Goal: Task Accomplishment & Management: Use online tool/utility

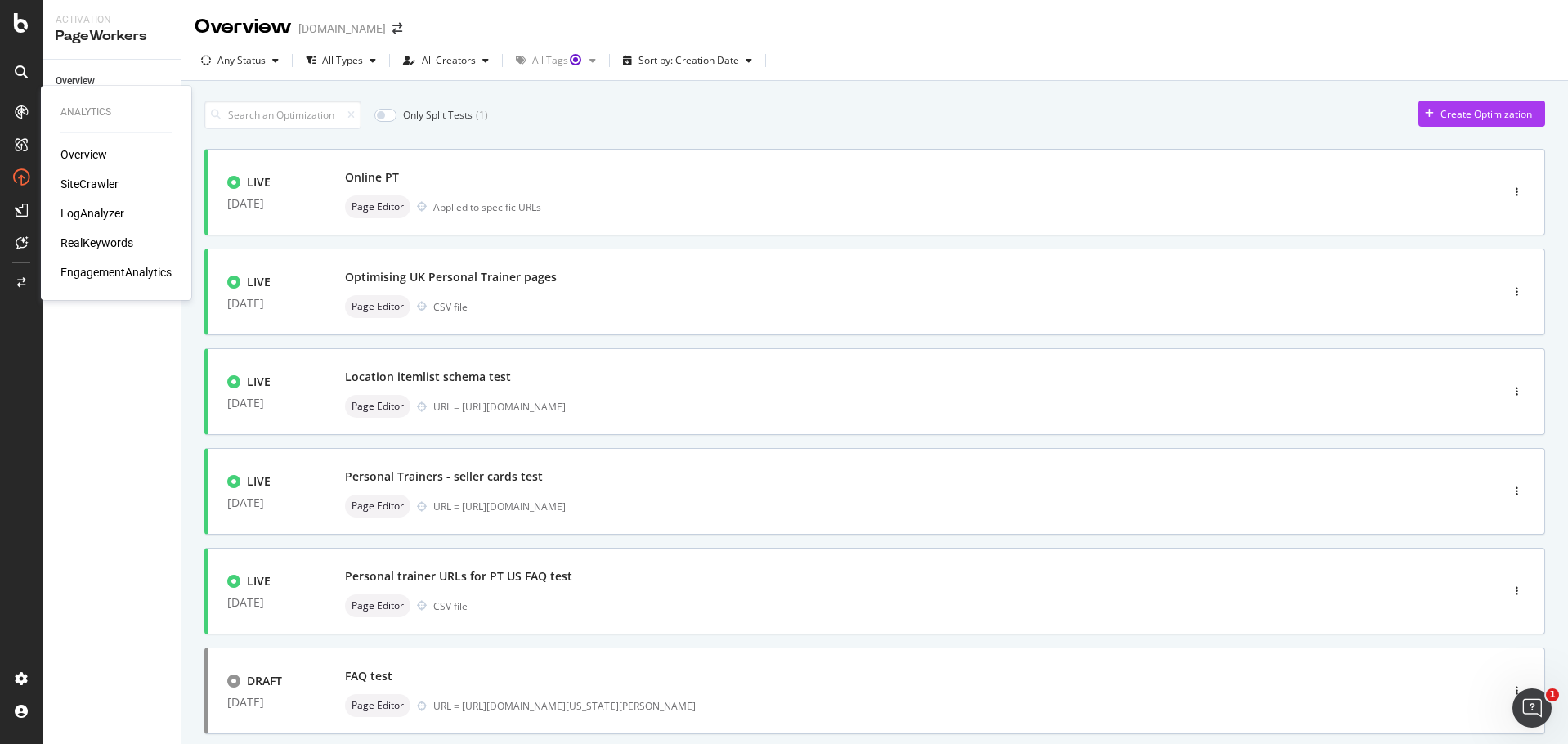
click at [101, 190] on div "SiteCrawler" at bounding box center [89, 184] width 58 height 16
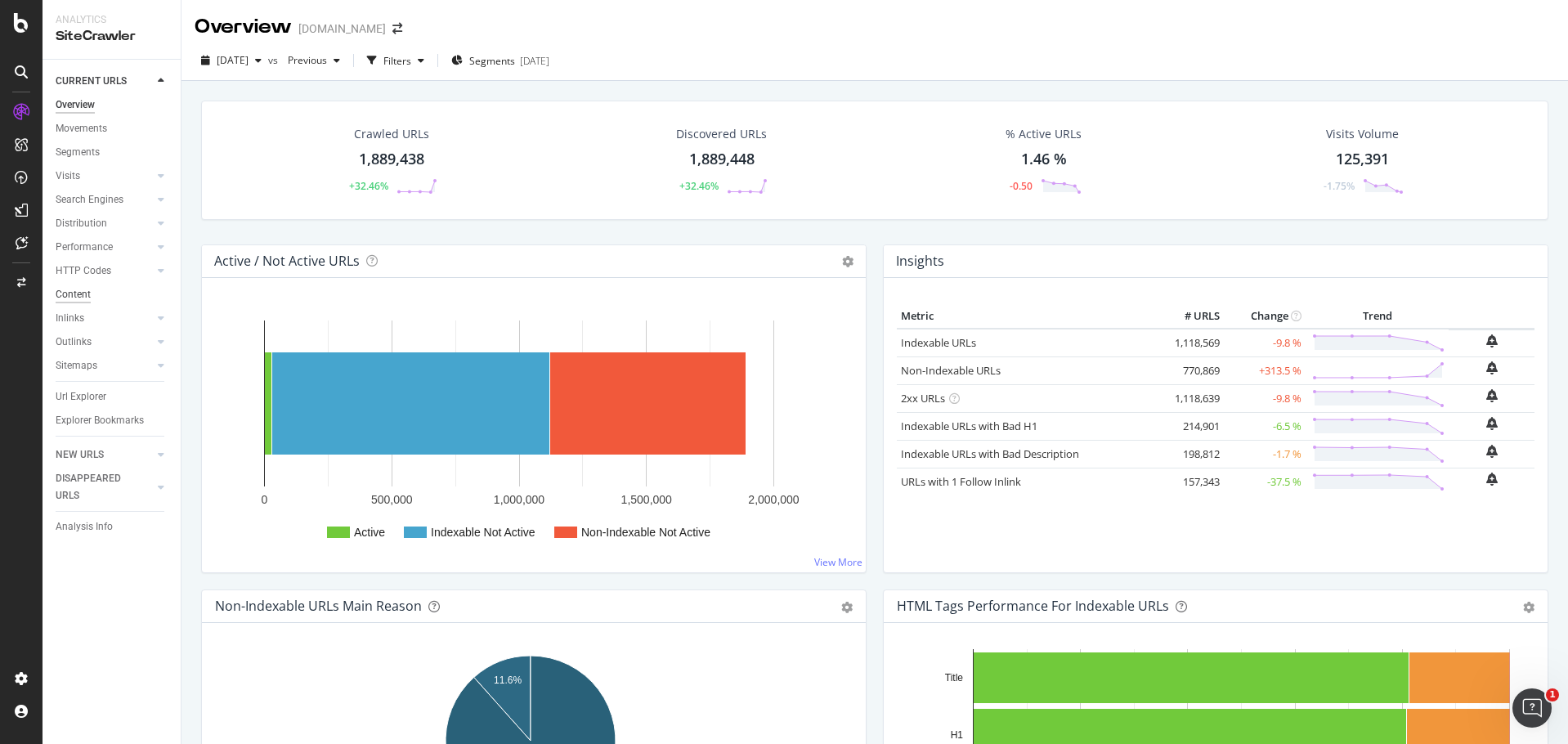
click at [75, 292] on div "Content" at bounding box center [72, 294] width 35 height 17
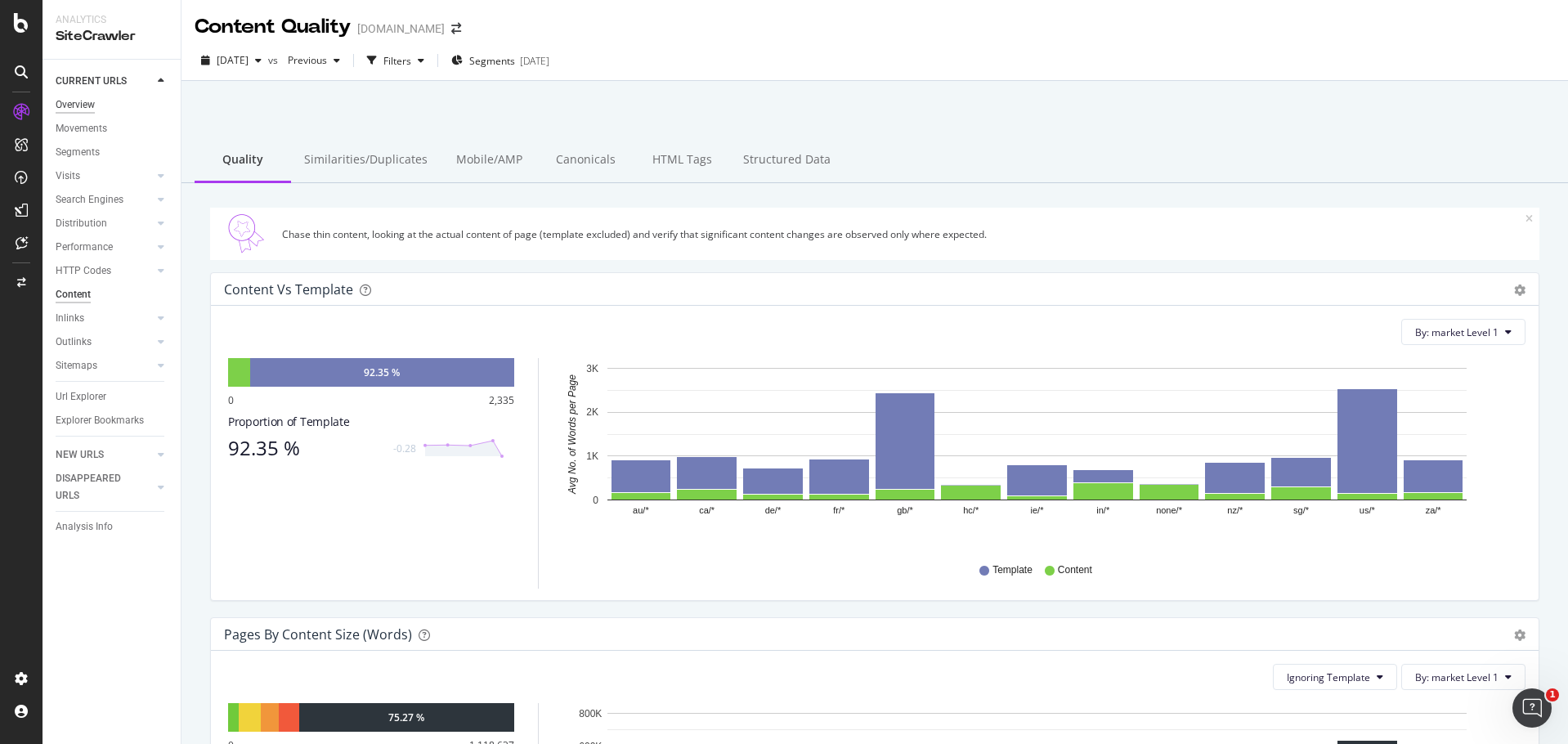
click at [82, 106] on div "Overview" at bounding box center [75, 105] width 39 height 17
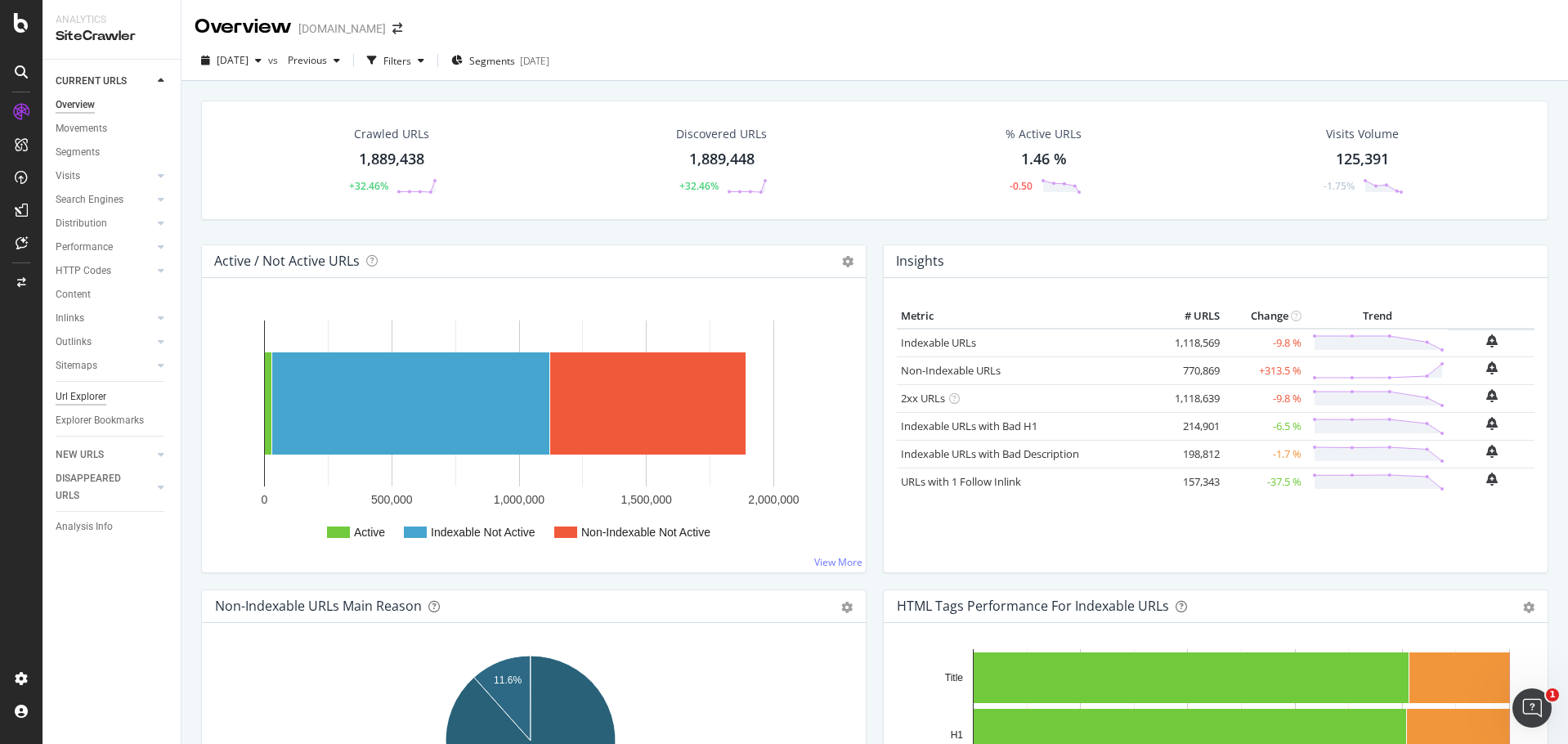
click at [91, 393] on div "Url Explorer" at bounding box center [81, 397] width 51 height 17
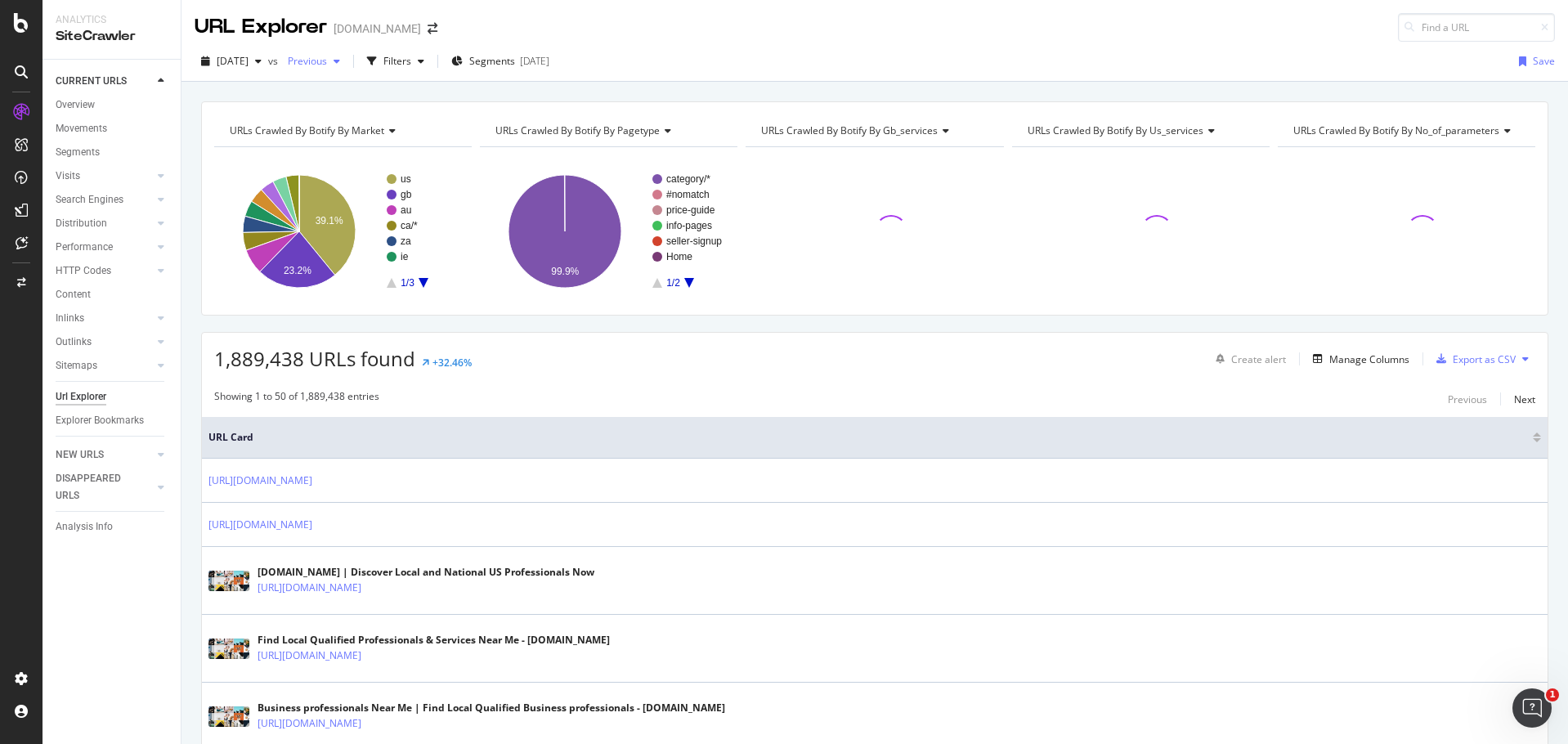
click at [347, 65] on div "button" at bounding box center [336, 61] width 20 height 10
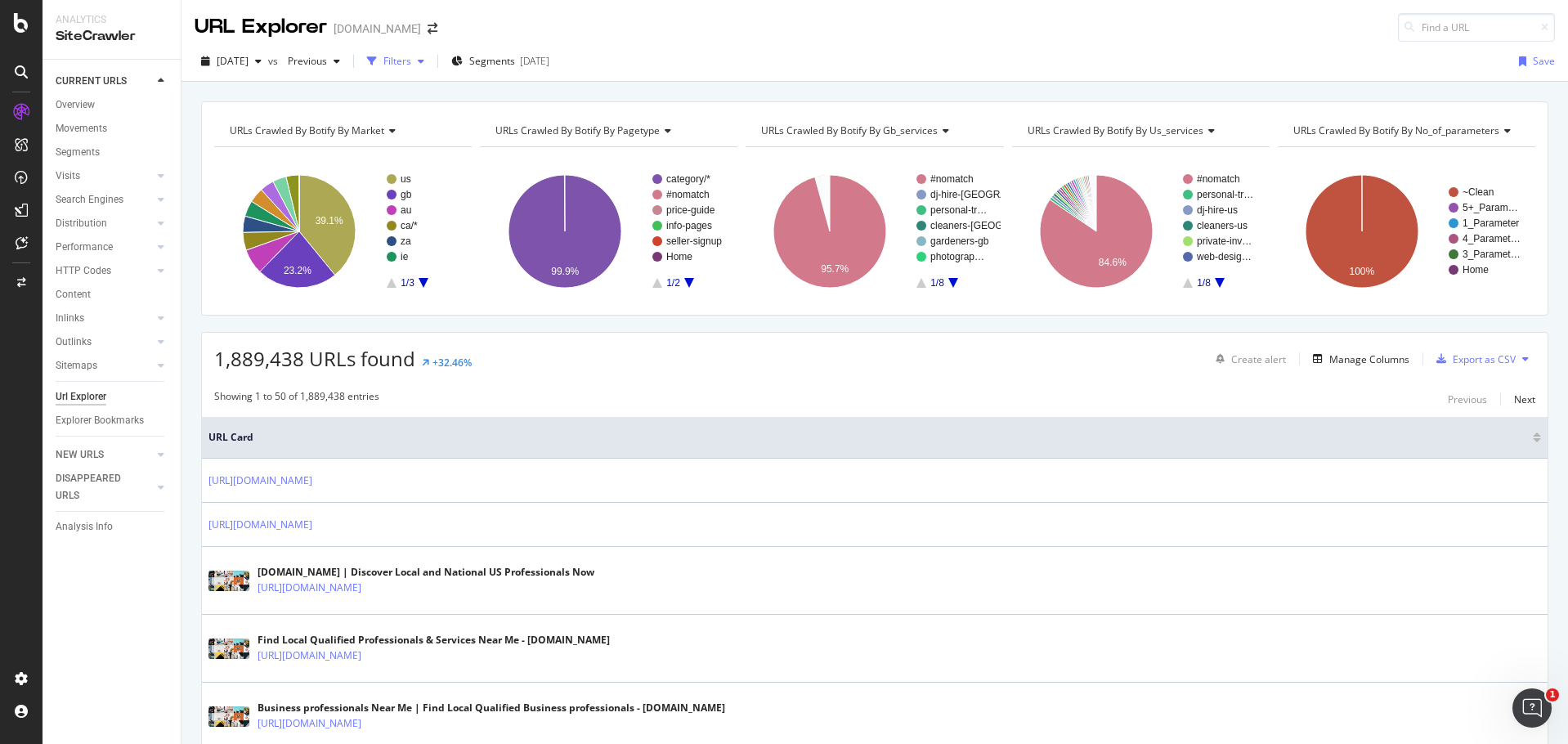
click at [412, 57] on div "Filters" at bounding box center [397, 60] width 28 height 14
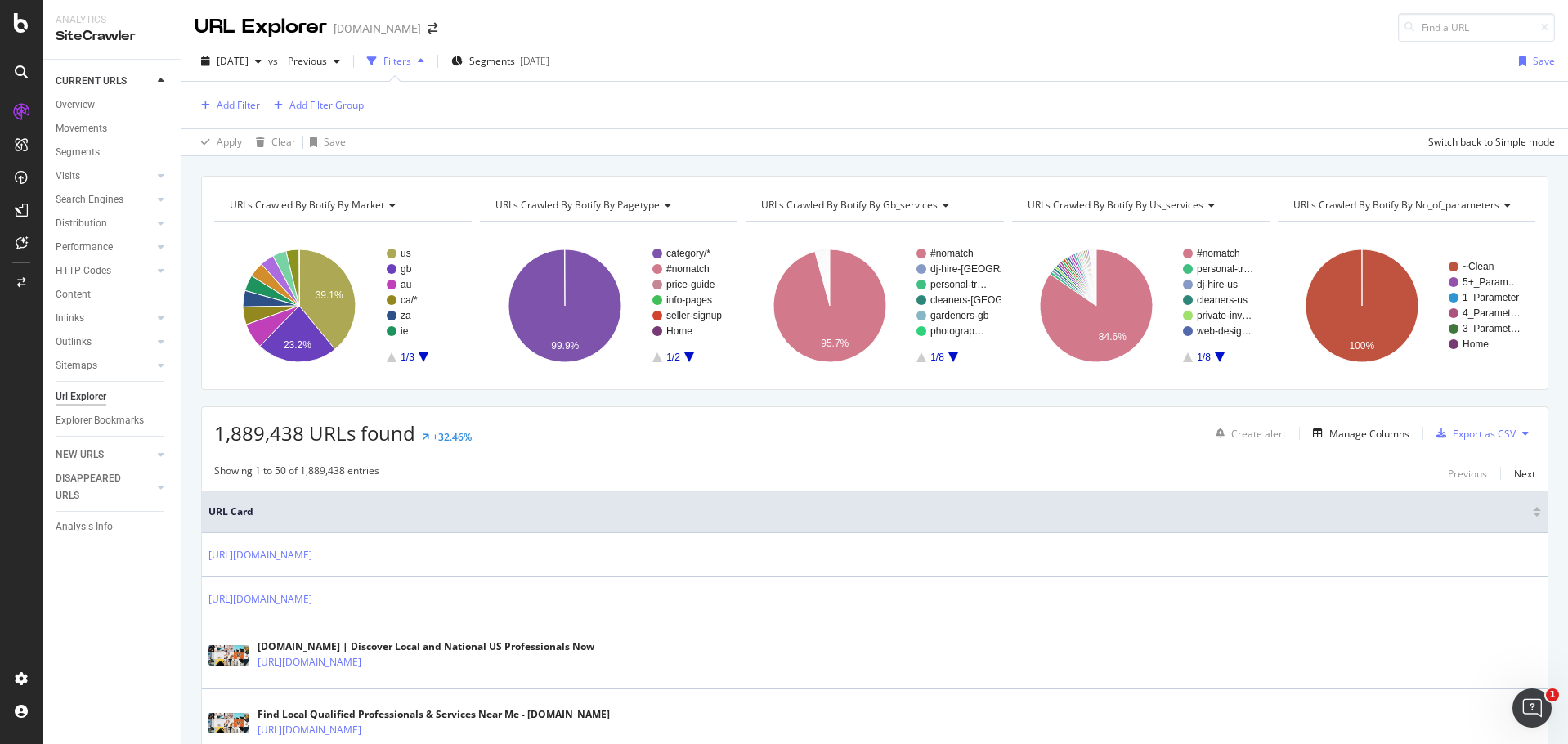
click at [234, 103] on div "Add Filter" at bounding box center [238, 105] width 43 height 14
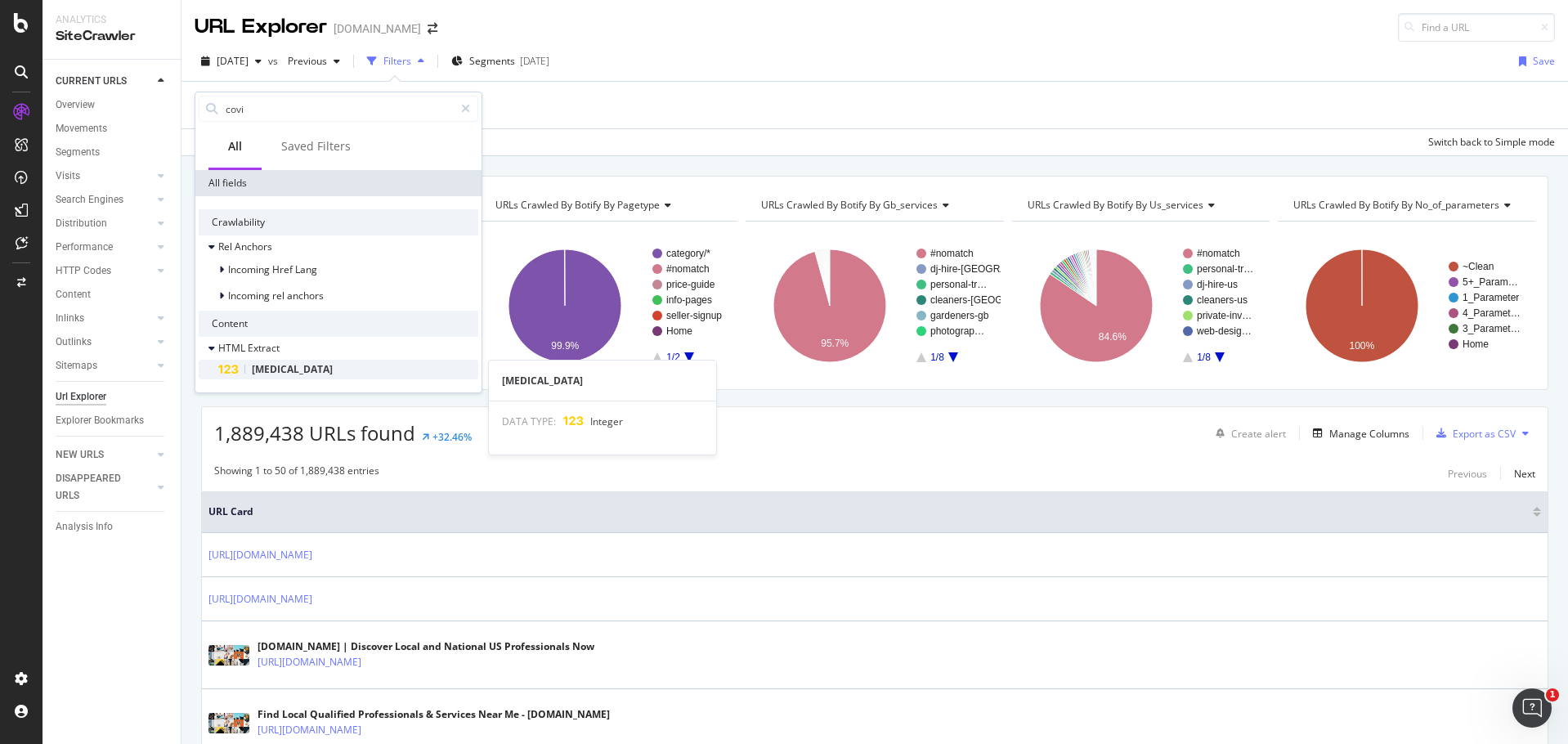
type input "covi"
click at [300, 368] on div "[MEDICAL_DATA]" at bounding box center [349, 369] width 260 height 20
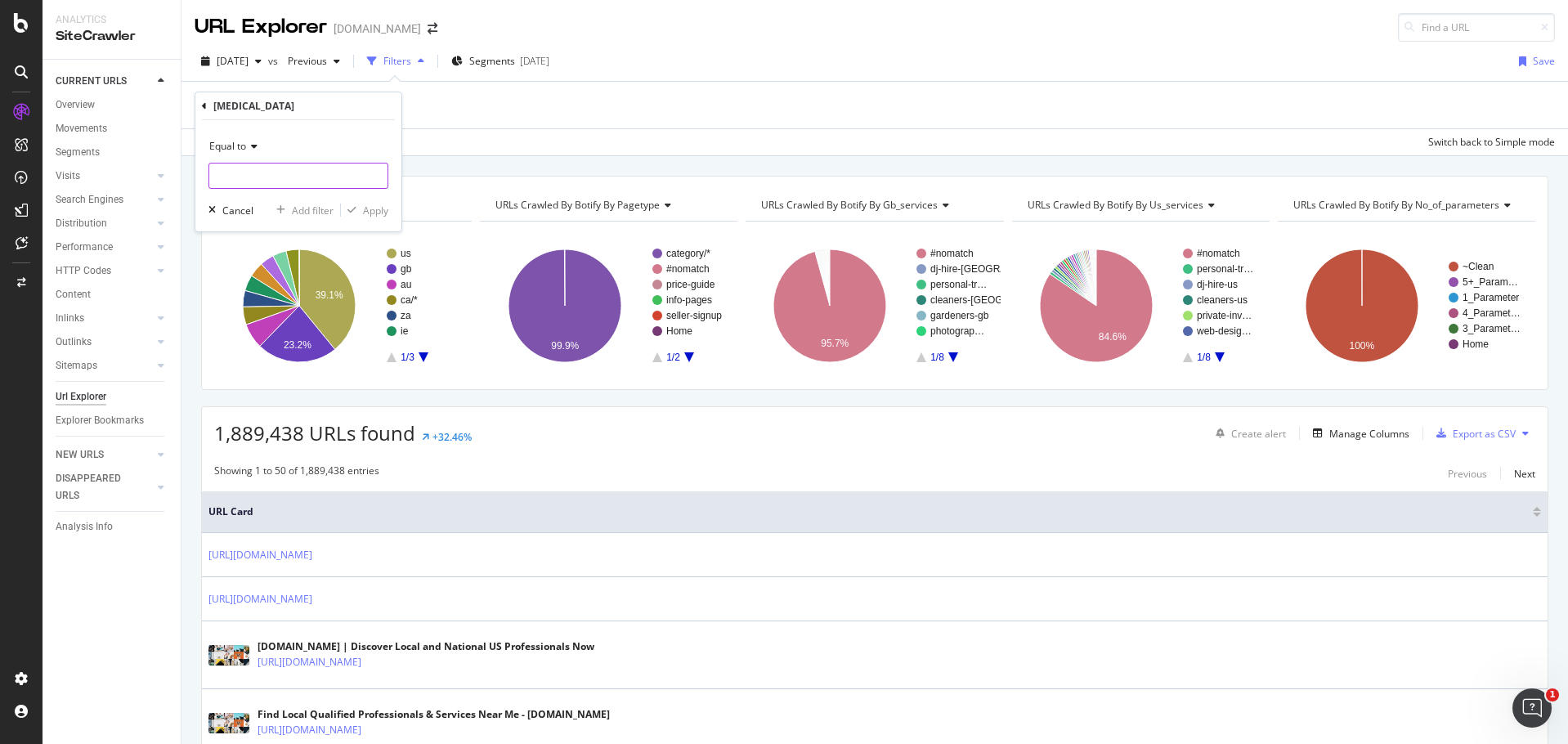
click at [303, 179] on input "number" at bounding box center [298, 175] width 179 height 26
click at [231, 148] on span "Equal to" at bounding box center [227, 145] width 37 height 14
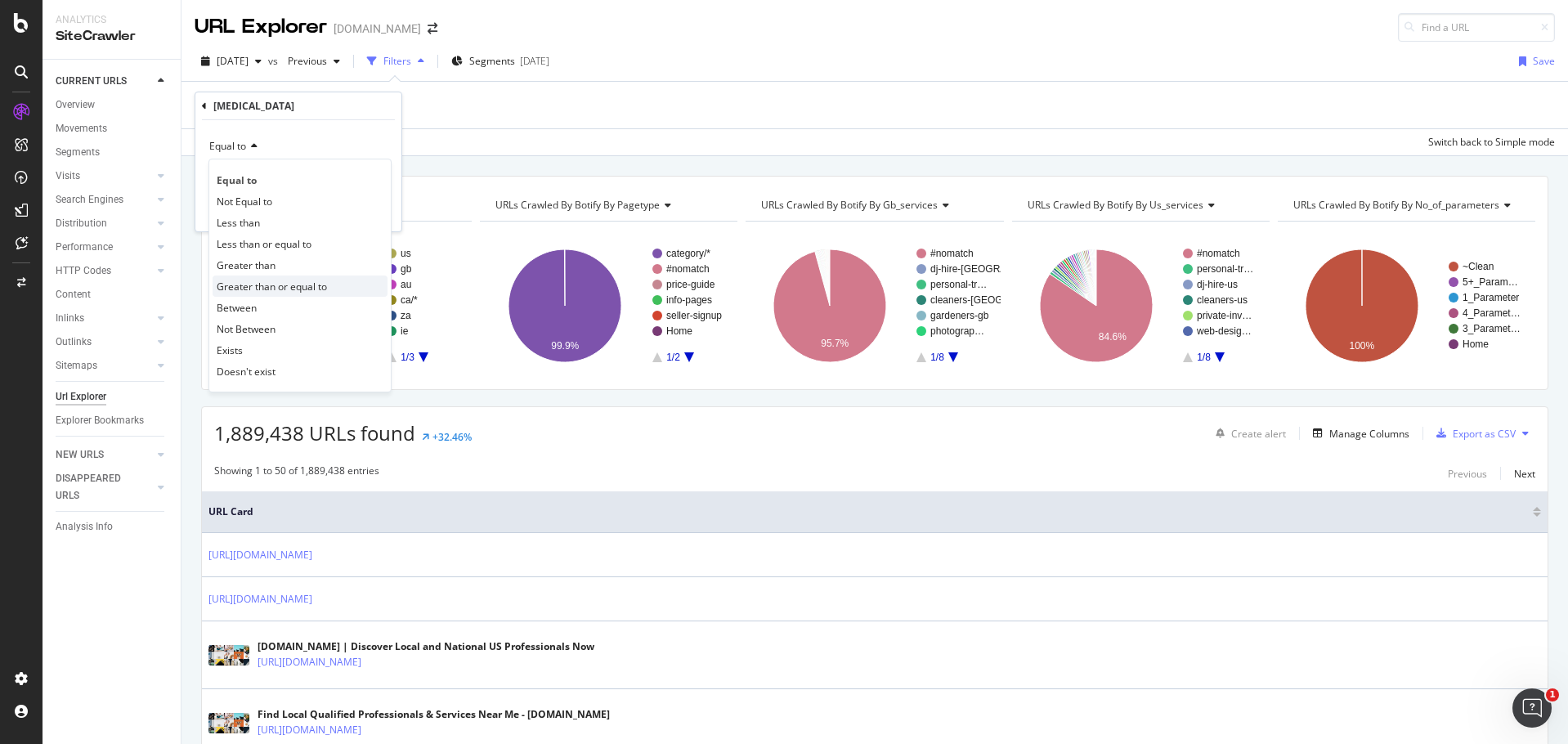
click at [271, 277] on div "Greater than or equal to" at bounding box center [300, 286] width 175 height 21
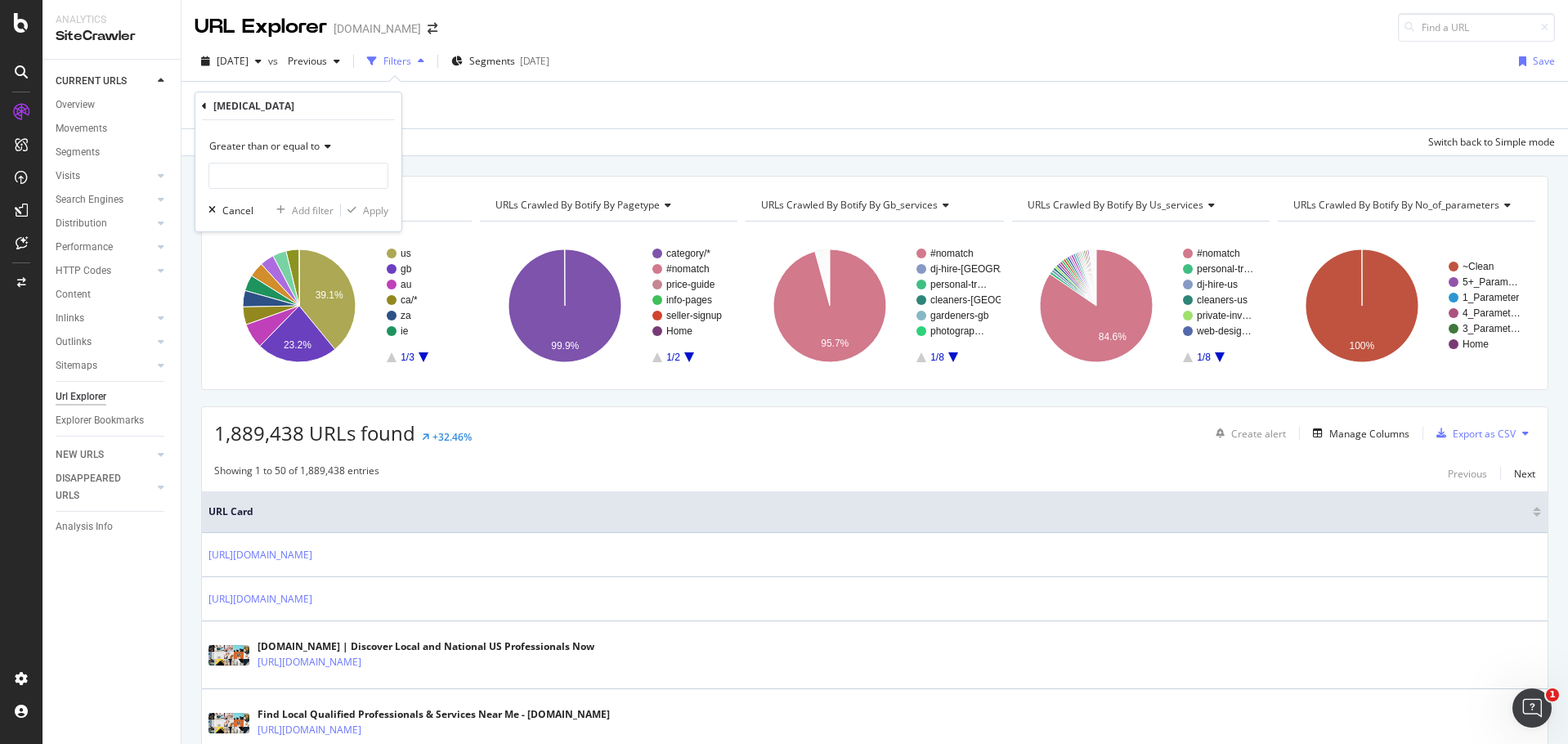
click at [299, 150] on span "Greater than or equal to" at bounding box center [264, 145] width 111 height 14
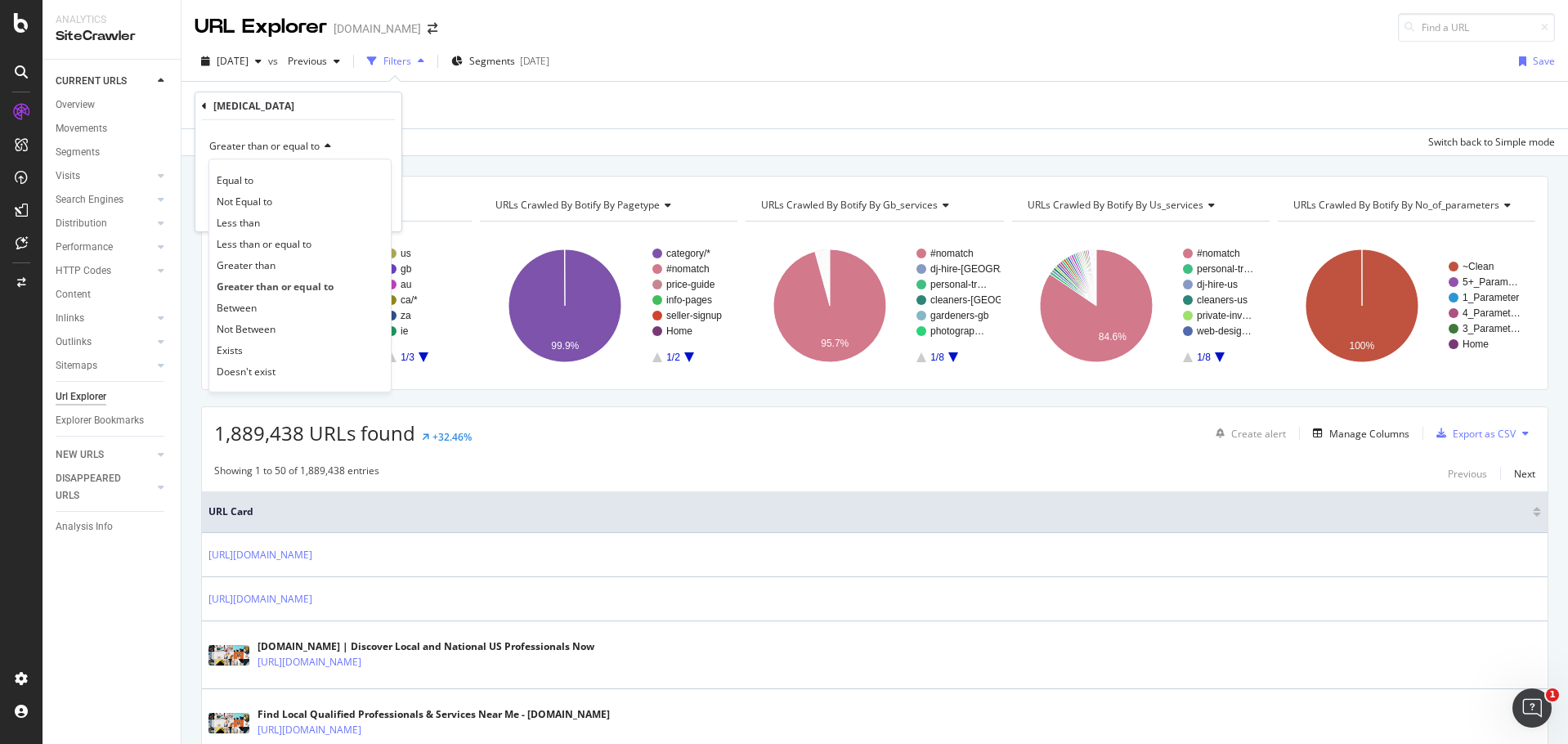
click at [355, 125] on div "Greater than or equal to Equal to Not Equal to Less than Less than or equal to …" at bounding box center [298, 175] width 206 height 111
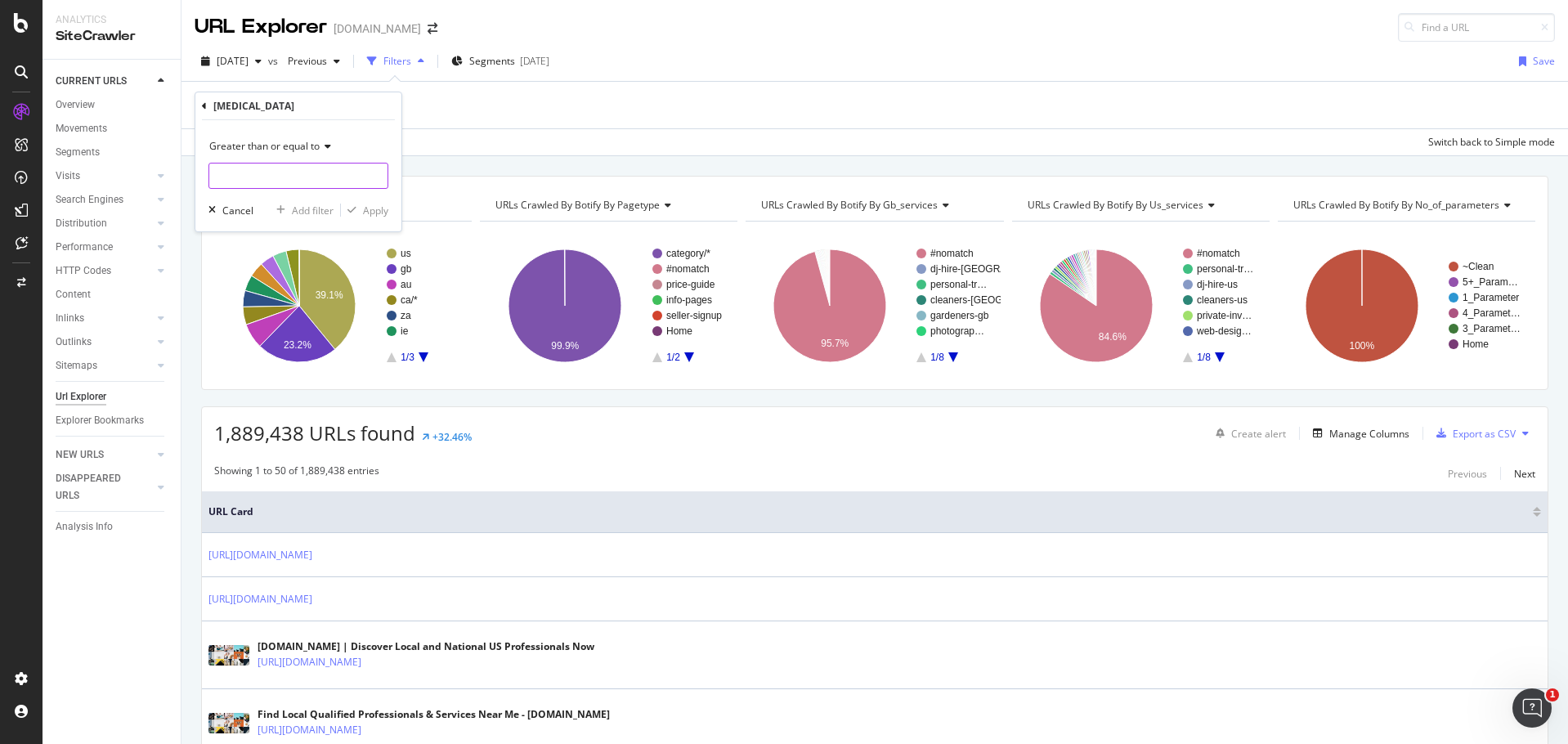
click at [293, 184] on input "number" at bounding box center [298, 175] width 179 height 26
type input "1"
click at [361, 205] on div "button" at bounding box center [352, 210] width 22 height 10
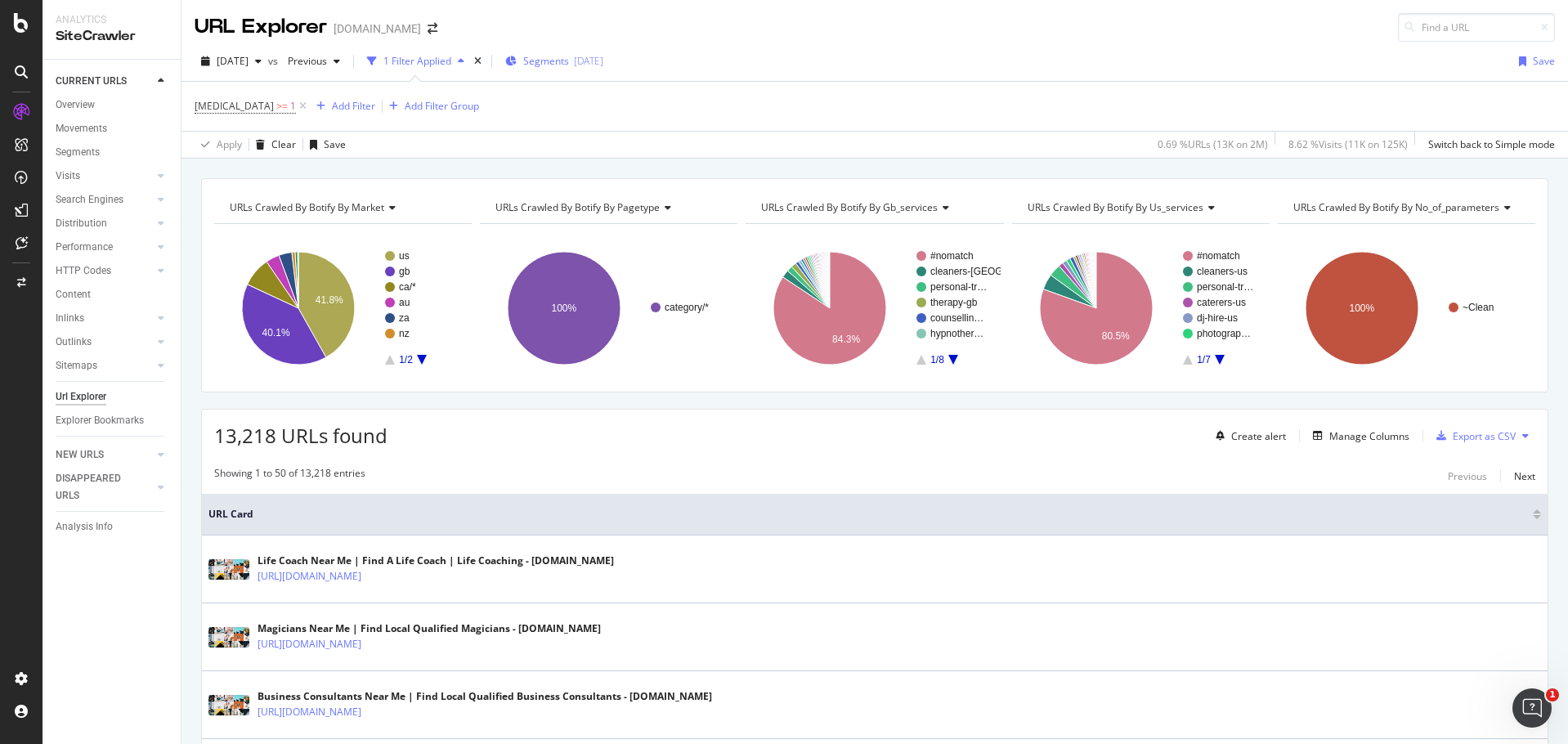
click at [569, 65] on span "Segments" at bounding box center [546, 60] width 46 height 14
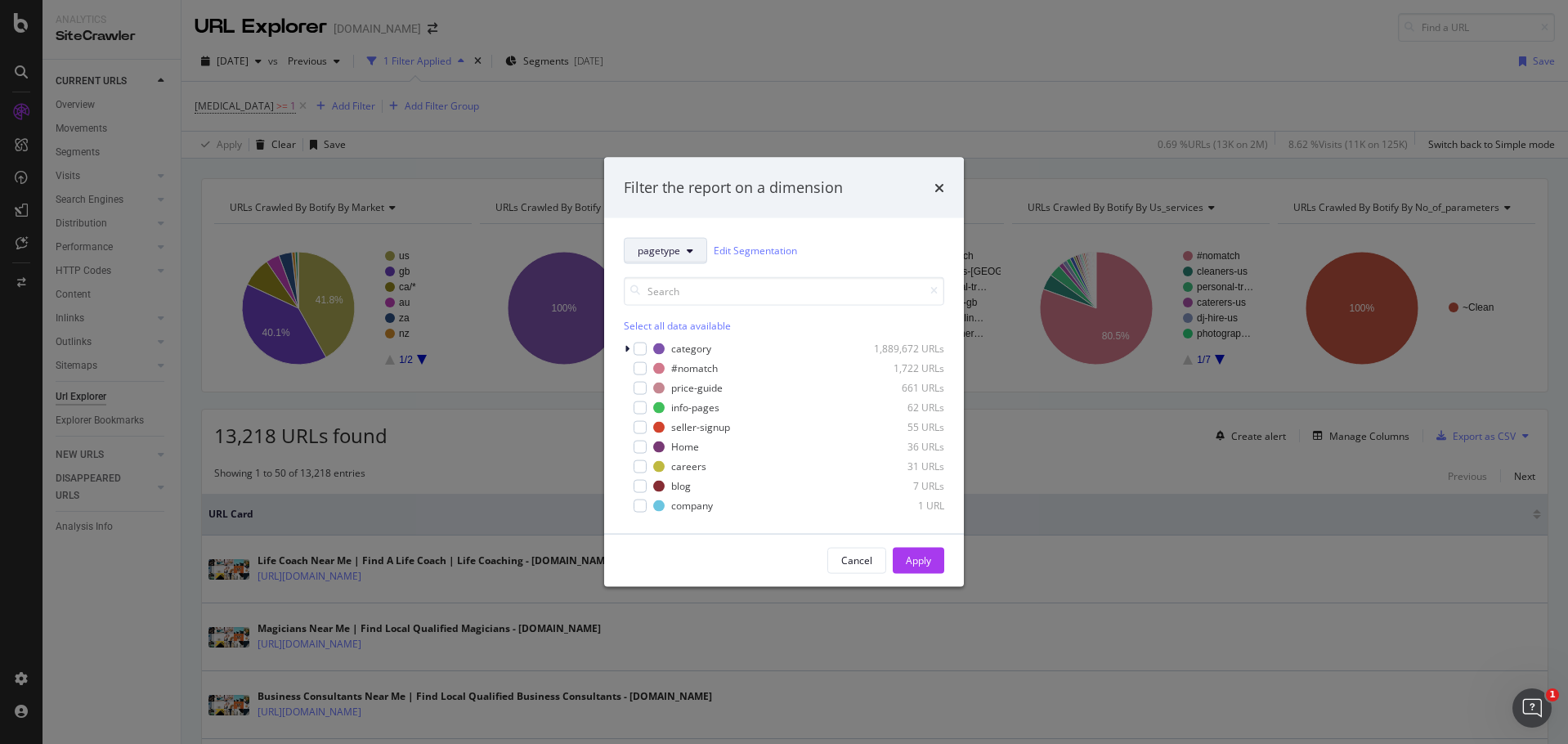
click at [681, 254] on button "pagetype" at bounding box center [665, 250] width 83 height 26
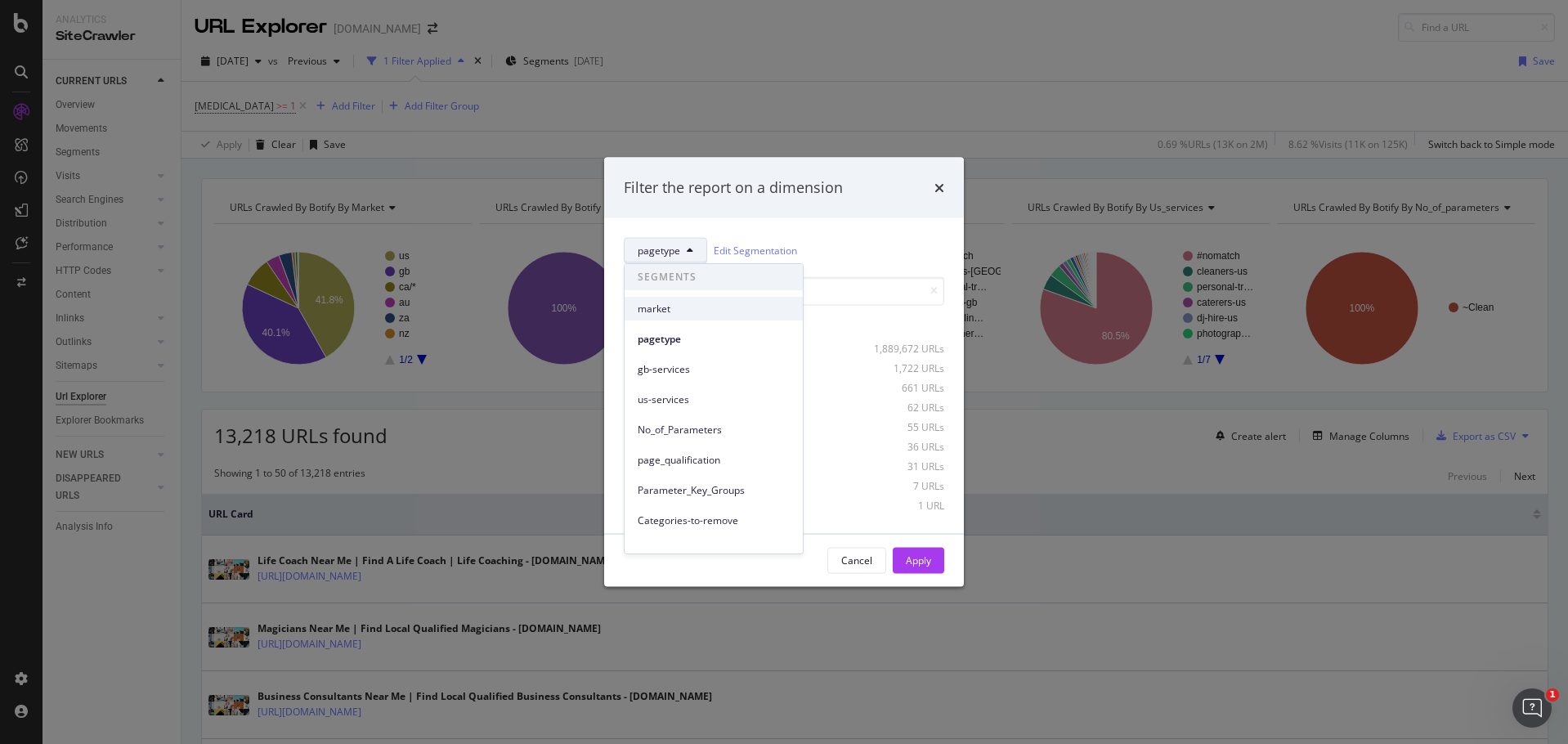
click at [660, 312] on span "market" at bounding box center [713, 309] width 152 height 14
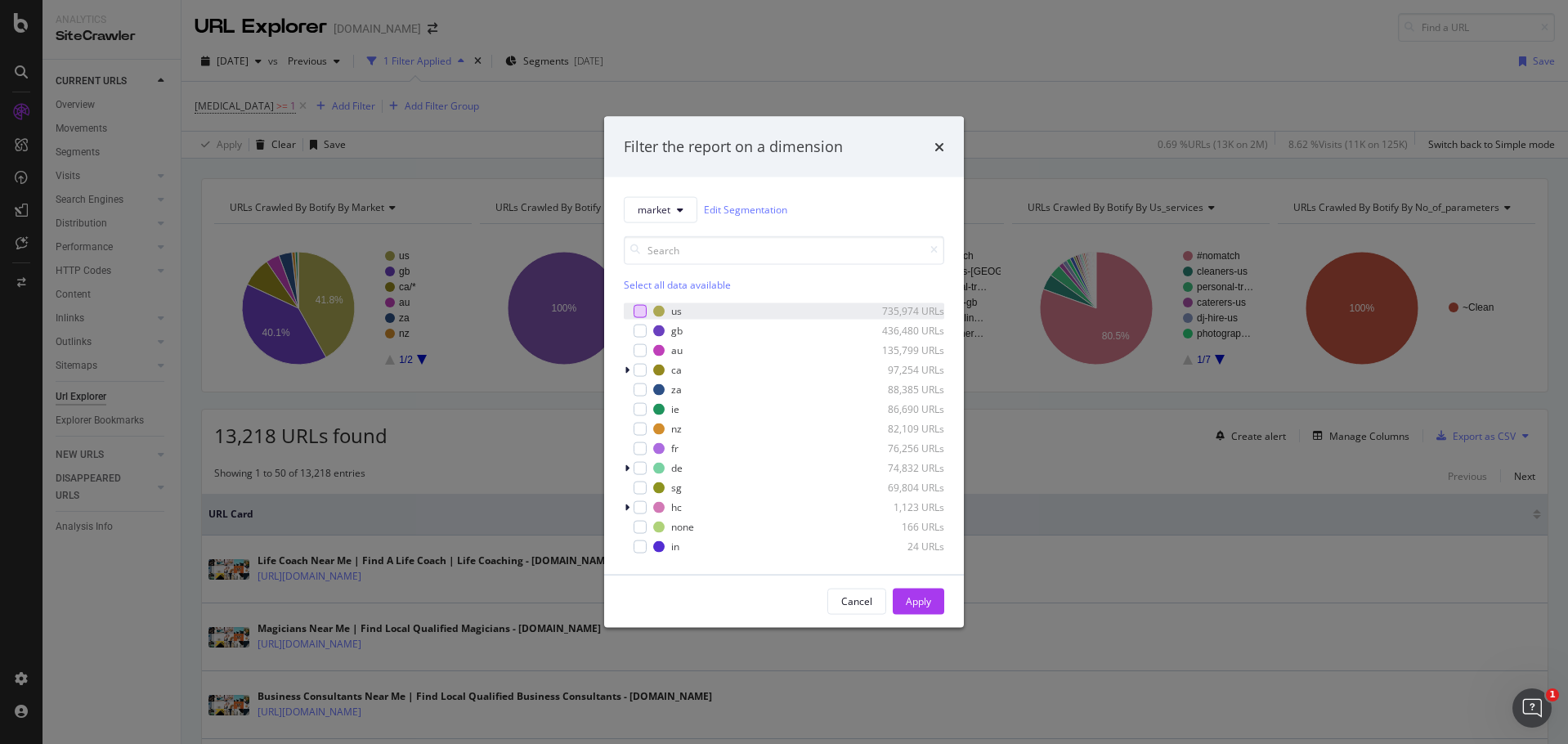
click at [641, 314] on div "modal" at bounding box center [639, 310] width 13 height 13
click at [900, 593] on button "Apply" at bounding box center [918, 600] width 52 height 26
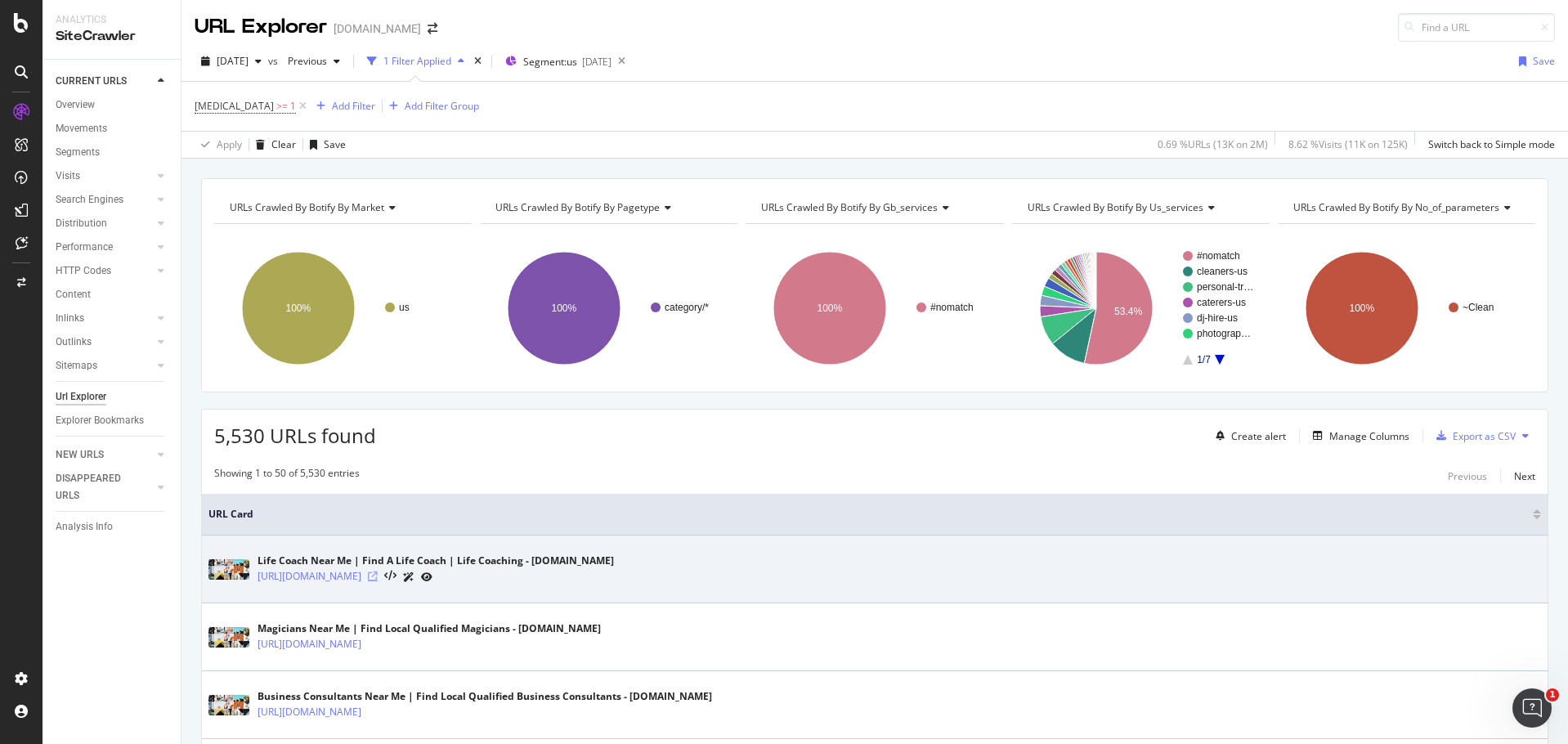
click at [378, 578] on icon at bounding box center [373, 576] width 10 height 10
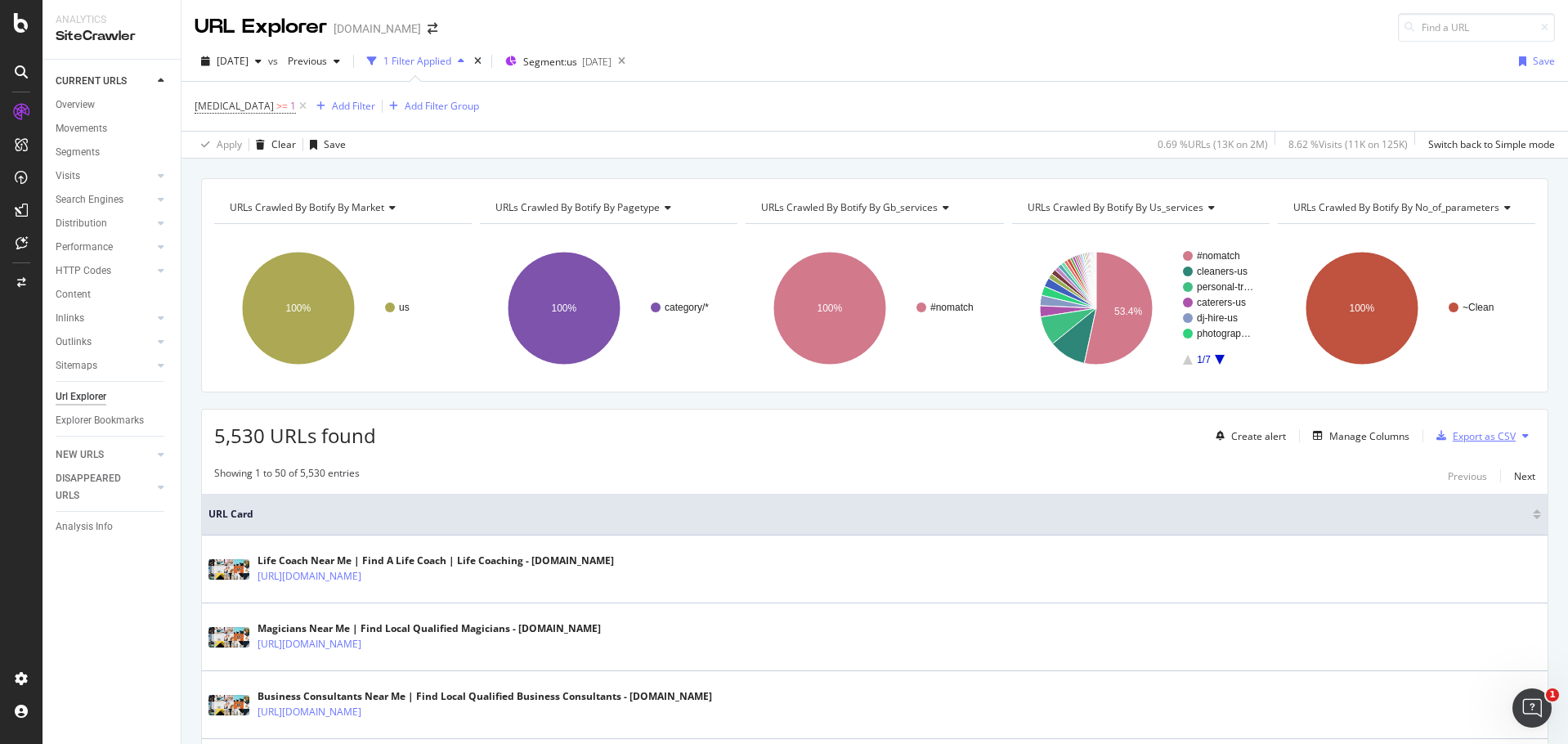
click at [1453, 444] on div "Export as CSV" at bounding box center [1472, 435] width 86 height 25
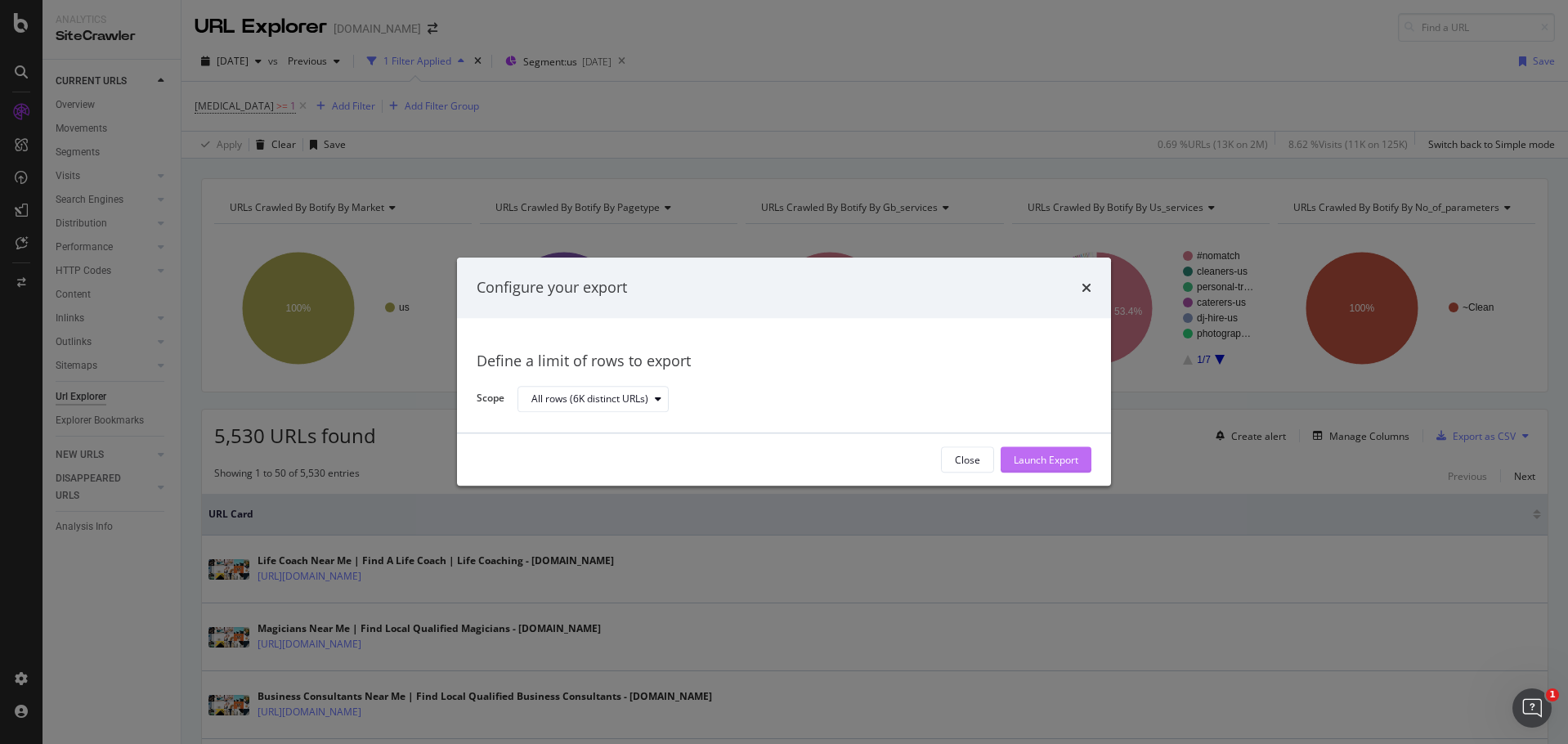
click at [1064, 454] on div "Launch Export" at bounding box center [1046, 460] width 65 height 14
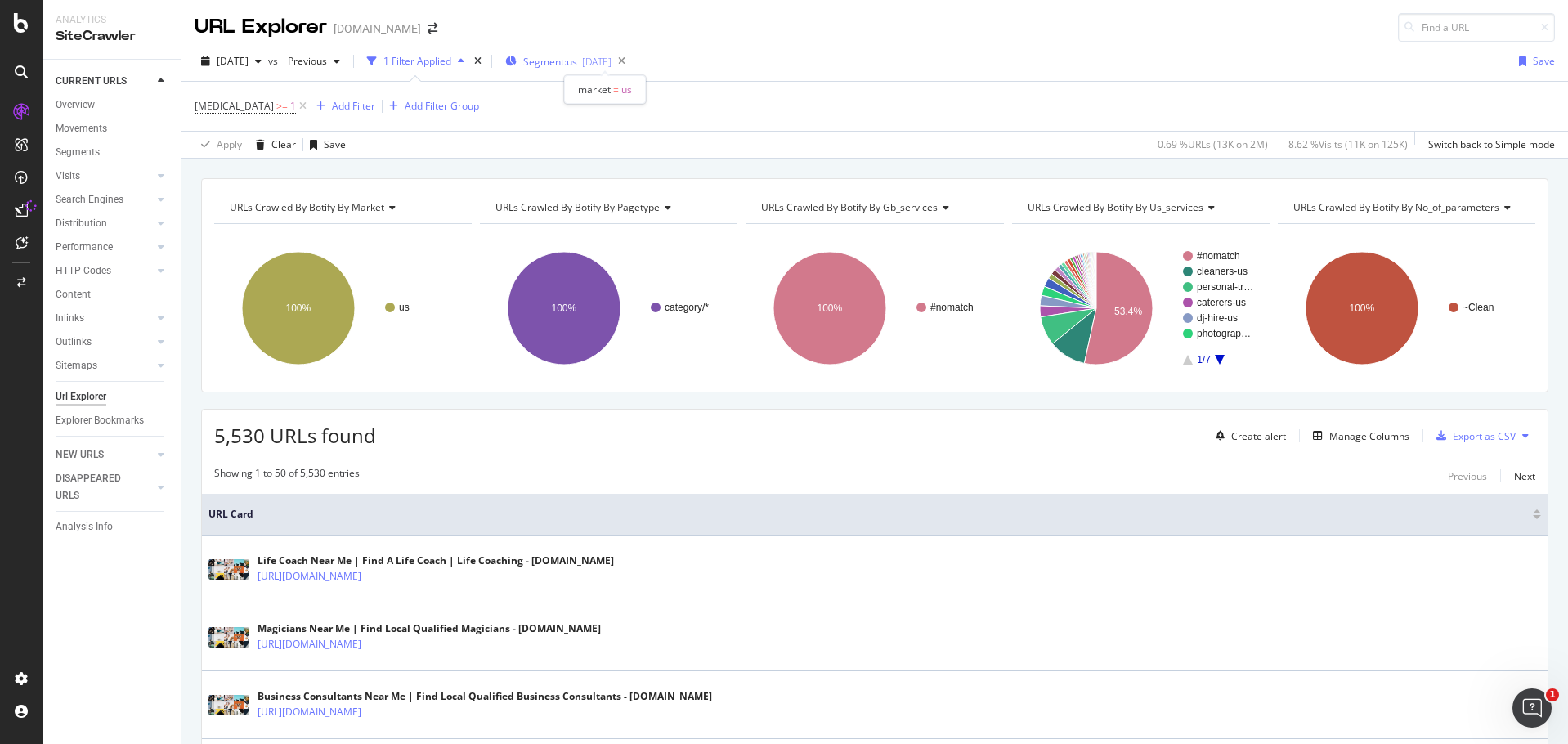
click at [577, 65] on span "Segment: us" at bounding box center [549, 61] width 54 height 14
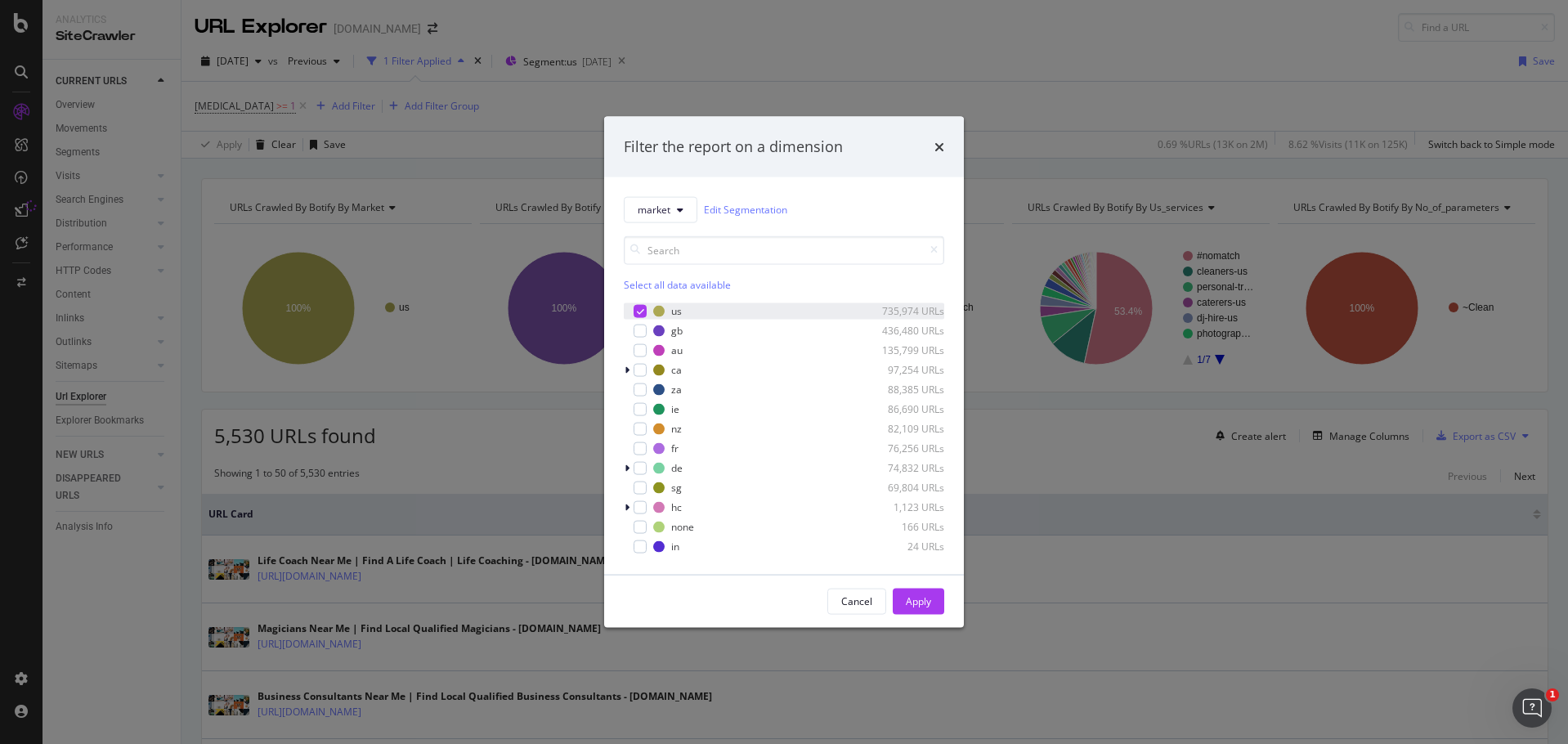
click at [637, 310] on icon "modal" at bounding box center [640, 310] width 8 height 9
click at [642, 329] on div "modal" at bounding box center [639, 330] width 13 height 13
click at [917, 601] on div "Apply" at bounding box center [918, 601] width 26 height 14
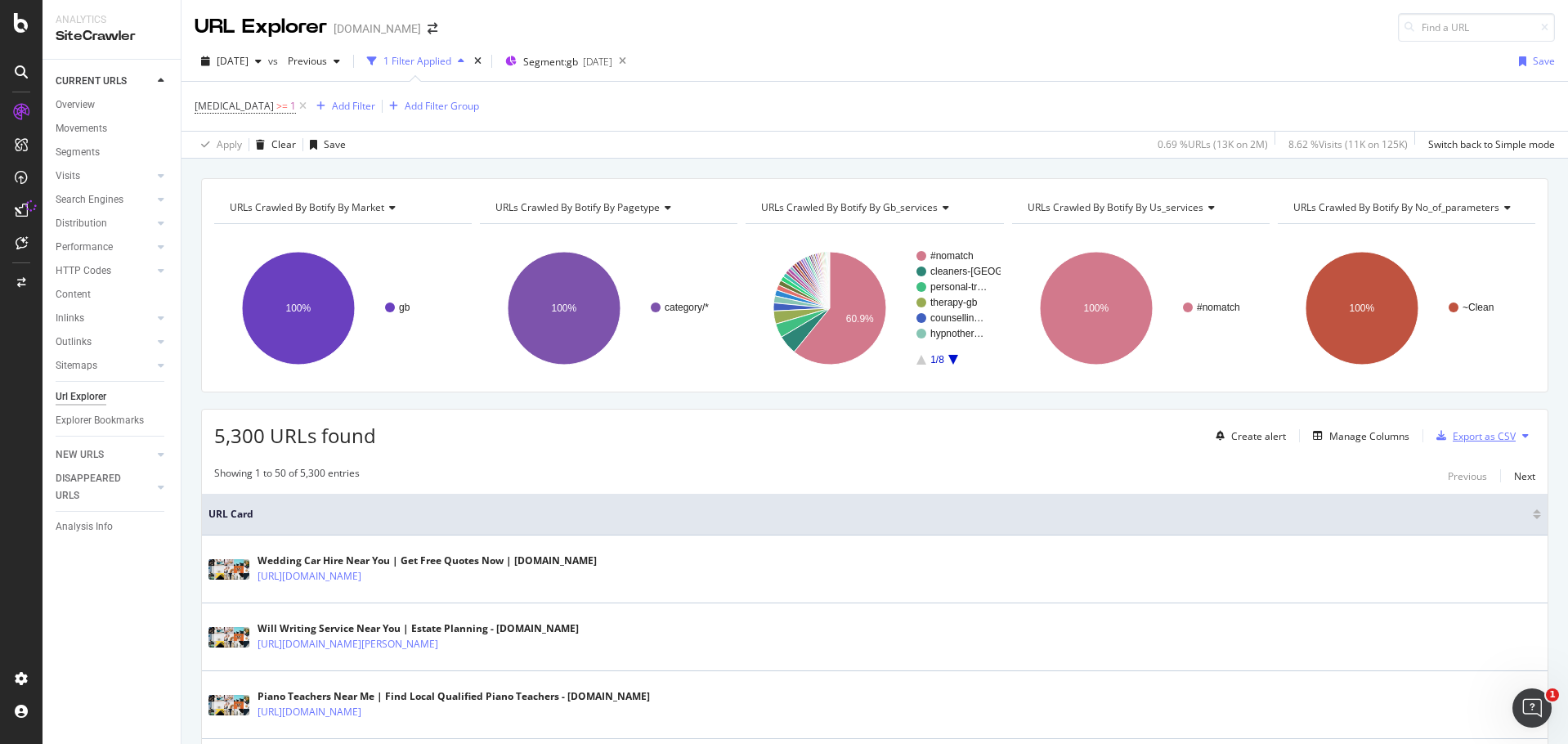
click at [1464, 440] on div "Export as CSV" at bounding box center [1484, 436] width 63 height 14
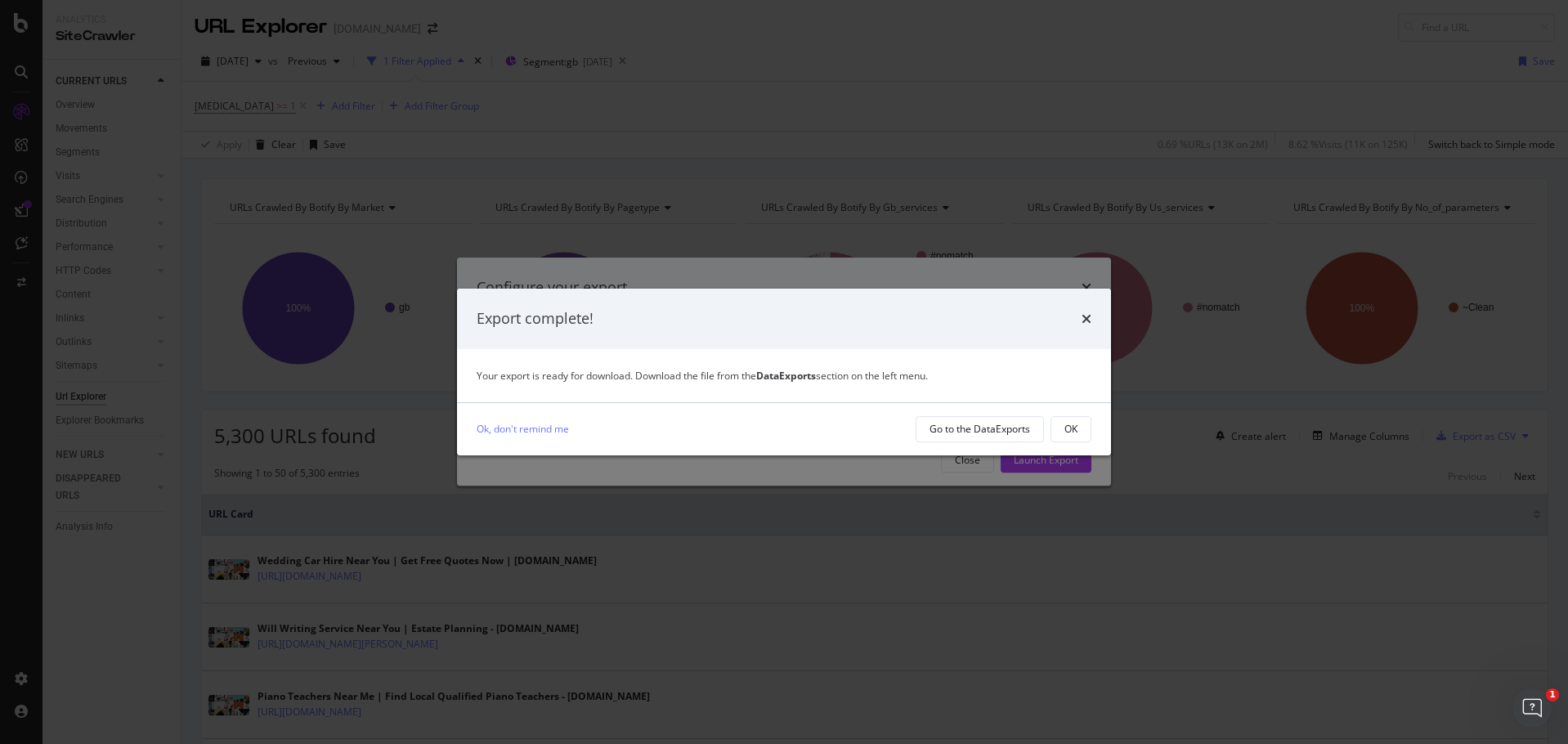
drag, startPoint x: 983, startPoint y: 434, endPoint x: 818, endPoint y: 453, distance: 166.1
click at [818, 453] on div "Ok, don't remind me Go to the DataExports OK" at bounding box center [783, 429] width 654 height 53
click at [1071, 425] on div "OK" at bounding box center [1071, 429] width 13 height 14
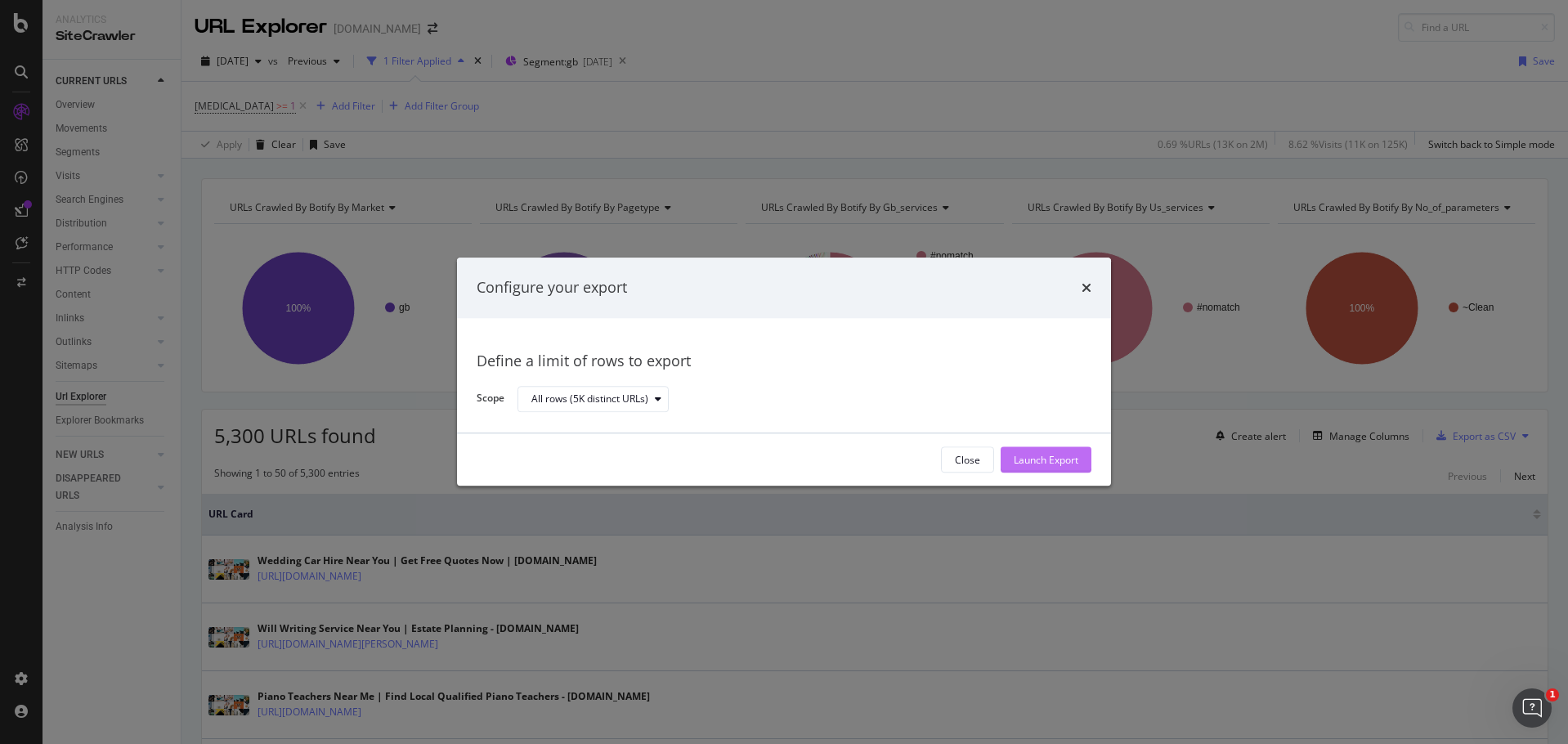
click at [1044, 458] on div "Launch Export" at bounding box center [1046, 460] width 65 height 14
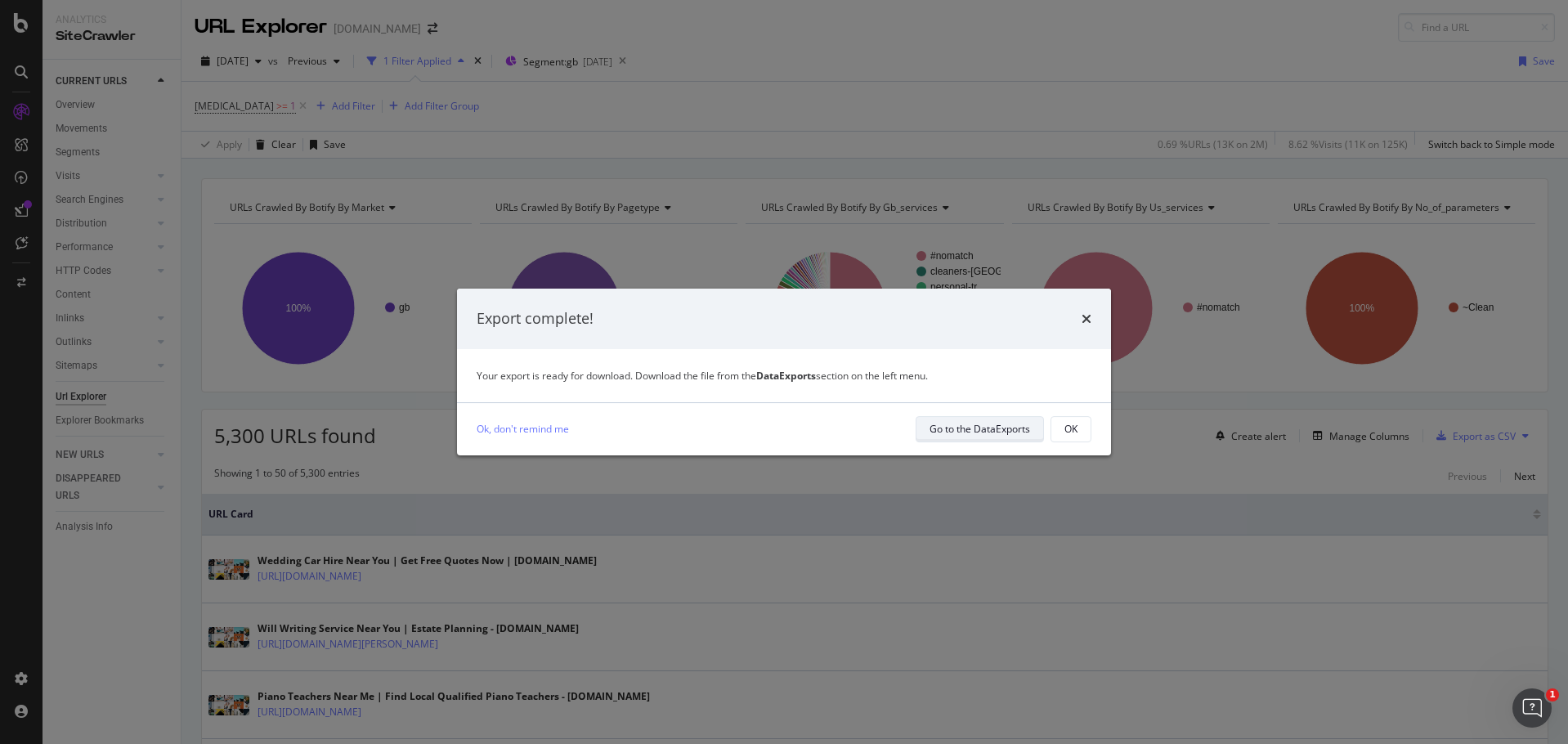
click at [958, 425] on div "Go to the DataExports" at bounding box center [980, 429] width 100 height 14
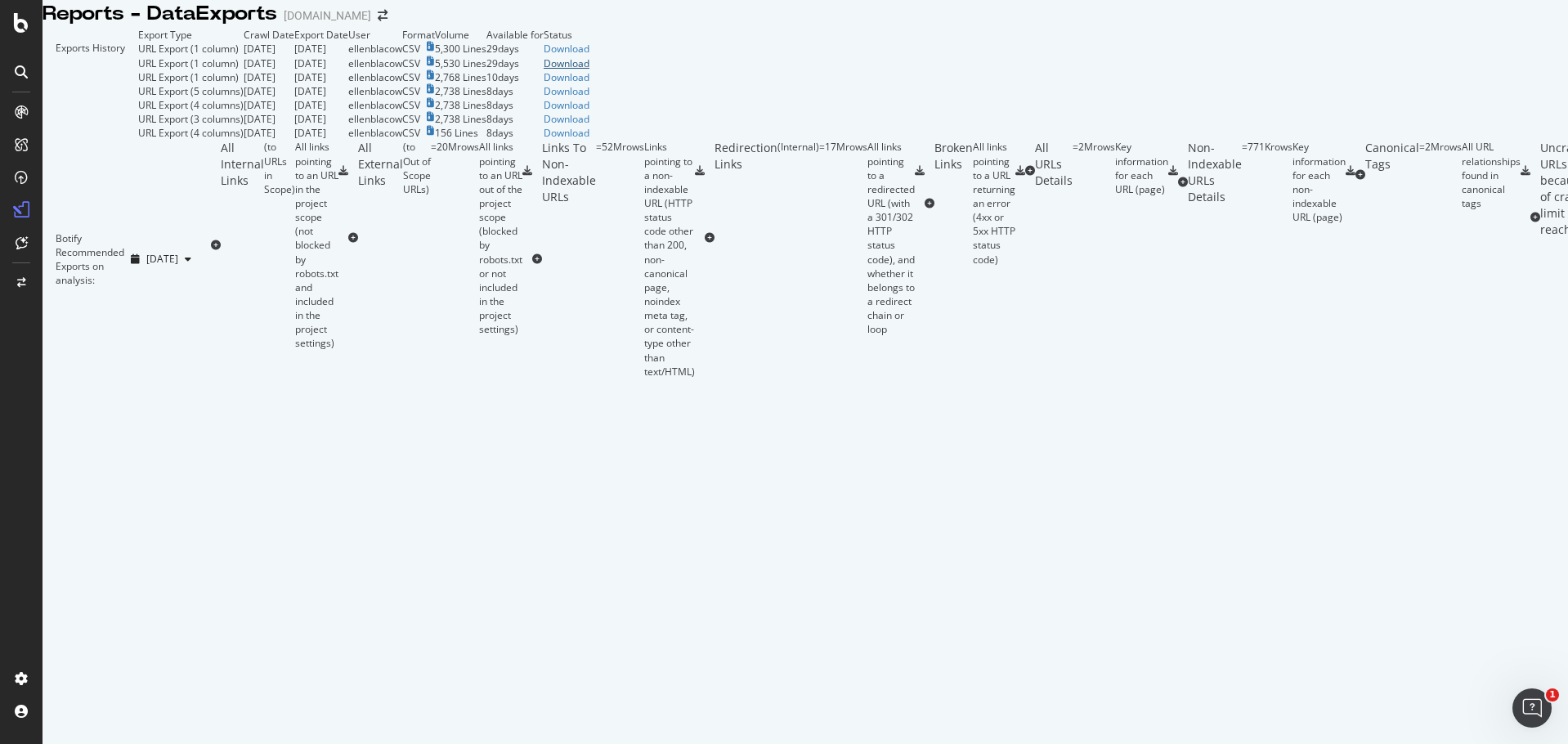
click at [589, 71] on div "Download" at bounding box center [566, 63] width 46 height 14
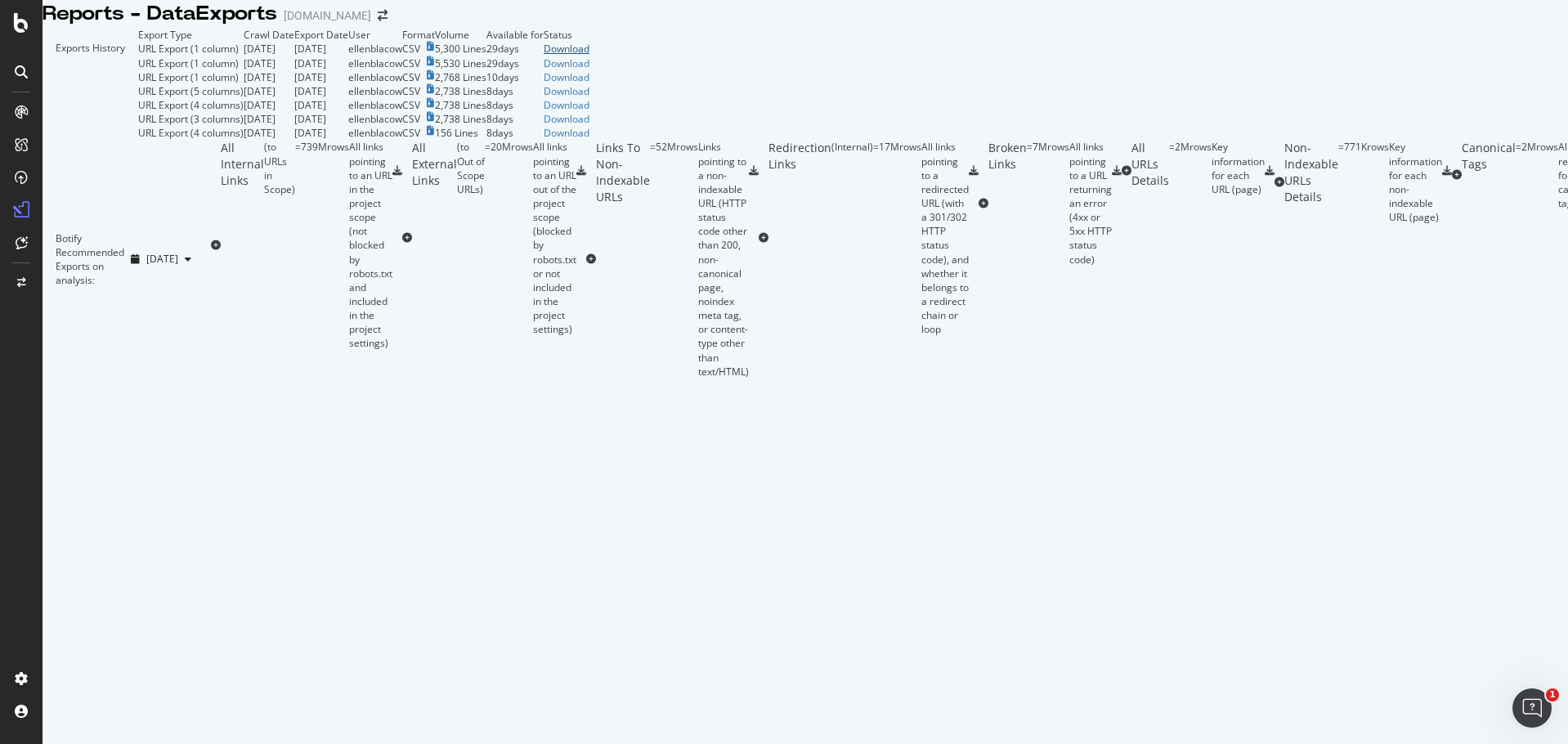
click at [589, 55] on div "Download" at bounding box center [566, 48] width 46 height 14
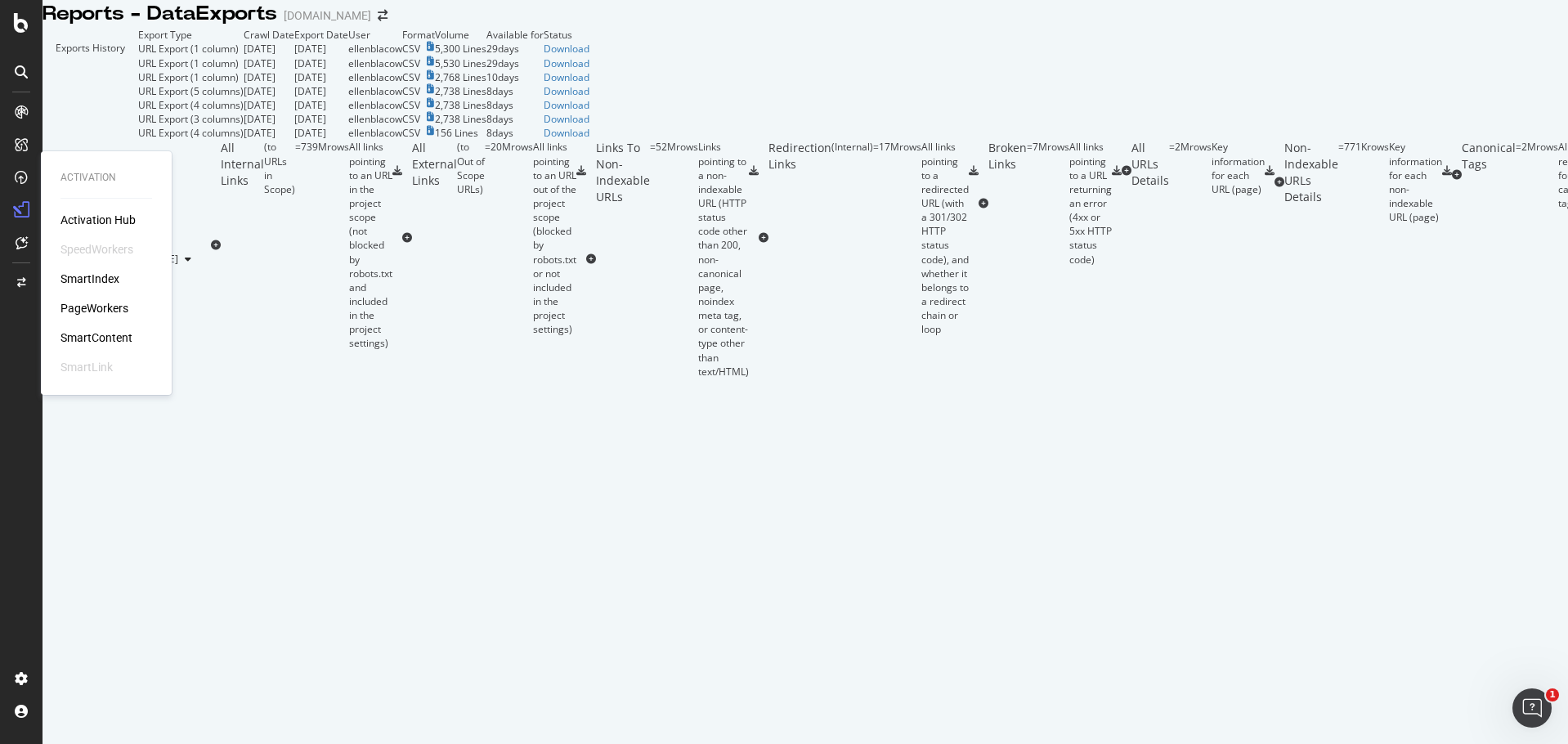
click at [105, 302] on div "PageWorkers" at bounding box center [94, 308] width 68 height 16
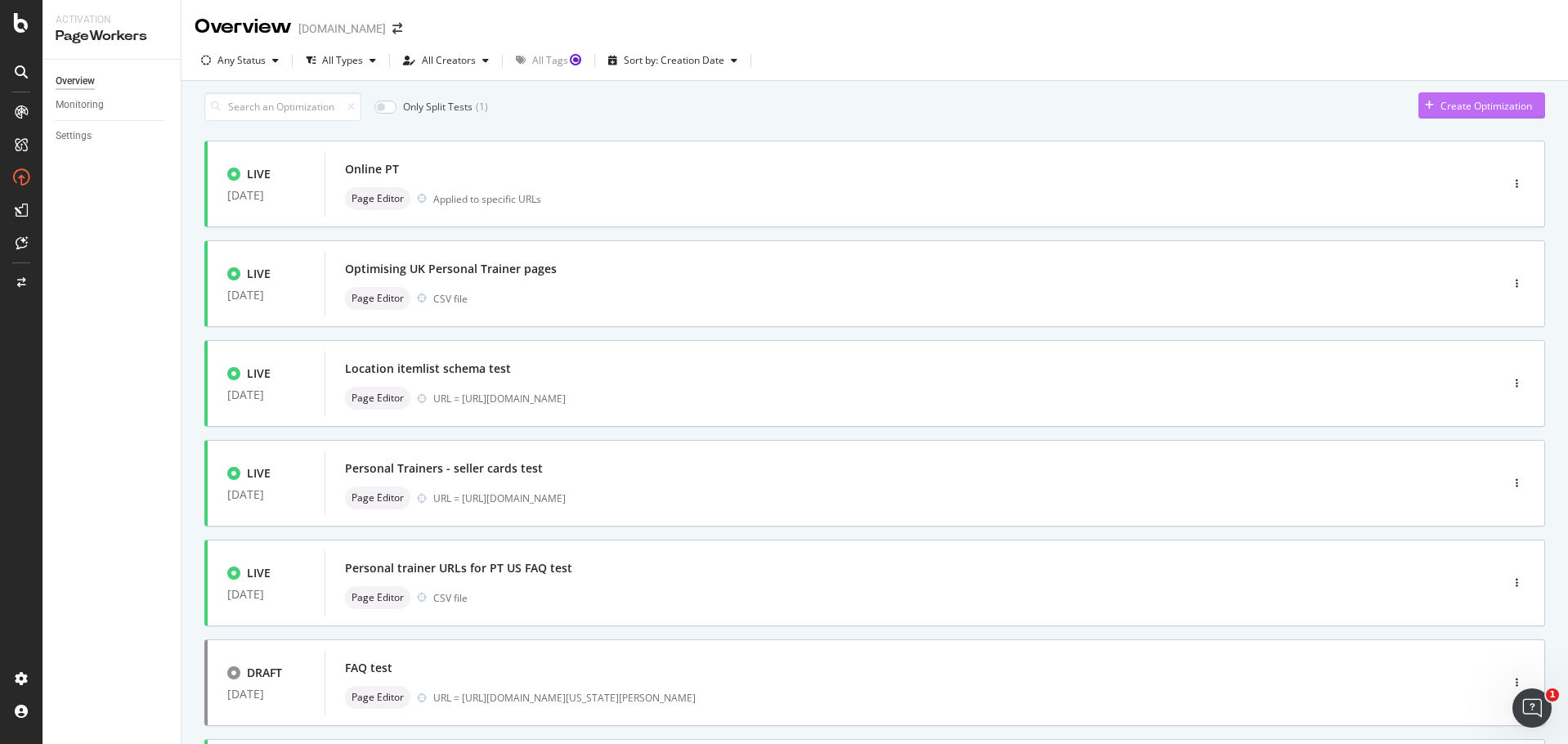
click at [1475, 113] on div "Create Optimization" at bounding box center [1486, 105] width 92 height 14
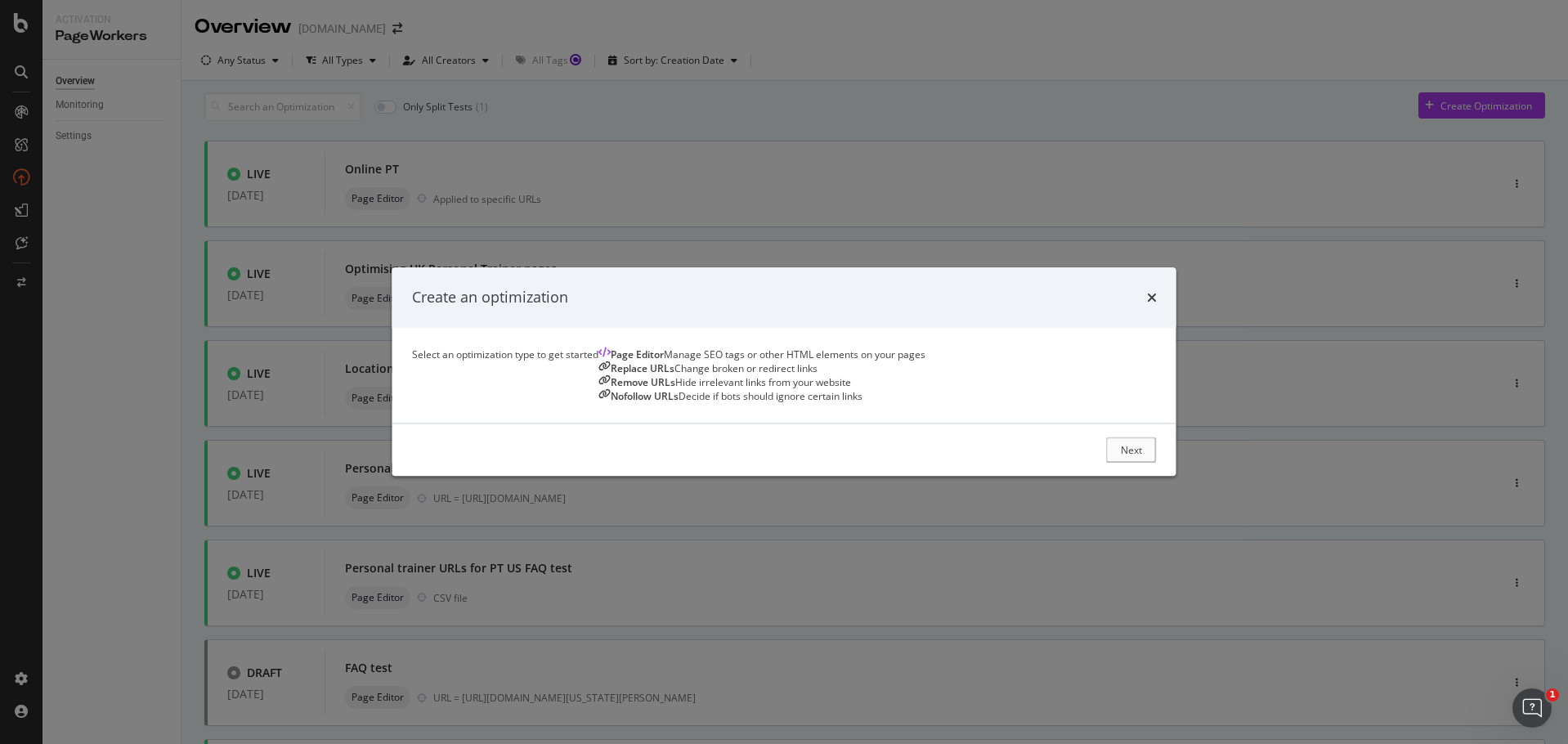
click at [599, 361] on div "Page Editor Manage SEO tags or other HTML elements on your pages" at bounding box center [762, 355] width 327 height 14
click at [1144, 457] on div "Next" at bounding box center [1133, 450] width 21 height 14
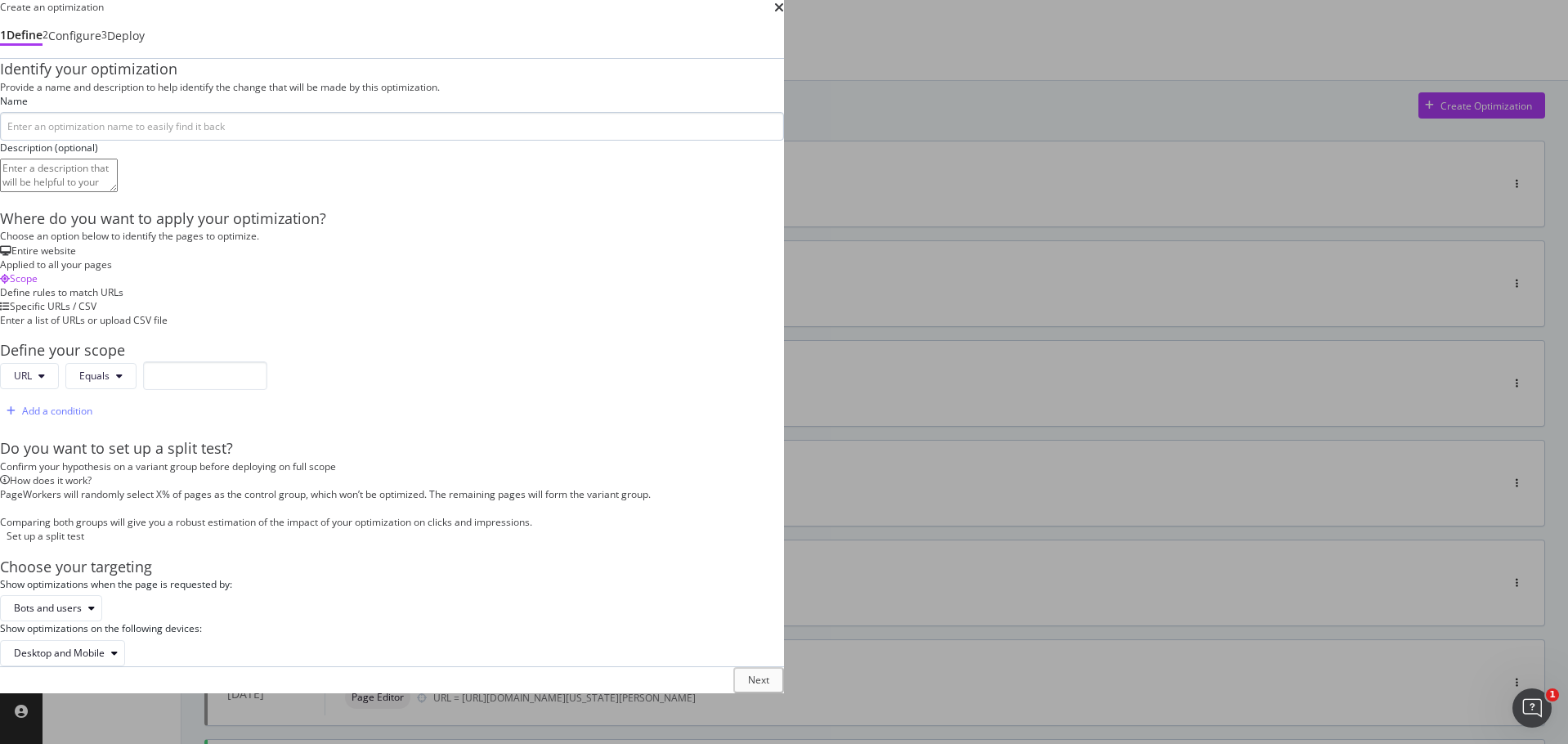
click at [577, 140] on input "modal" at bounding box center [392, 127] width 784 height 29
type input "Removing [MEDICAL_DATA] Question"
click at [117, 191] on textarea "modal" at bounding box center [59, 174] width 117 height 32
click at [117, 191] on textarea "removing [MEDICAL_DATA] Q&A - potentially signalling old content" at bounding box center [59, 174] width 117 height 32
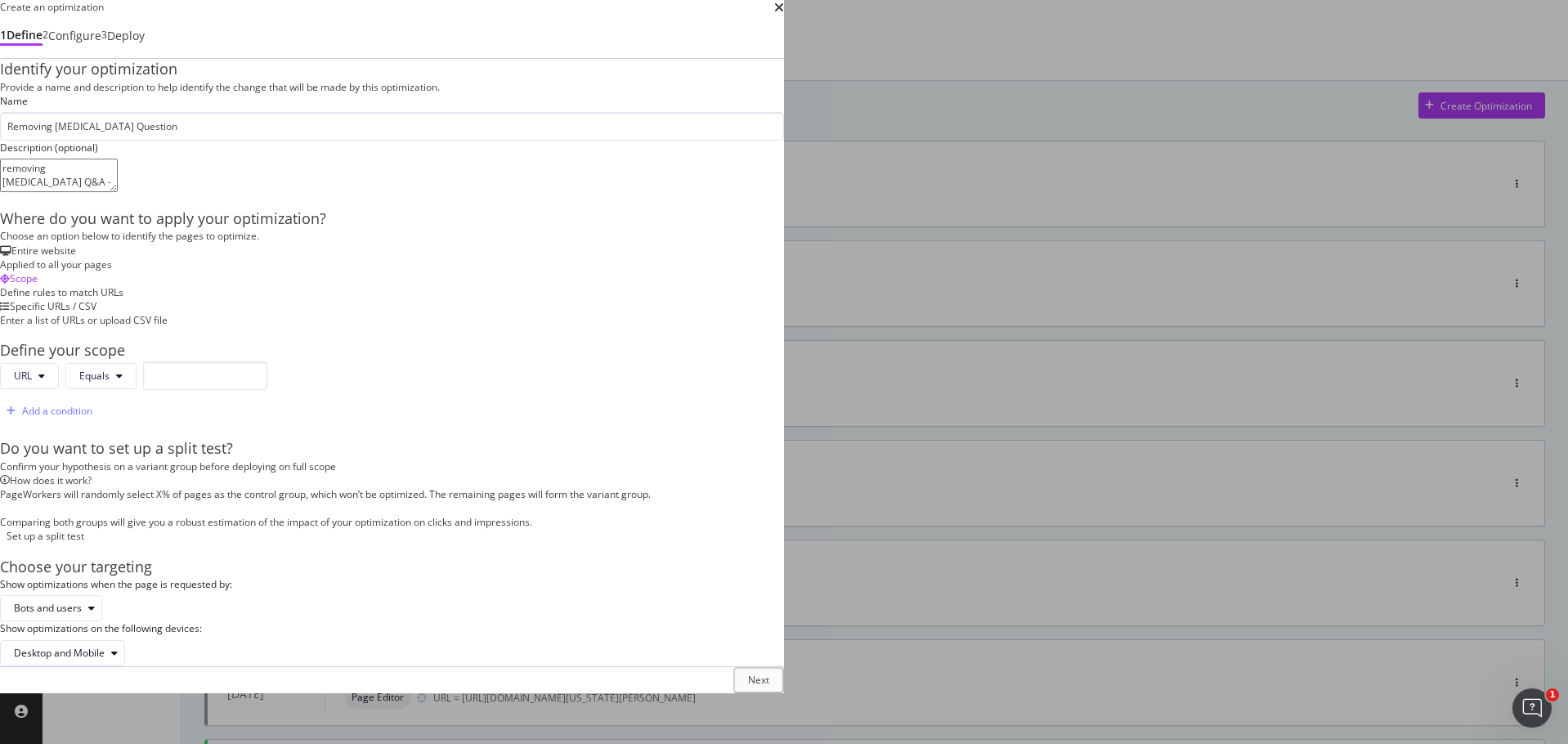
type textarea "removing [MEDICAL_DATA] Q&A - potentially signaling old content"
click at [738, 313] on div "Enter a list of URLs or upload CSV file" at bounding box center [392, 320] width 784 height 14
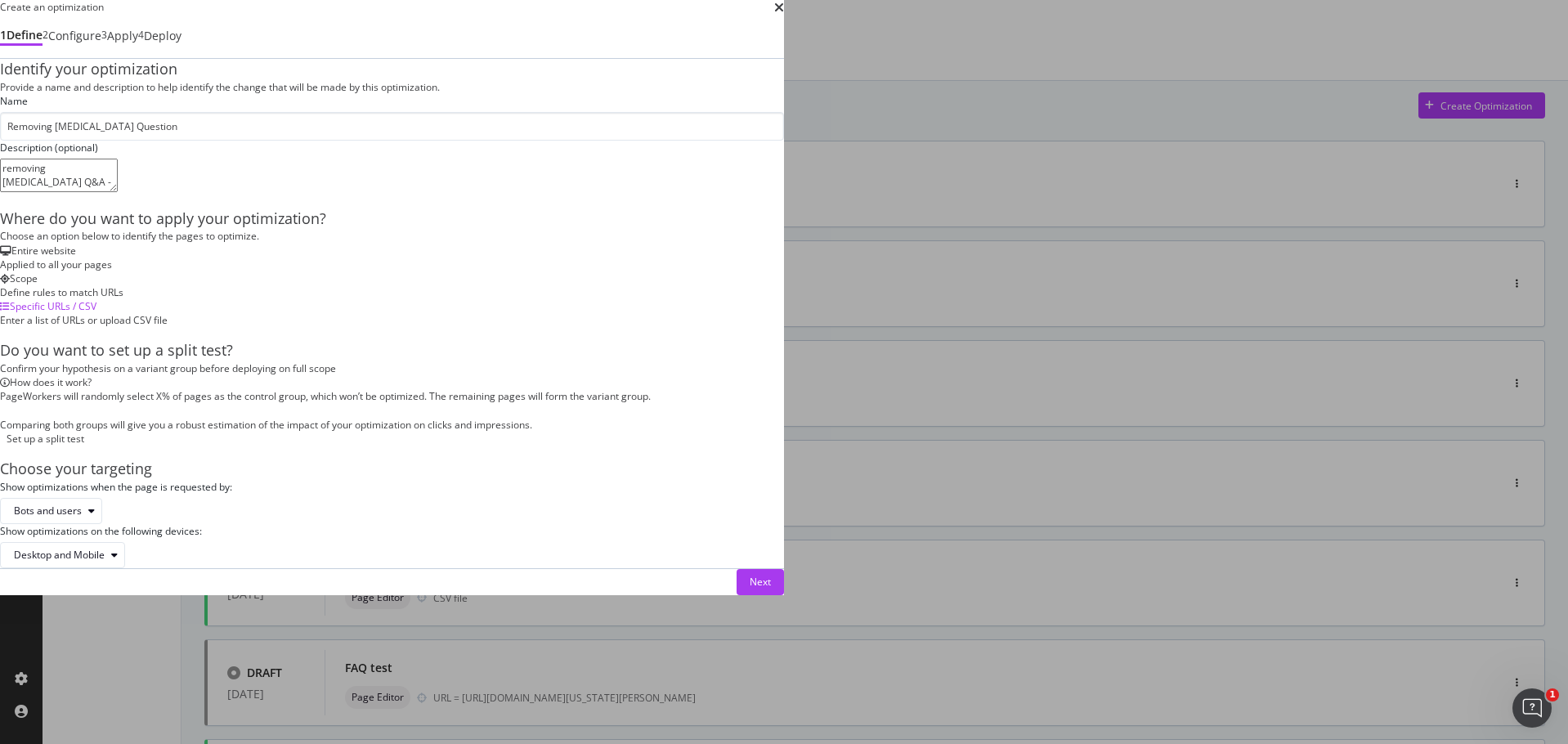
scroll to position [252, 0]
click at [770, 588] on div "Next" at bounding box center [759, 582] width 21 height 14
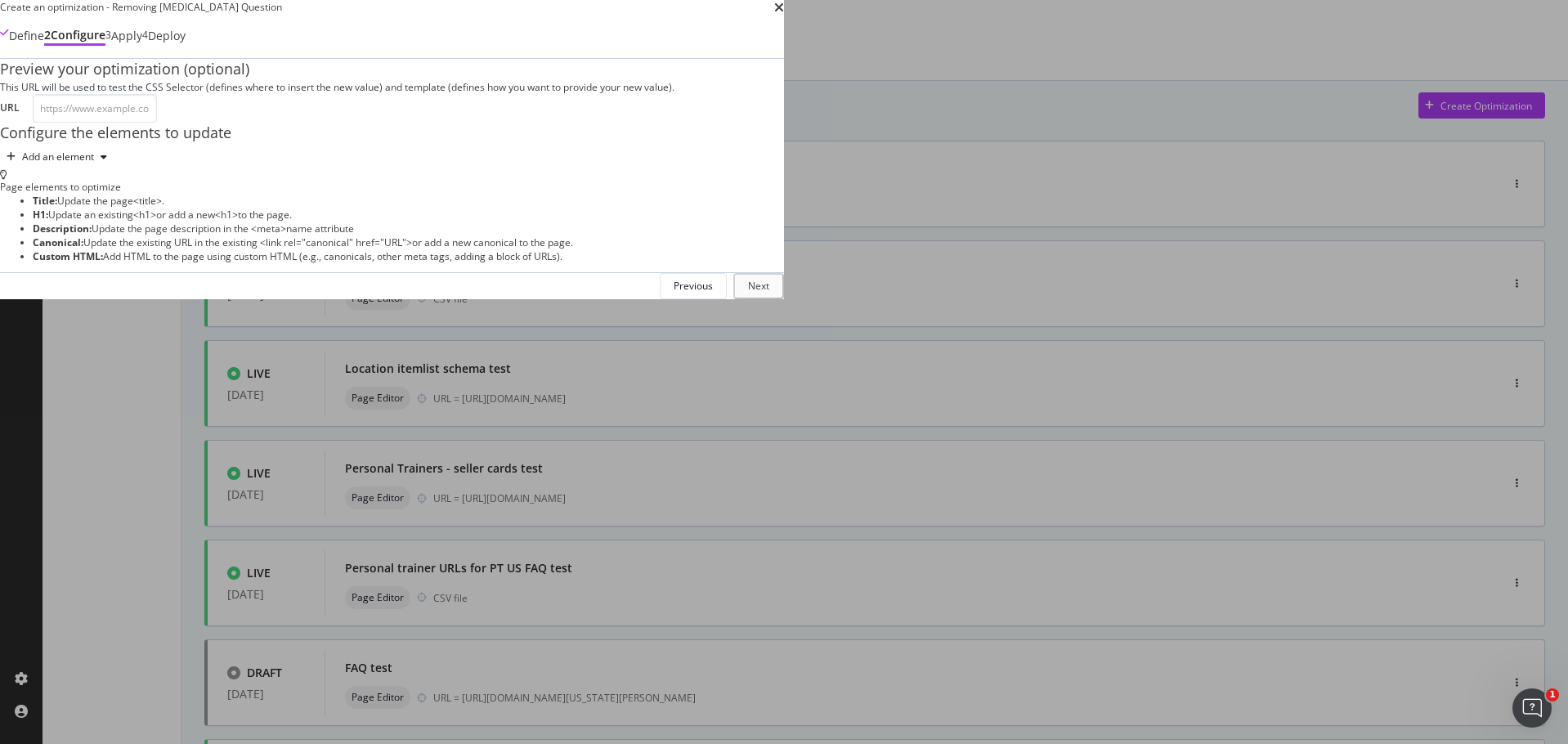
scroll to position [0, 0]
click at [157, 122] on input "modal" at bounding box center [94, 109] width 124 height 29
paste input "[URL][DOMAIN_NAME]"
type input "[URL][DOMAIN_NAME]"
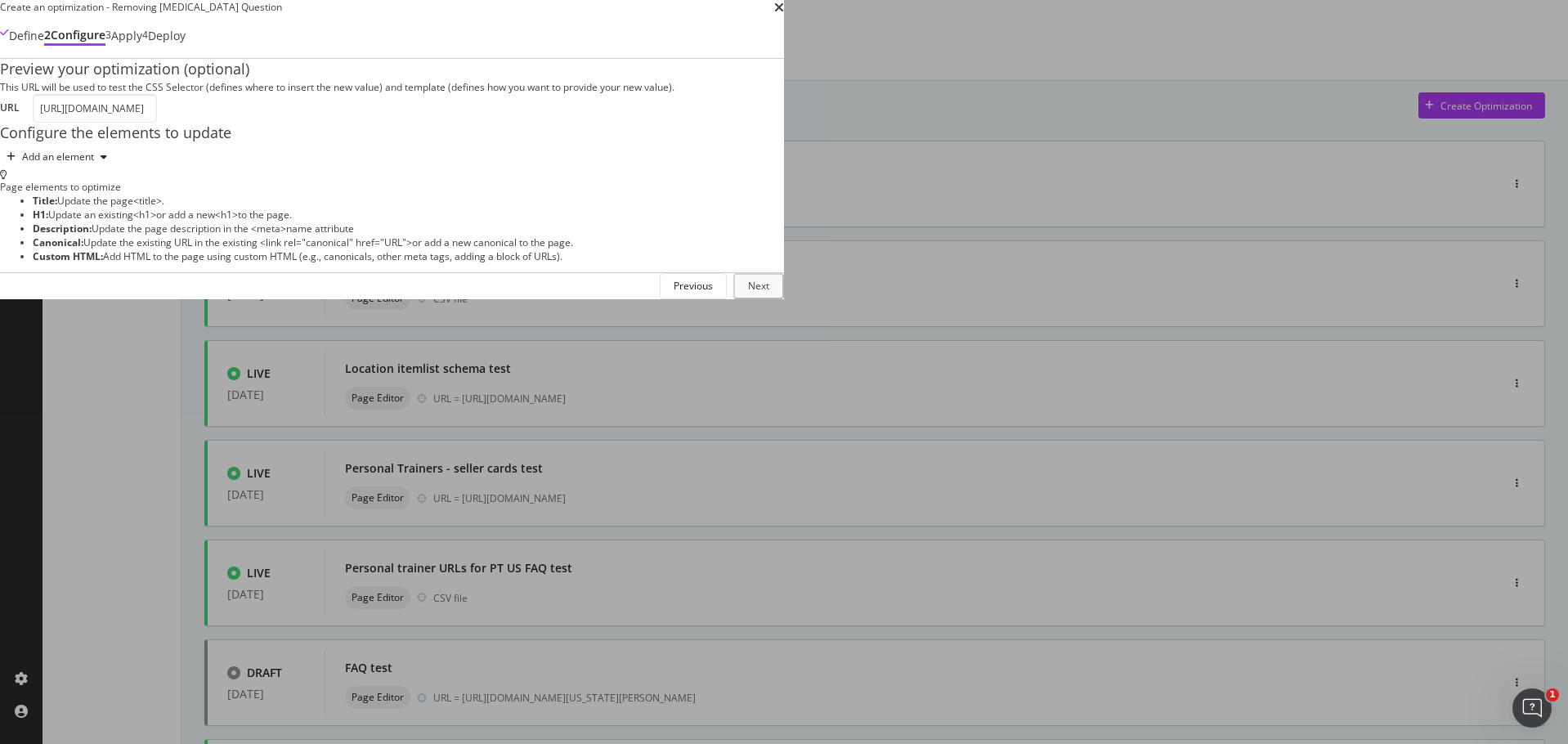
click at [620, 170] on div "Preview your optimization (optional) This URL will be used to test the CSS Sele…" at bounding box center [392, 114] width 784 height 111
click at [94, 162] on div "Add an element" at bounding box center [58, 157] width 72 height 10
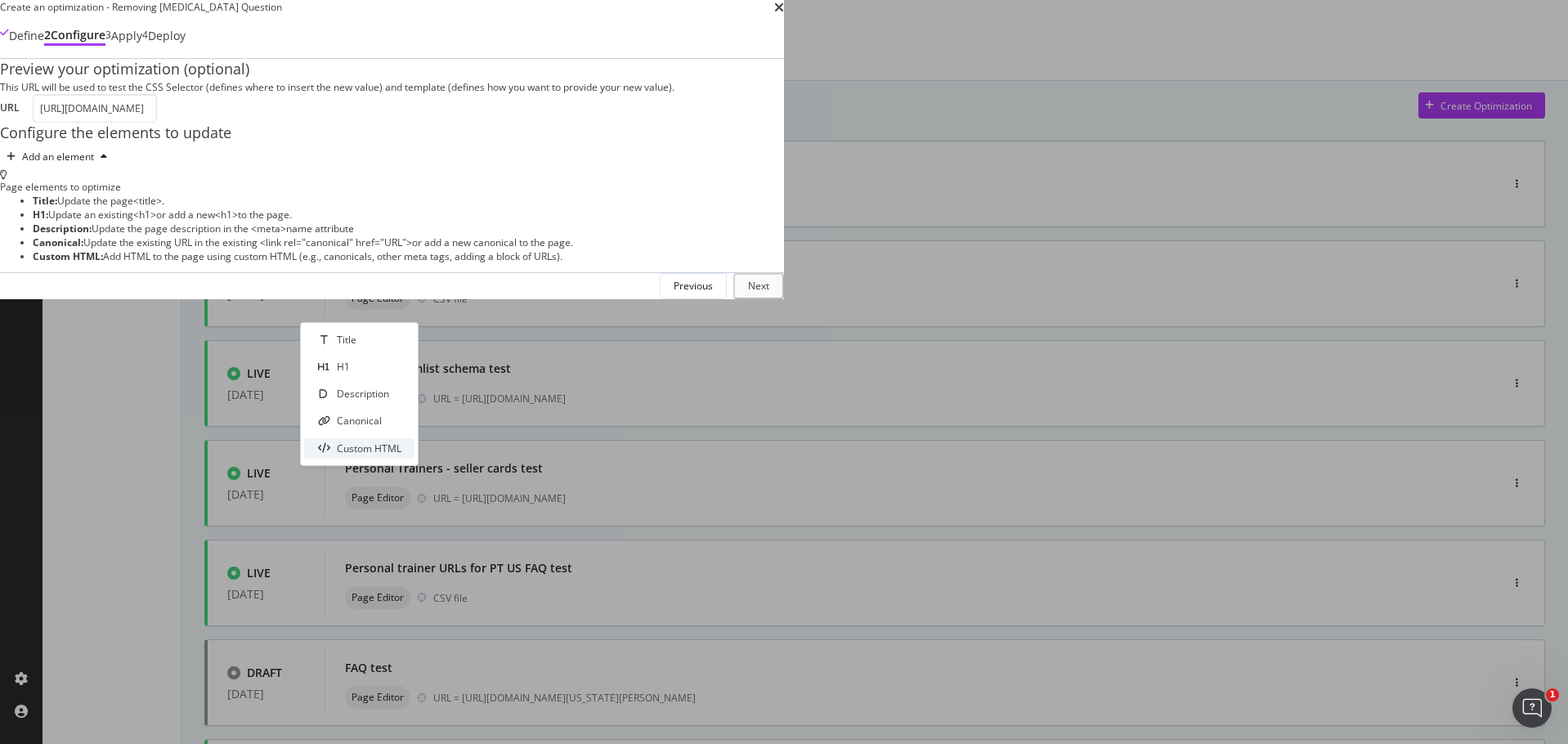
click at [371, 452] on div "Custom HTML" at bounding box center [369, 448] width 65 height 14
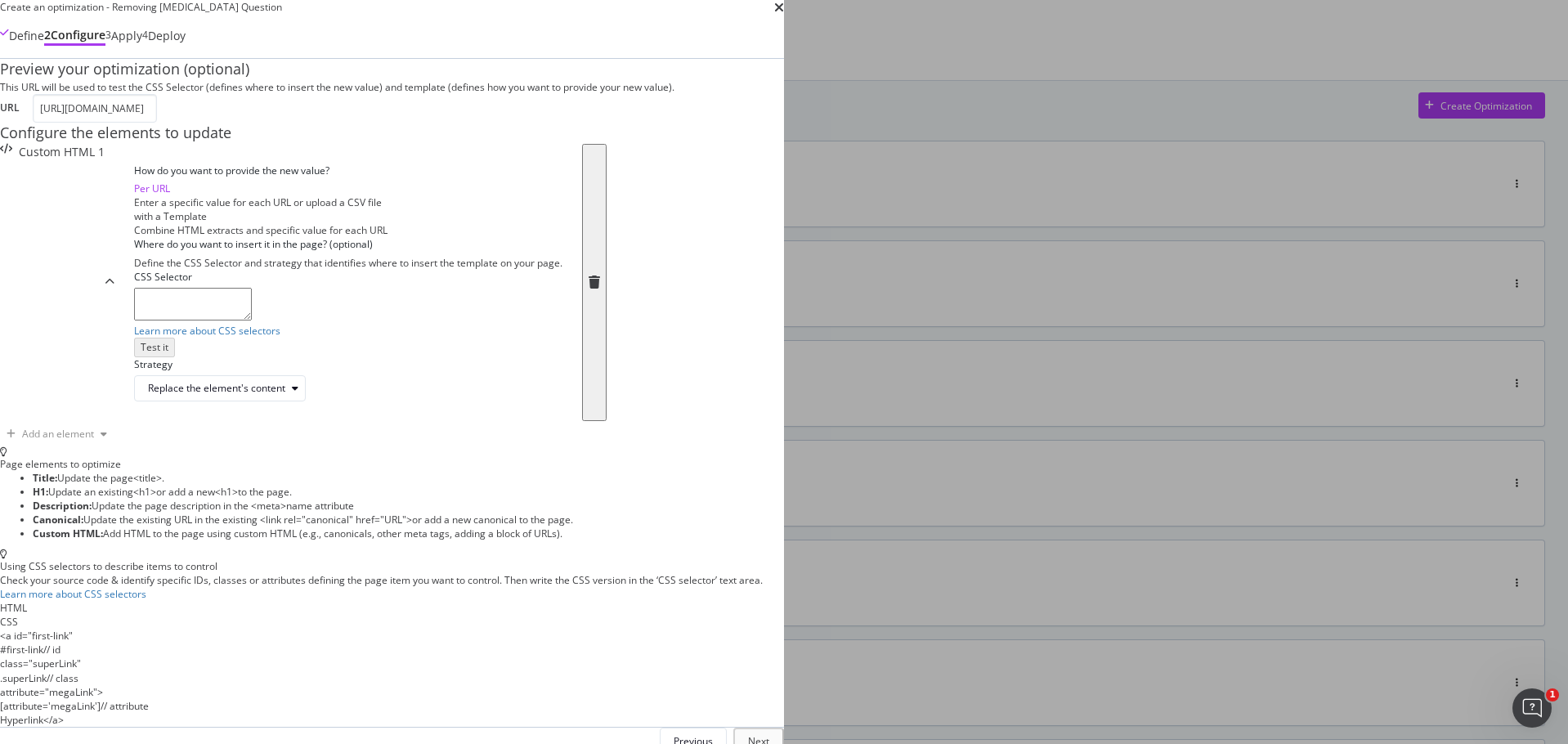
click at [562, 237] on div "Combine HTML extracts and specific value for each URL" at bounding box center [349, 230] width 429 height 14
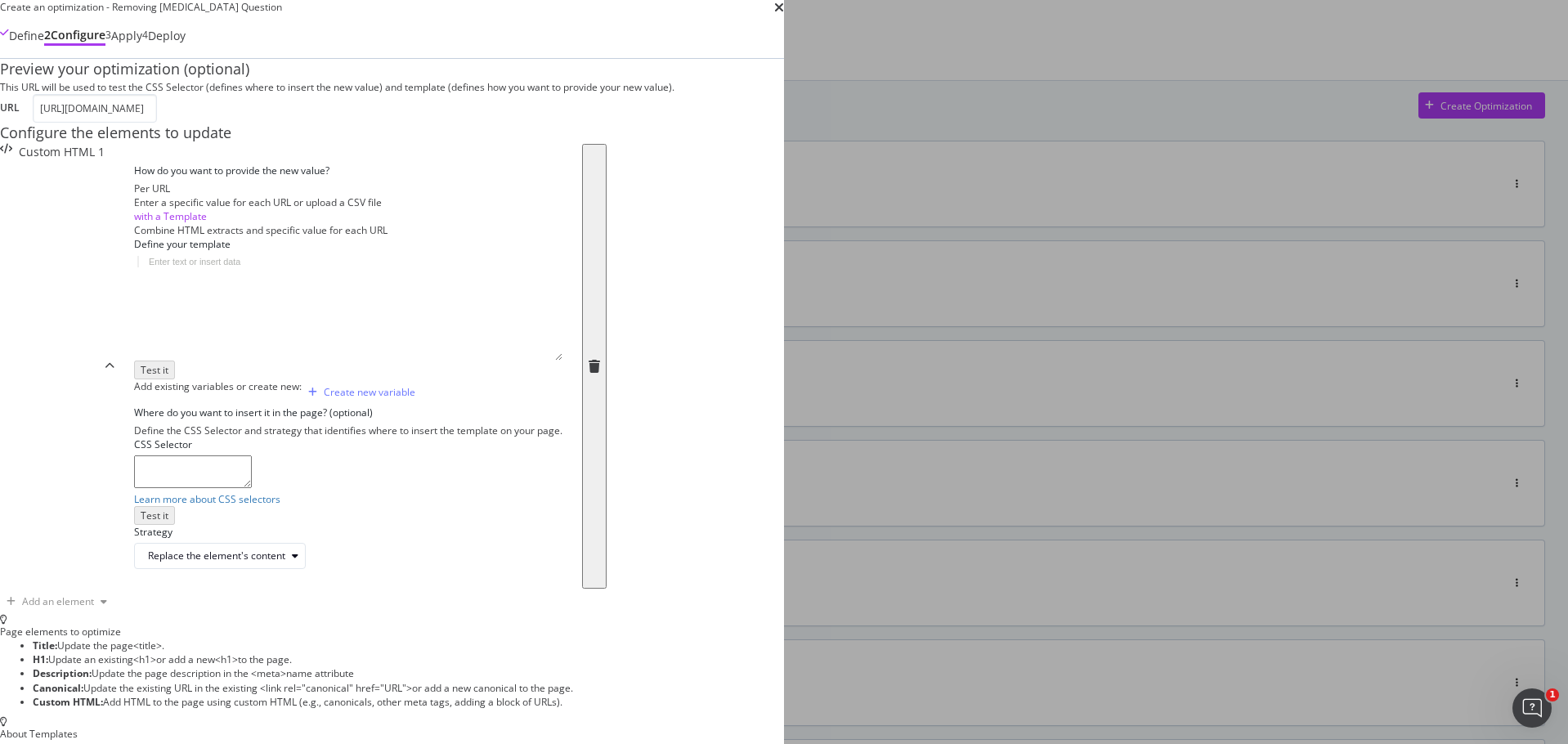
scroll to position [245, 0]
click at [562, 338] on div "modal" at bounding box center [349, 319] width 429 height 126
type textarea "#remove"
type textarea "d"
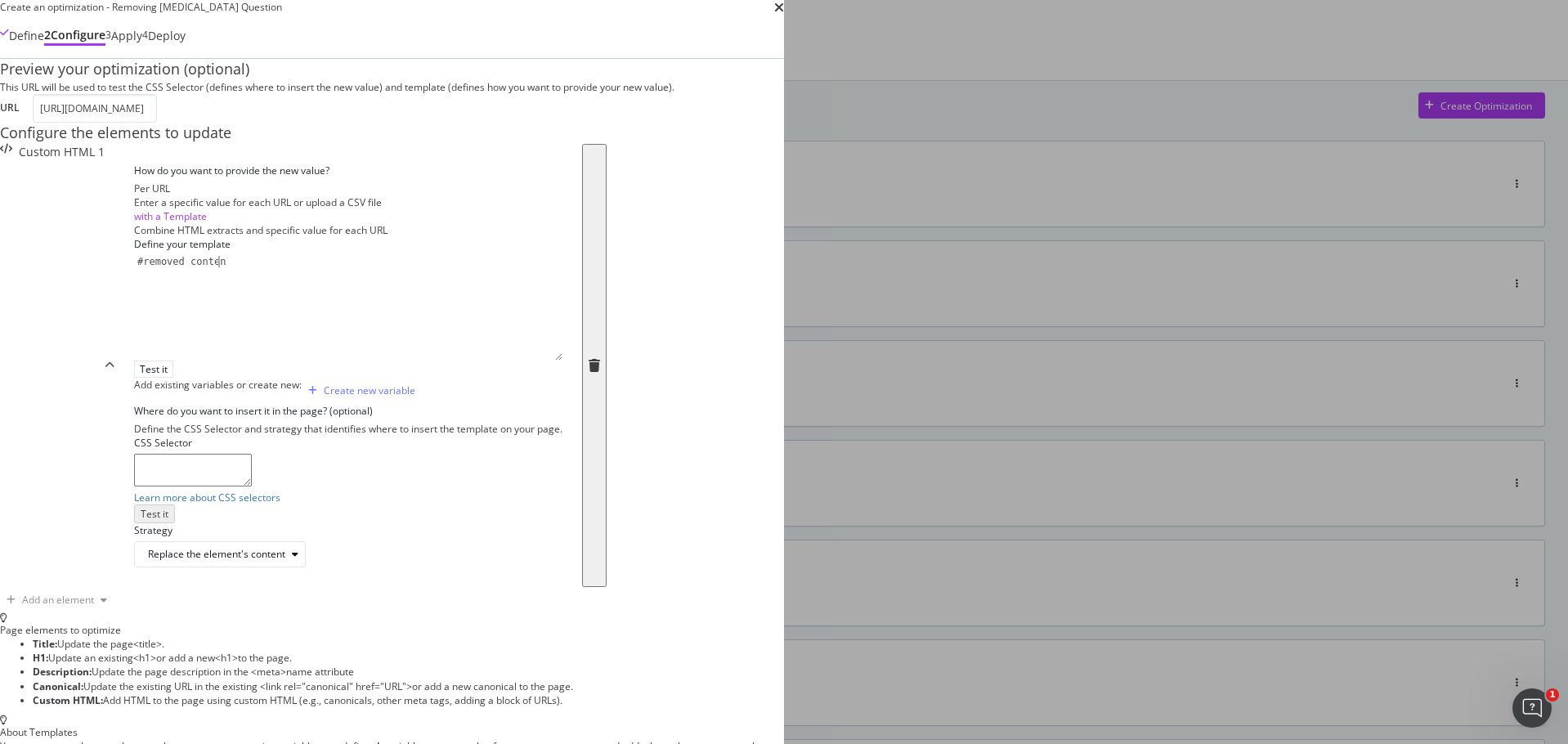
scroll to position [0, 6]
drag, startPoint x: 442, startPoint y: 285, endPoint x: 515, endPoint y: 285, distance: 73.0
click at [515, 285] on div "#removed content" at bounding box center [349, 319] width 429 height 126
type textarea "#updated [DATE]"
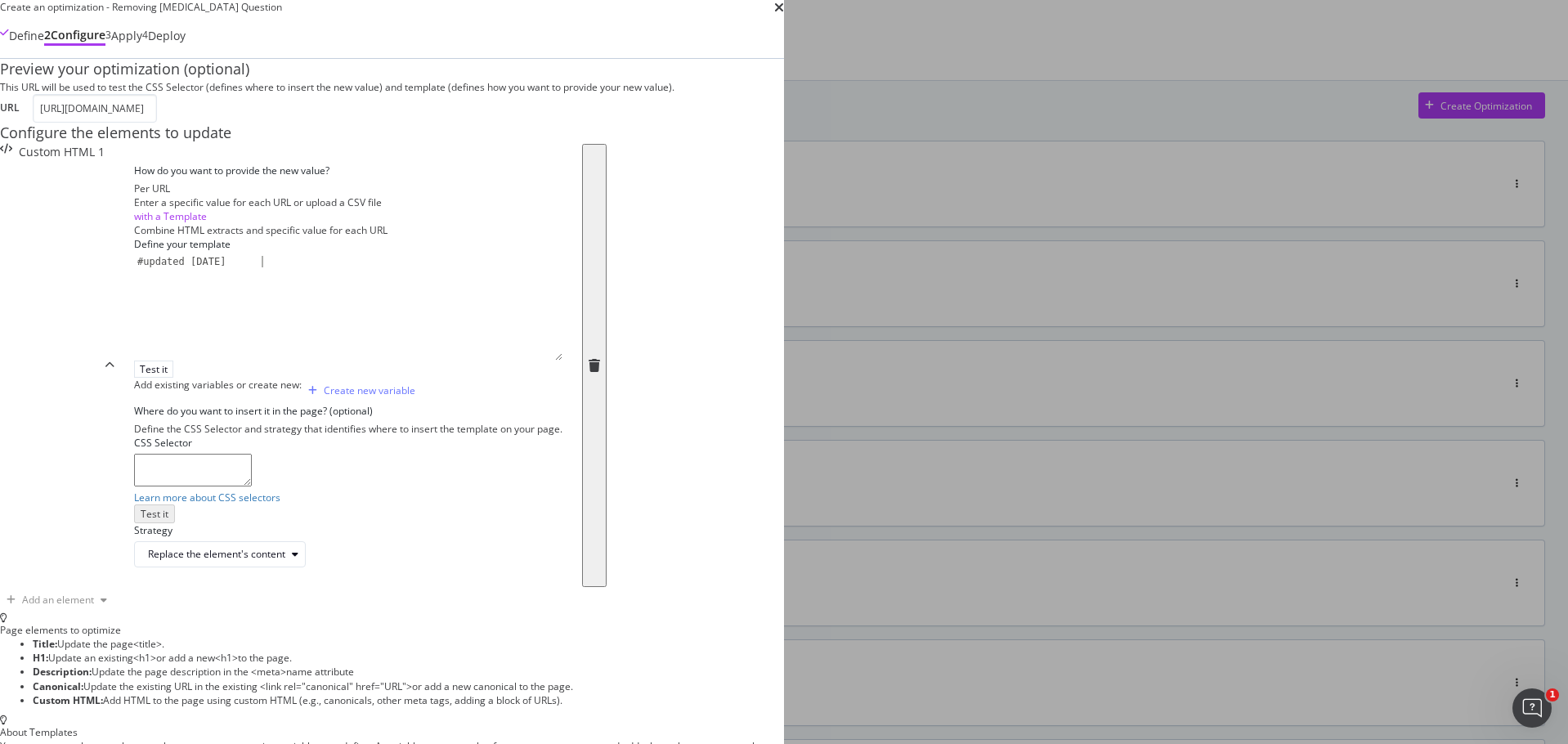
click at [252, 486] on textarea "modal" at bounding box center [193, 469] width 117 height 32
paste textarea "#seller-qa > div > div > div > div.col-12.col-md-6.mt-5.mt-md-0.seller-collapsi…"
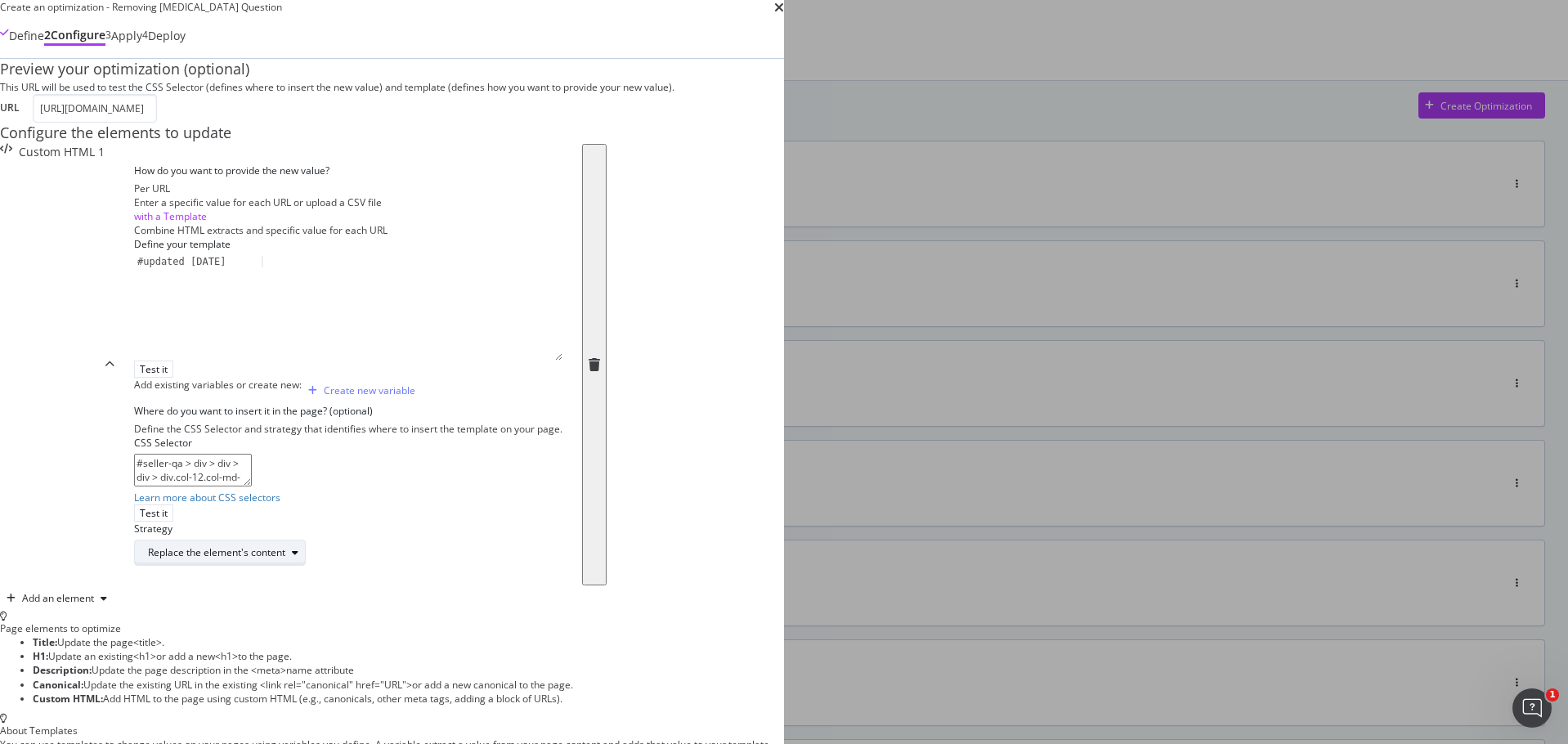
type textarea "#seller-qa > div > div > div > div.col-12.col-md-6.mt-5.mt-md-0.seller-collapsi…"
click at [298, 558] on icon "modal" at bounding box center [295, 553] width 7 height 10
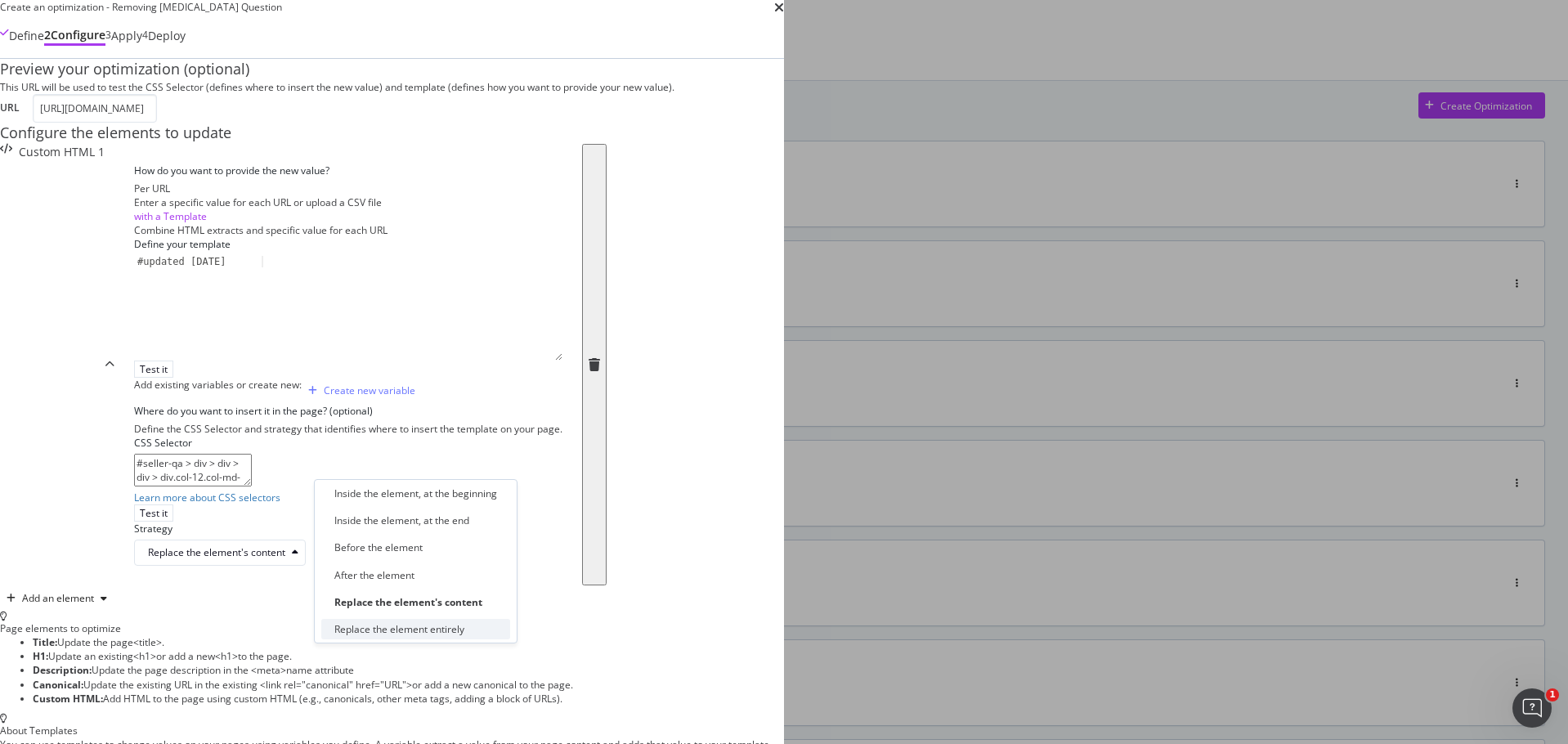
click at [467, 636] on div "Replace the element entirely" at bounding box center [416, 629] width 189 height 20
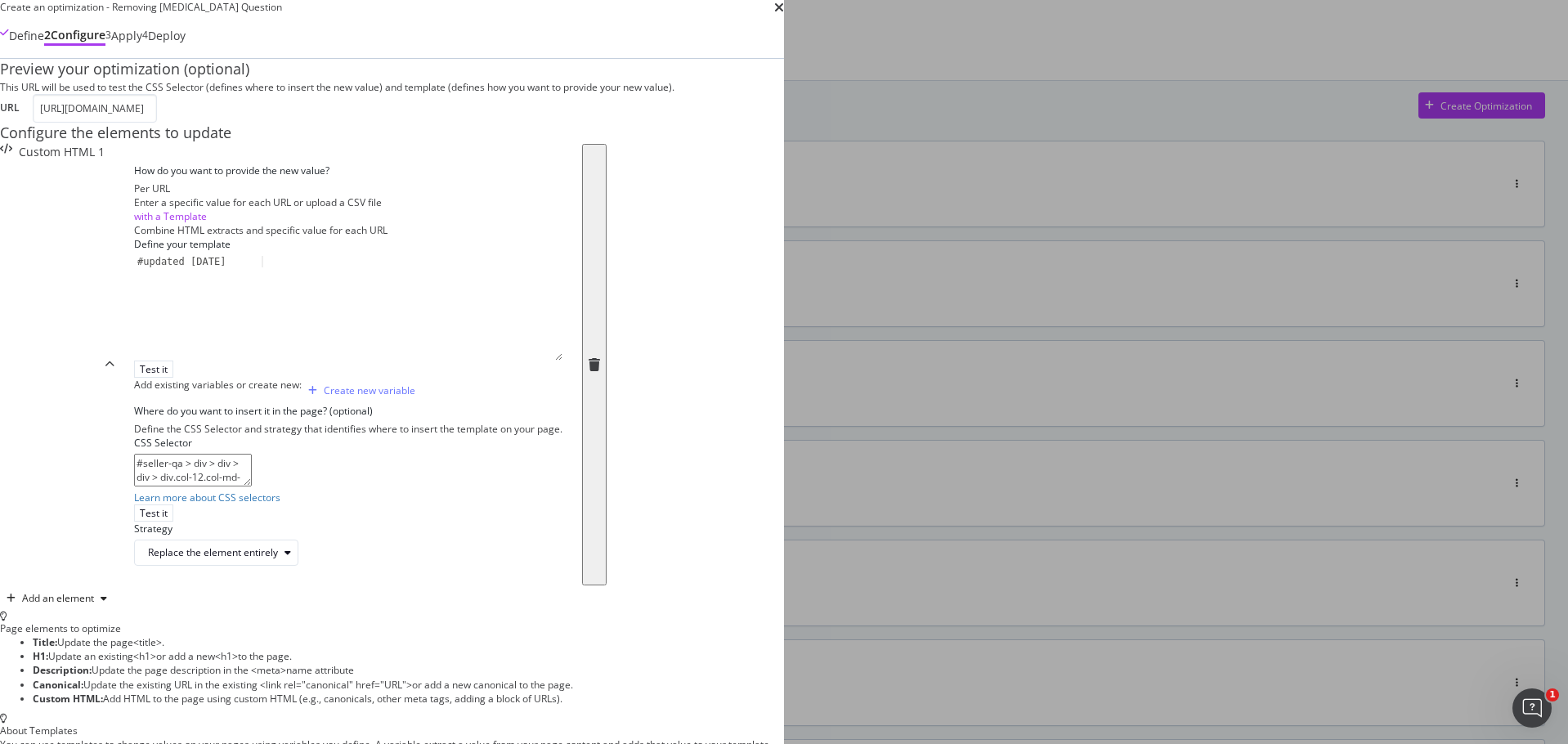
click at [562, 565] on div "Strategy Replace the element entirely" at bounding box center [349, 543] width 429 height 44
click at [168, 520] on div "Test it" at bounding box center [153, 513] width 28 height 14
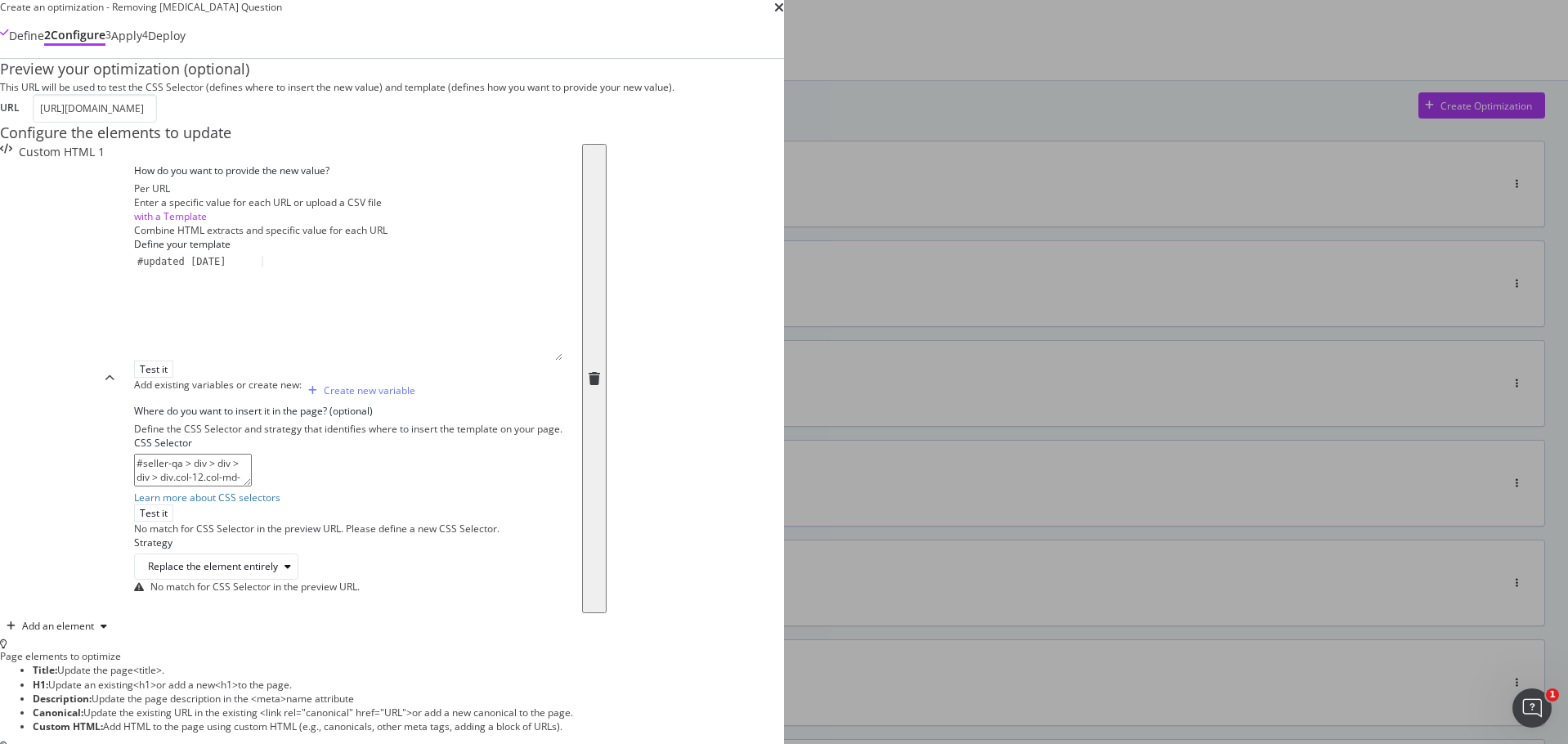
scroll to position [0, 0]
drag, startPoint x: 561, startPoint y: 211, endPoint x: 251, endPoint y: 213, distance: 310.0
click at [251, 213] on div "Create an optimization - Removing [MEDICAL_DATA] Question Define 2 Configure 3 …" at bounding box center [392, 499] width 784 height 998
paste input "us/wedding-cakes"
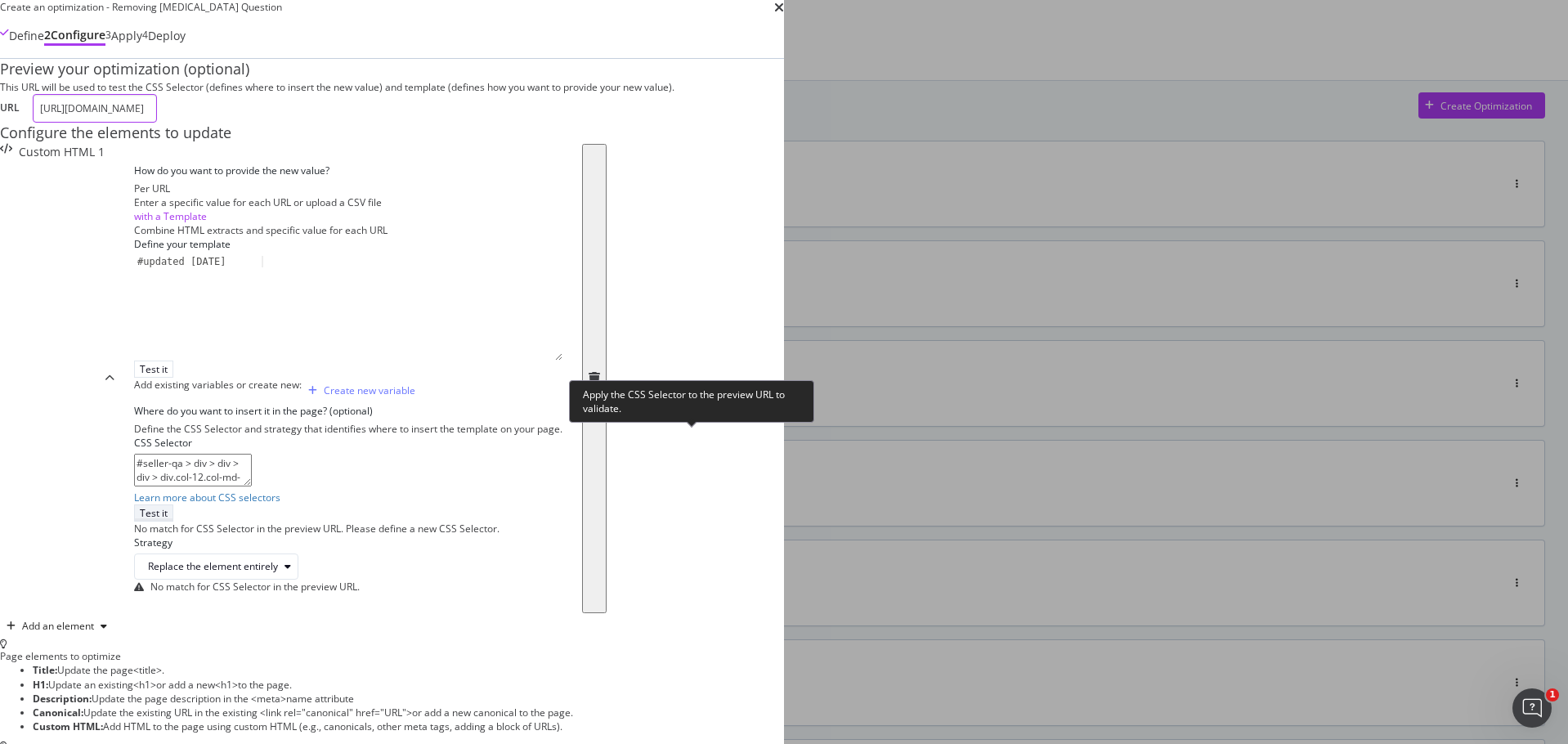
type input "[URL][DOMAIN_NAME]"
click at [168, 506] on div "Test it" at bounding box center [153, 513] width 28 height 14
drag, startPoint x: 659, startPoint y: 446, endPoint x: 645, endPoint y: 445, distance: 14.0
click at [252, 453] on textarea "#seller-qa > div > div > div > div.col-12.col-md-6.mt-5.mt-md-0.seller-collapsi…" at bounding box center [193, 469] width 117 height 32
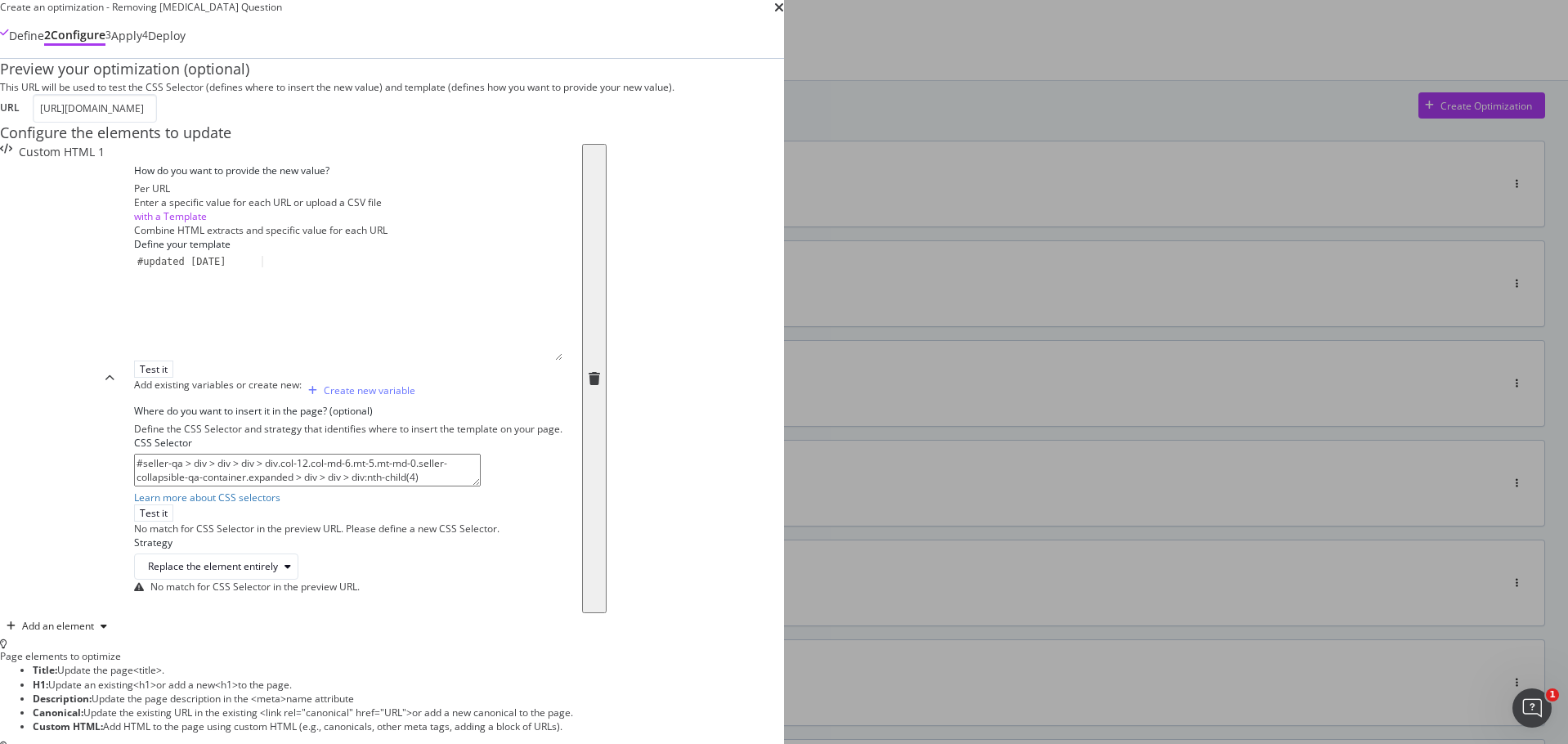
drag, startPoint x: 626, startPoint y: 440, endPoint x: 230, endPoint y: 397, distance: 398.3
click at [230, 397] on div "Create an optimization - Removing [MEDICAL_DATA] Question Define 2 Configure 3 …" at bounding box center [392, 499] width 784 height 998
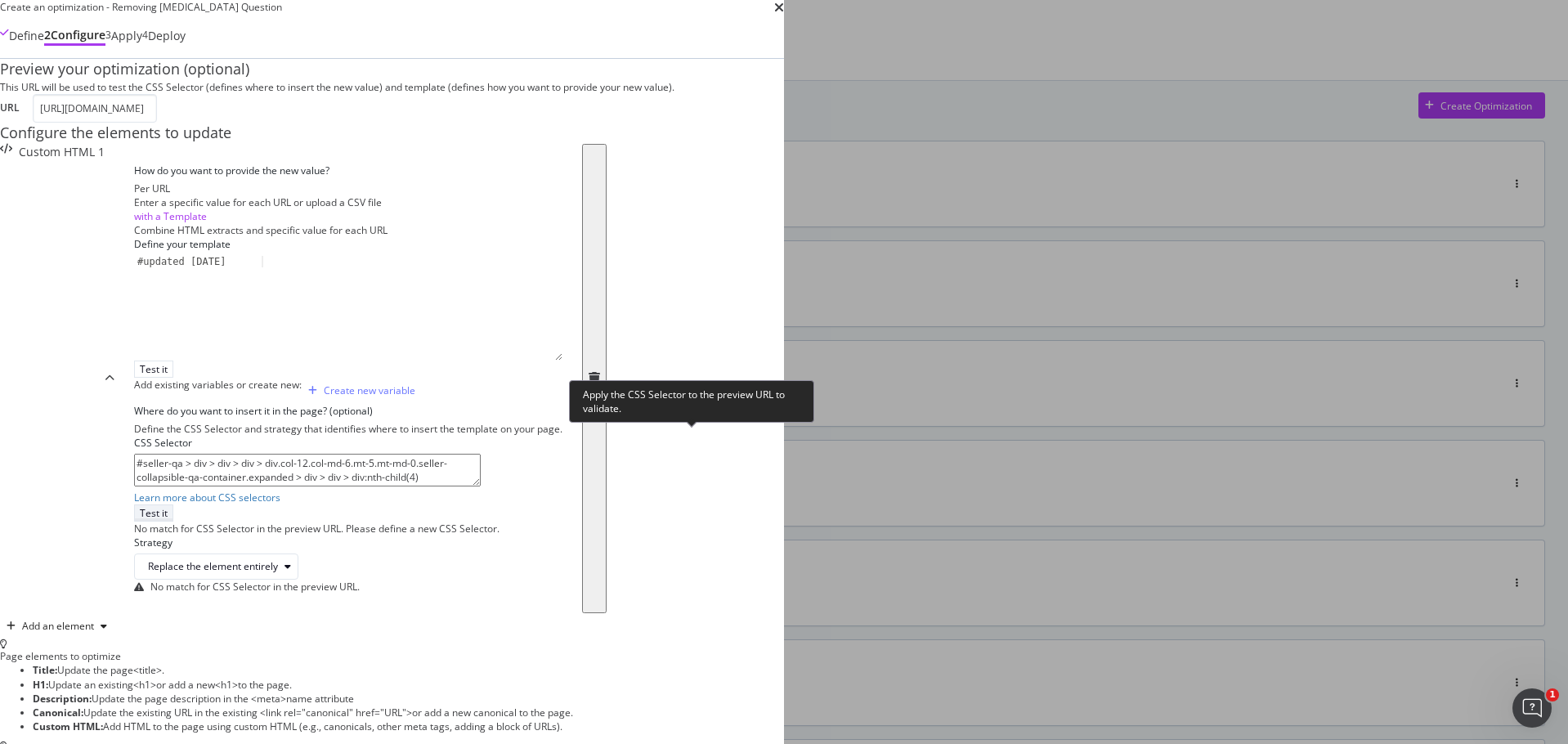
click at [168, 506] on div "Test it" at bounding box center [153, 513] width 28 height 14
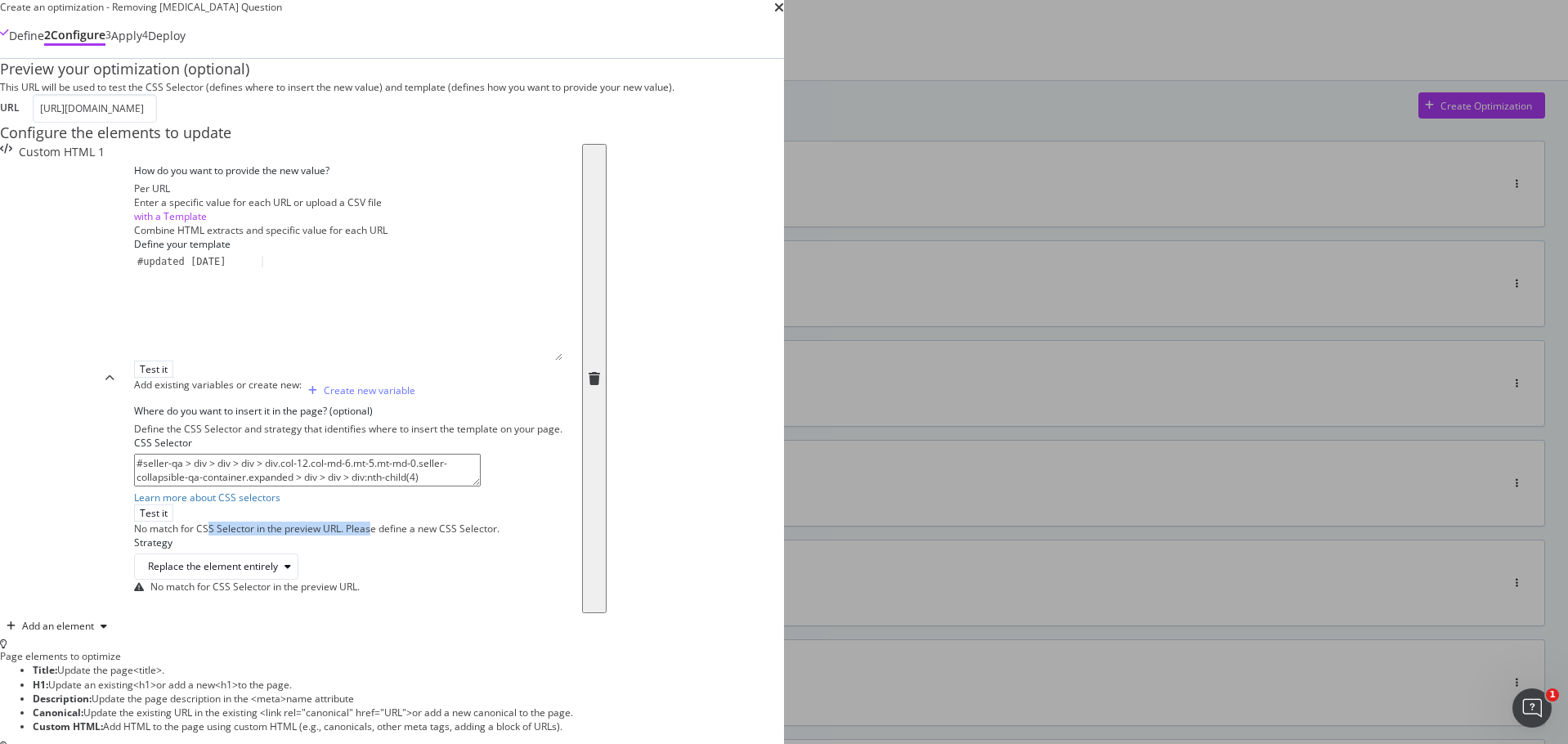
drag, startPoint x: 389, startPoint y: 489, endPoint x: 551, endPoint y: 493, distance: 162.0
click at [551, 521] on div "No match for CSS Selector in the preview URL. Please define a new CSS Selector." at bounding box center [349, 528] width 429 height 14
click at [173, 536] on label "Strategy" at bounding box center [153, 542] width 38 height 14
drag, startPoint x: 576, startPoint y: 447, endPoint x: 204, endPoint y: 390, distance: 376.3
click at [204, 395] on div "Create an optimization - Removing [MEDICAL_DATA] Question Define 2 Configure 3 …" at bounding box center [392, 499] width 784 height 998
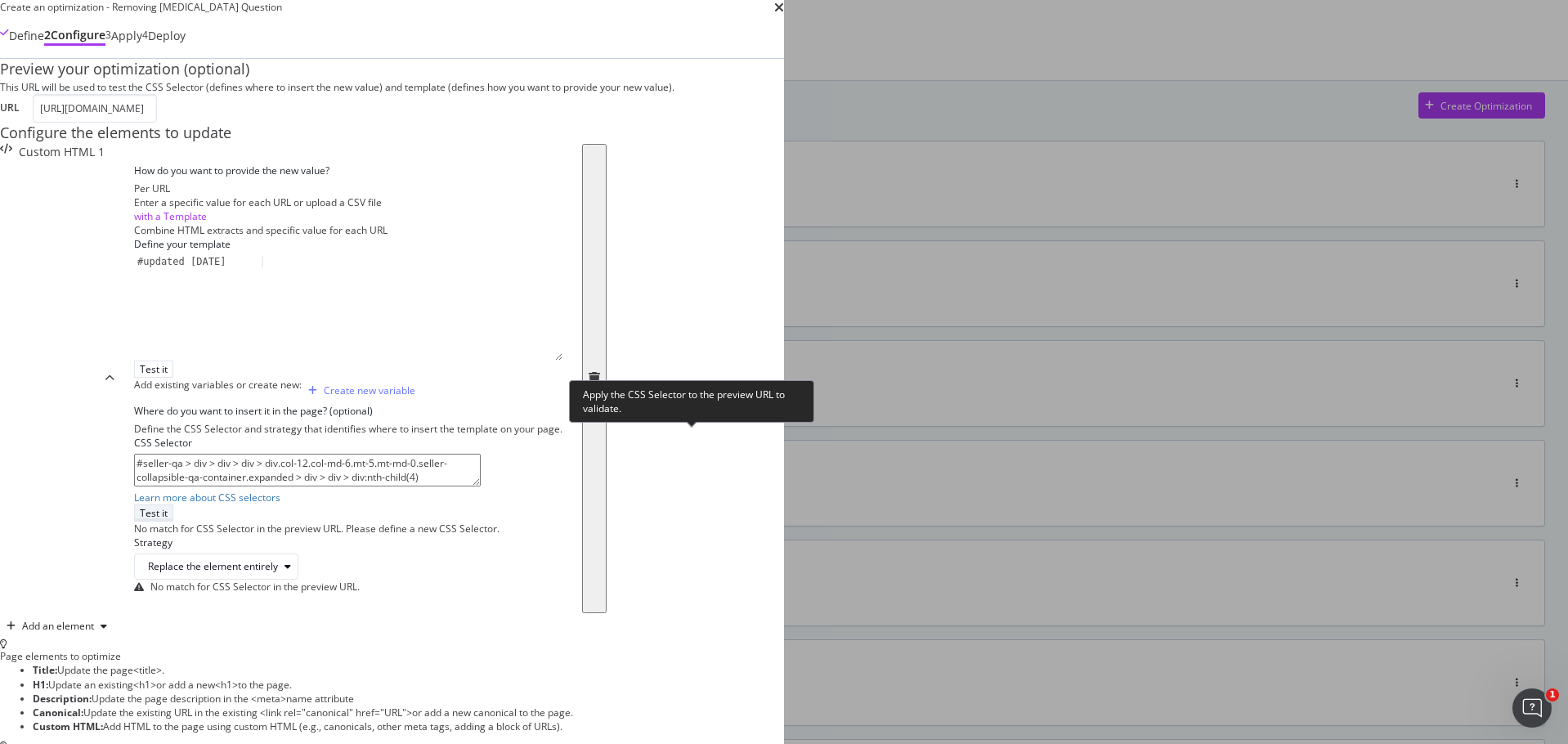
click at [168, 506] on div "Test it" at bounding box center [153, 513] width 28 height 14
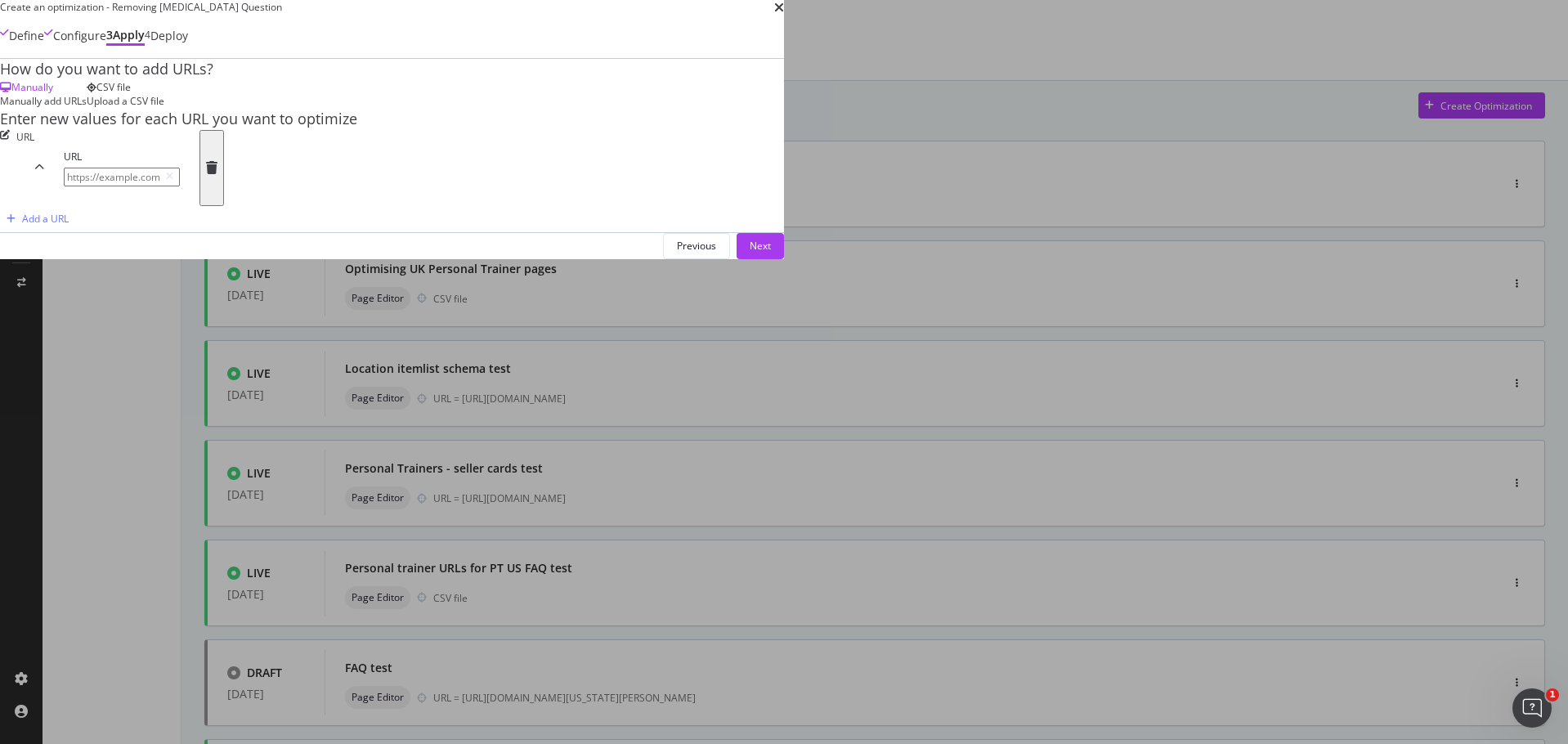
click at [179, 186] on div "URL" at bounding box center [122, 168] width 116 height 37
drag, startPoint x: 454, startPoint y: 385, endPoint x: 557, endPoint y: 360, distance: 106.0
click at [179, 186] on input "modal" at bounding box center [122, 177] width 116 height 19
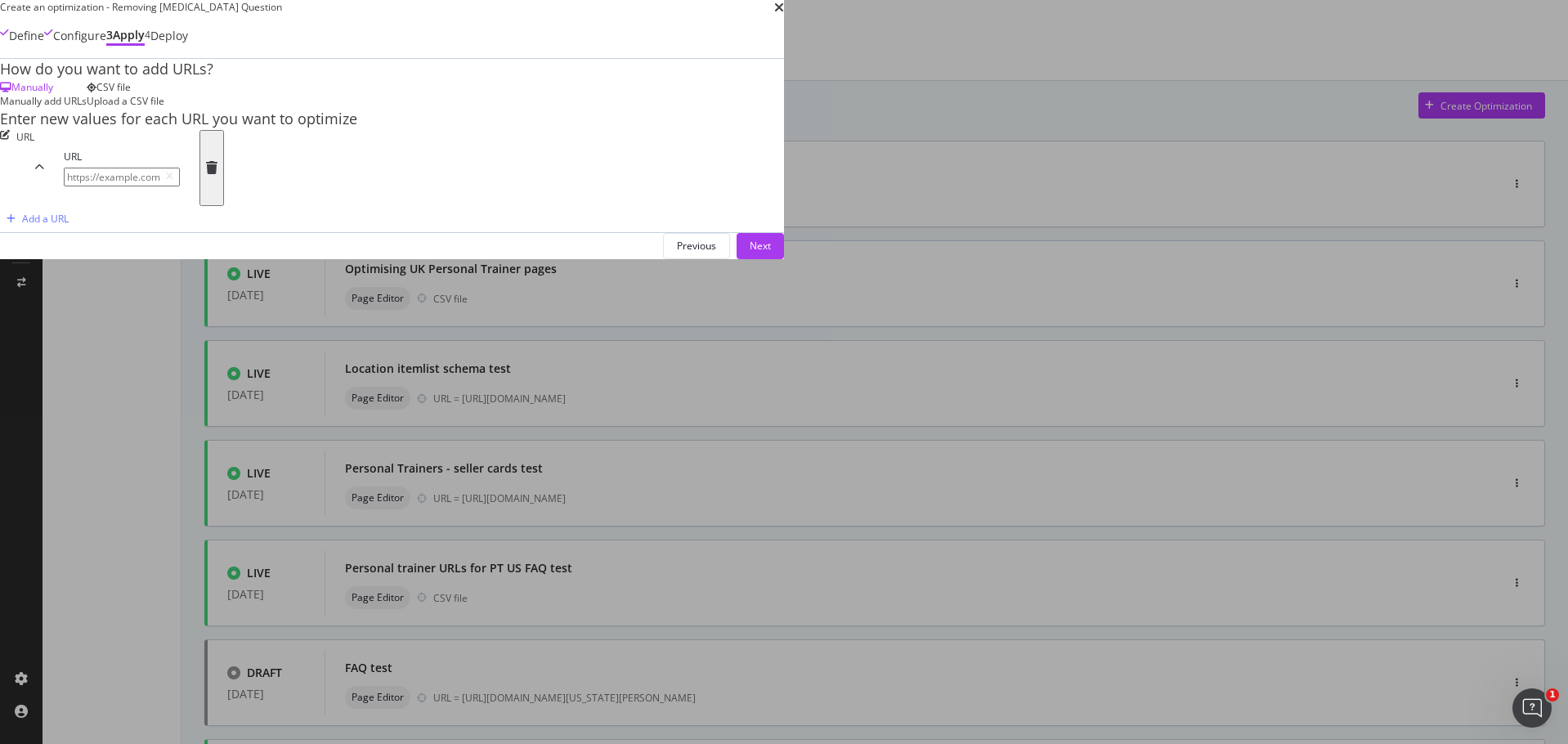
click at [179, 186] on input "modal" at bounding box center [122, 177] width 116 height 19
paste input "[URL][DOMAIN_NAME]"
type input "[URL][DOMAIN_NAME]"
click at [770, 253] on div "Next" at bounding box center [759, 246] width 21 height 14
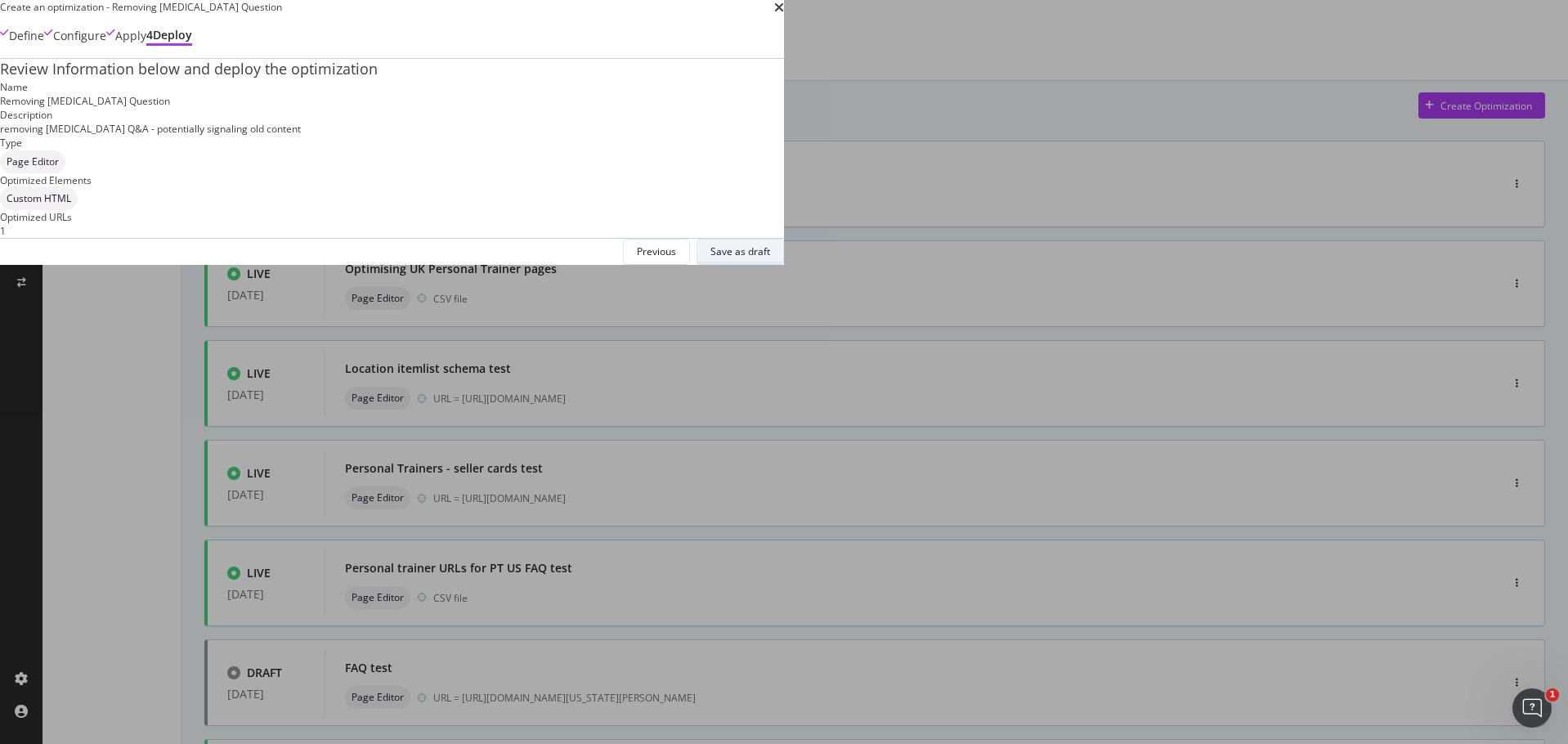
click at [770, 258] on div "Save as draft" at bounding box center [740, 251] width 60 height 14
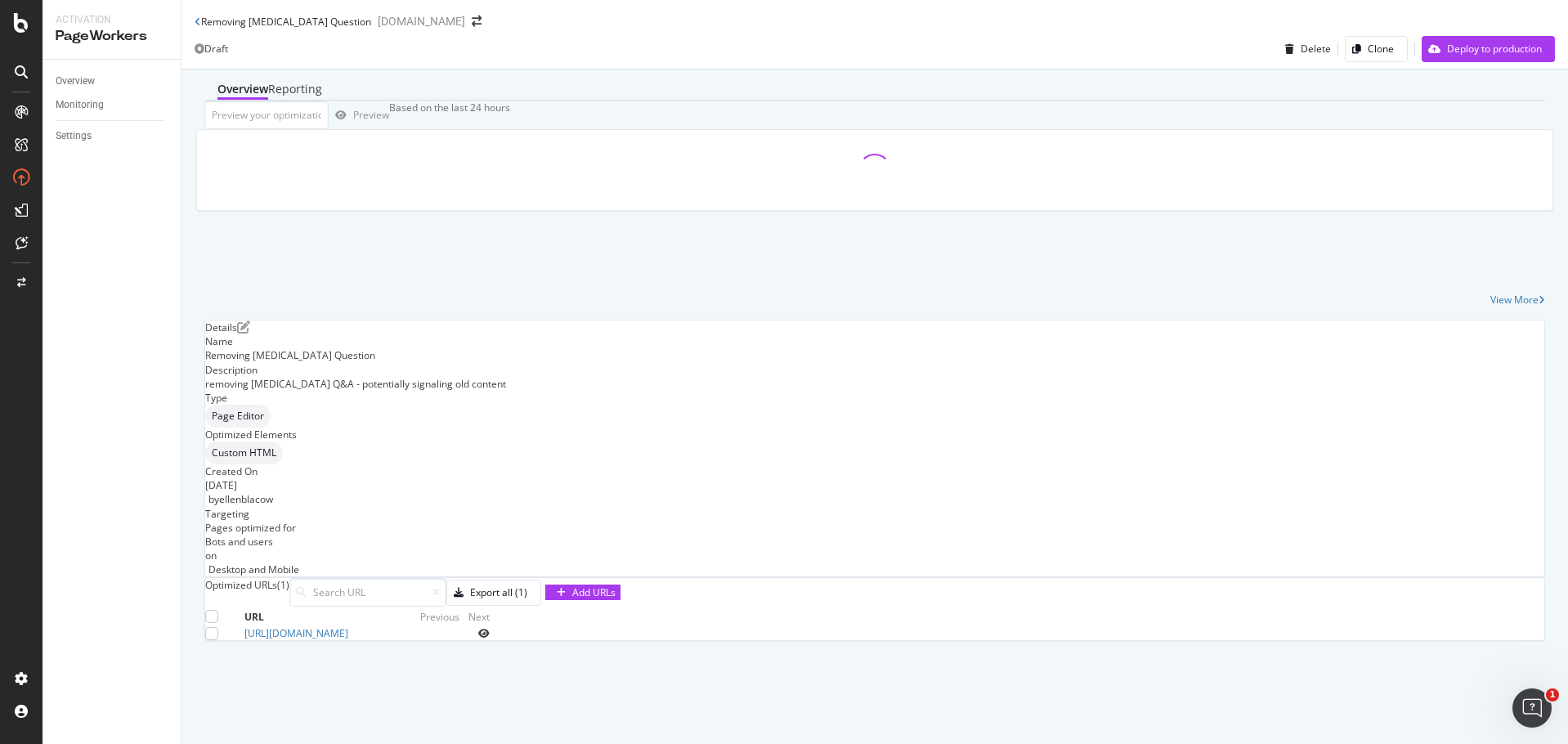
scroll to position [98, 0]
click at [490, 639] on icon "eye" at bounding box center [483, 633] width 11 height 10
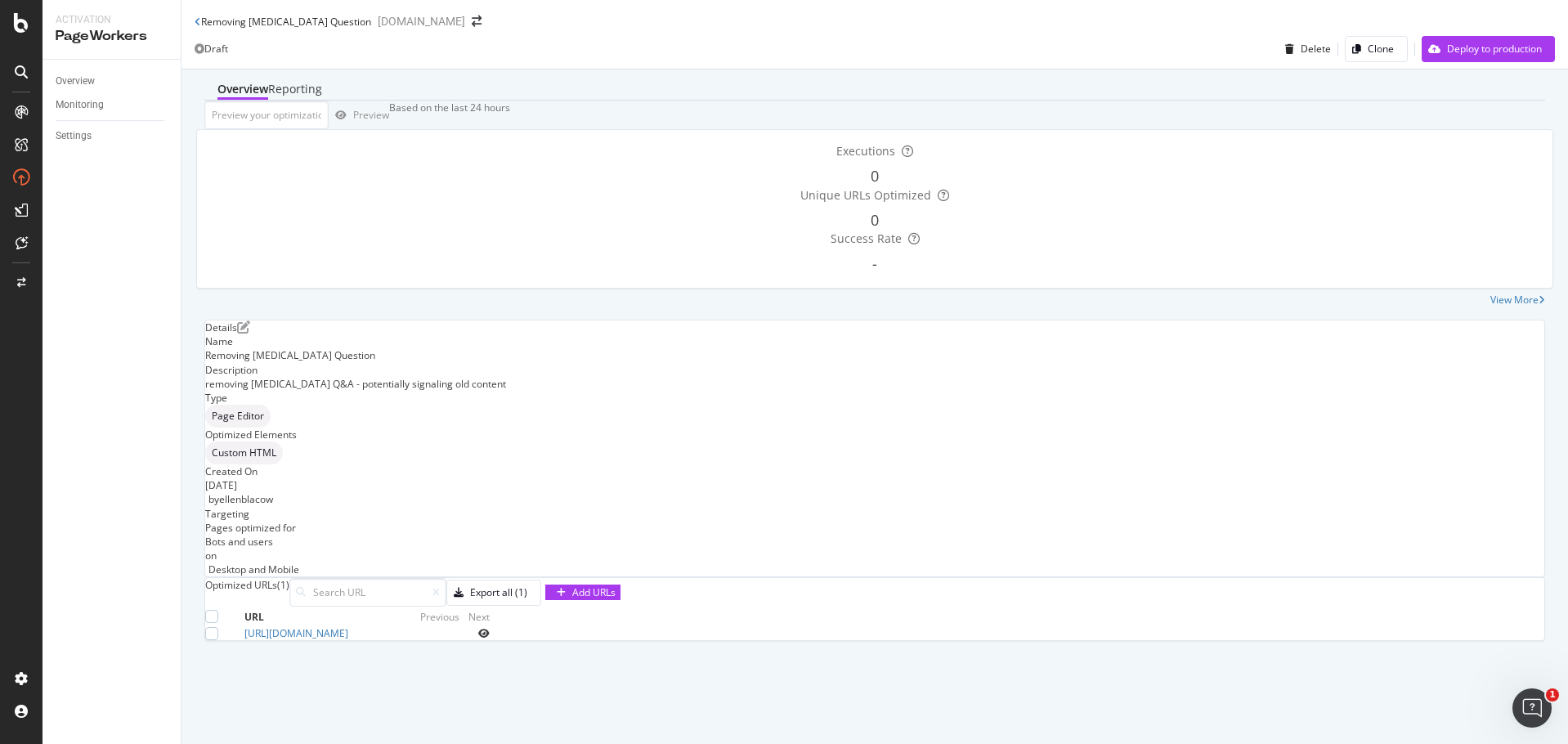
click at [490, 639] on icon "eye" at bounding box center [483, 633] width 11 height 10
click at [250, 321] on icon "pen-to-square" at bounding box center [243, 327] width 13 height 13
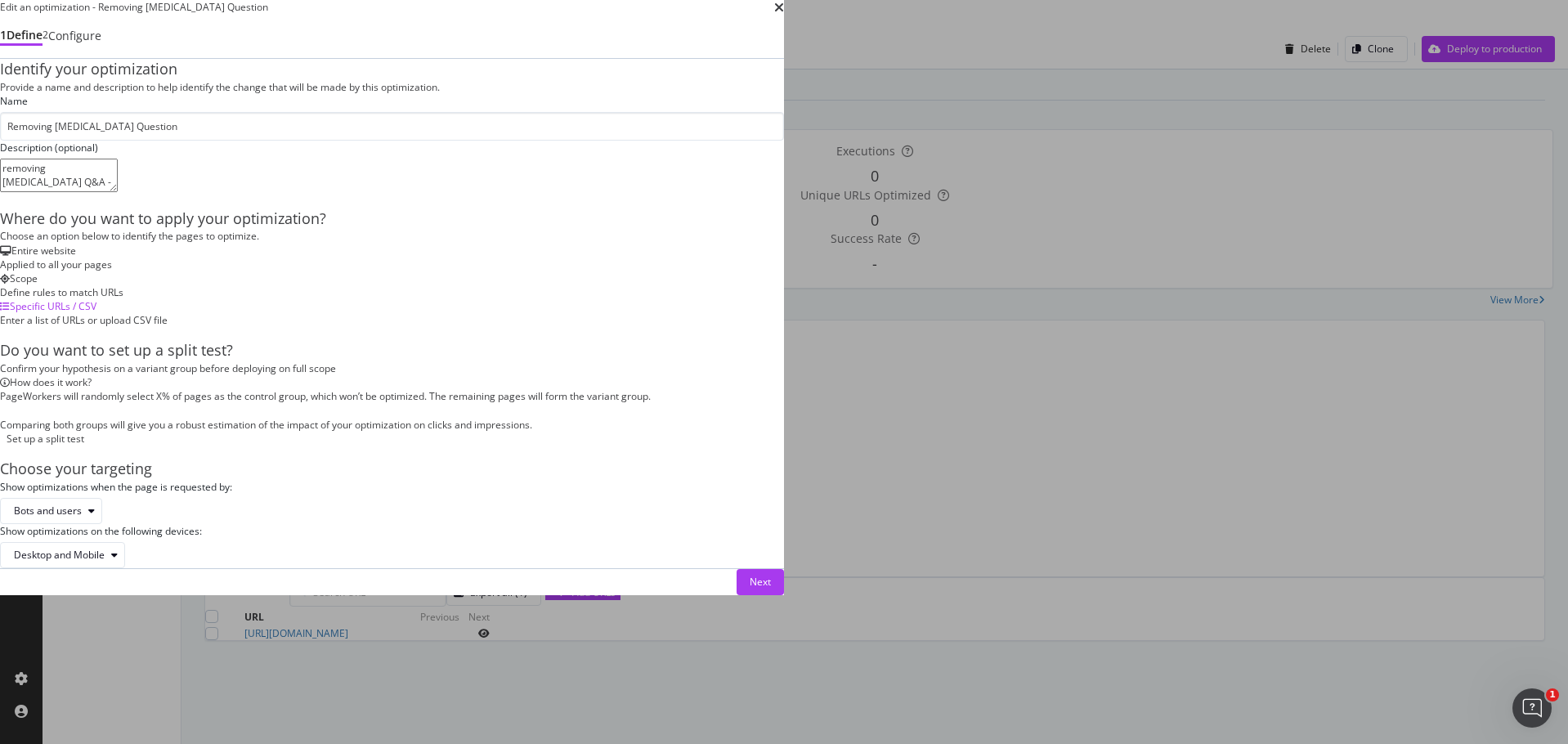
scroll to position [252, 0]
click at [770, 588] on div "Next" at bounding box center [759, 582] width 21 height 14
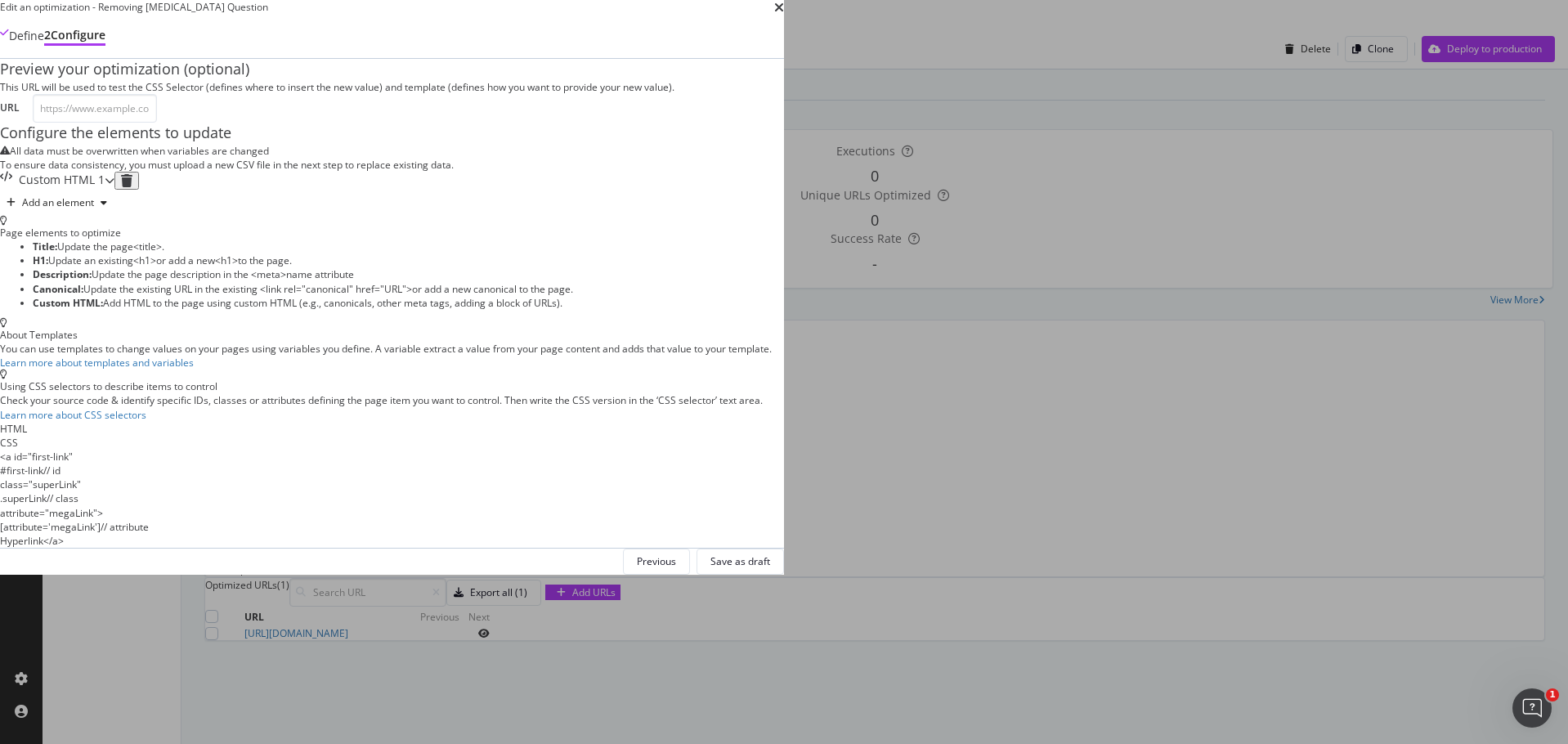
scroll to position [0, 0]
click at [115, 190] on div "modal" at bounding box center [110, 180] width 10 height 18
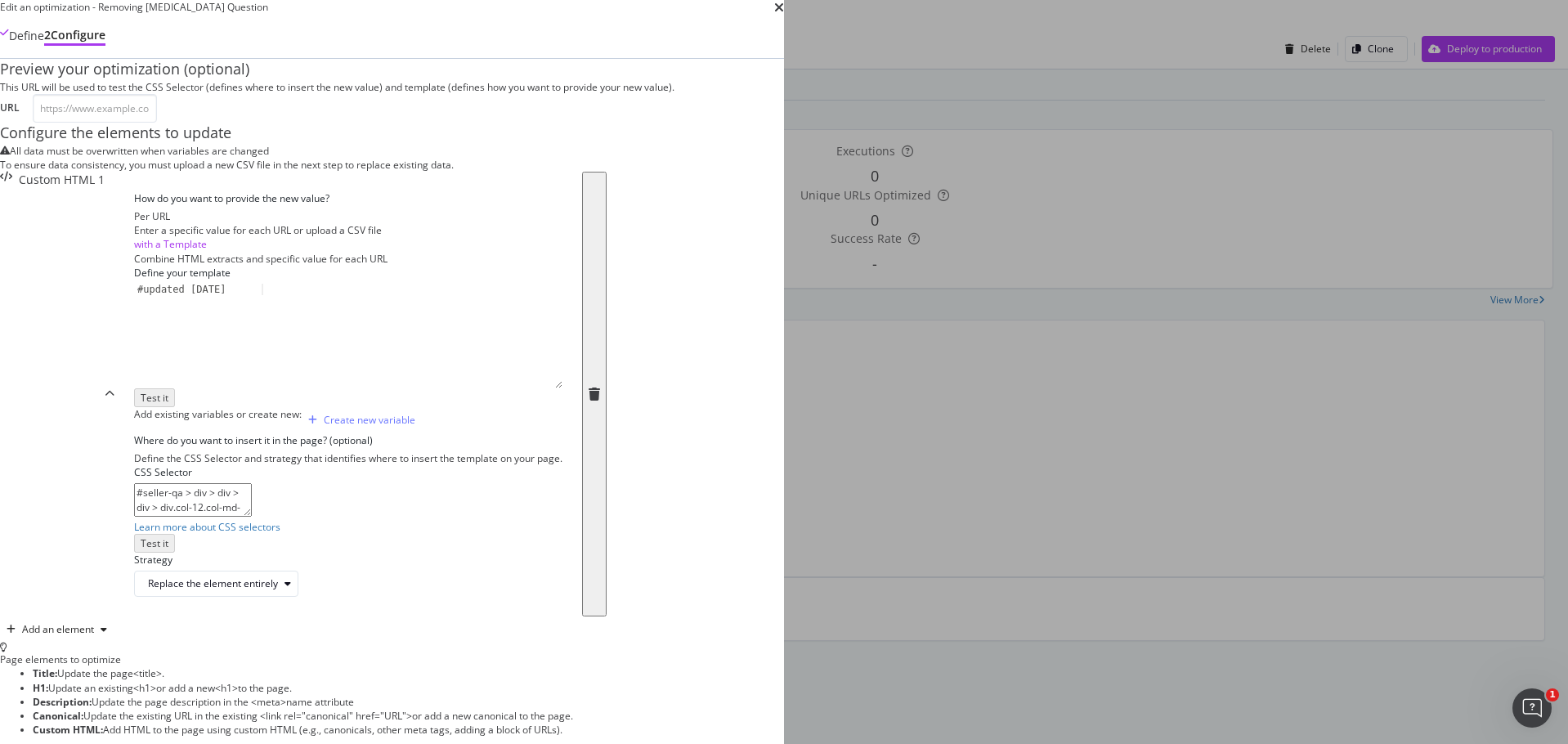
scroll to position [401, 0]
drag, startPoint x: 617, startPoint y: 497, endPoint x: 263, endPoint y: 471, distance: 355.0
click at [263, 471] on div "Preview your optimization (optional) This URL will be used to test the CSS Sele…" at bounding box center [392, 516] width 784 height 916
paste textarea "> h4"
type textarea "#seller-qa > div > div > div > div.col-12.col-md-6.mt-5.mt-md-0.seller-collapsi…"
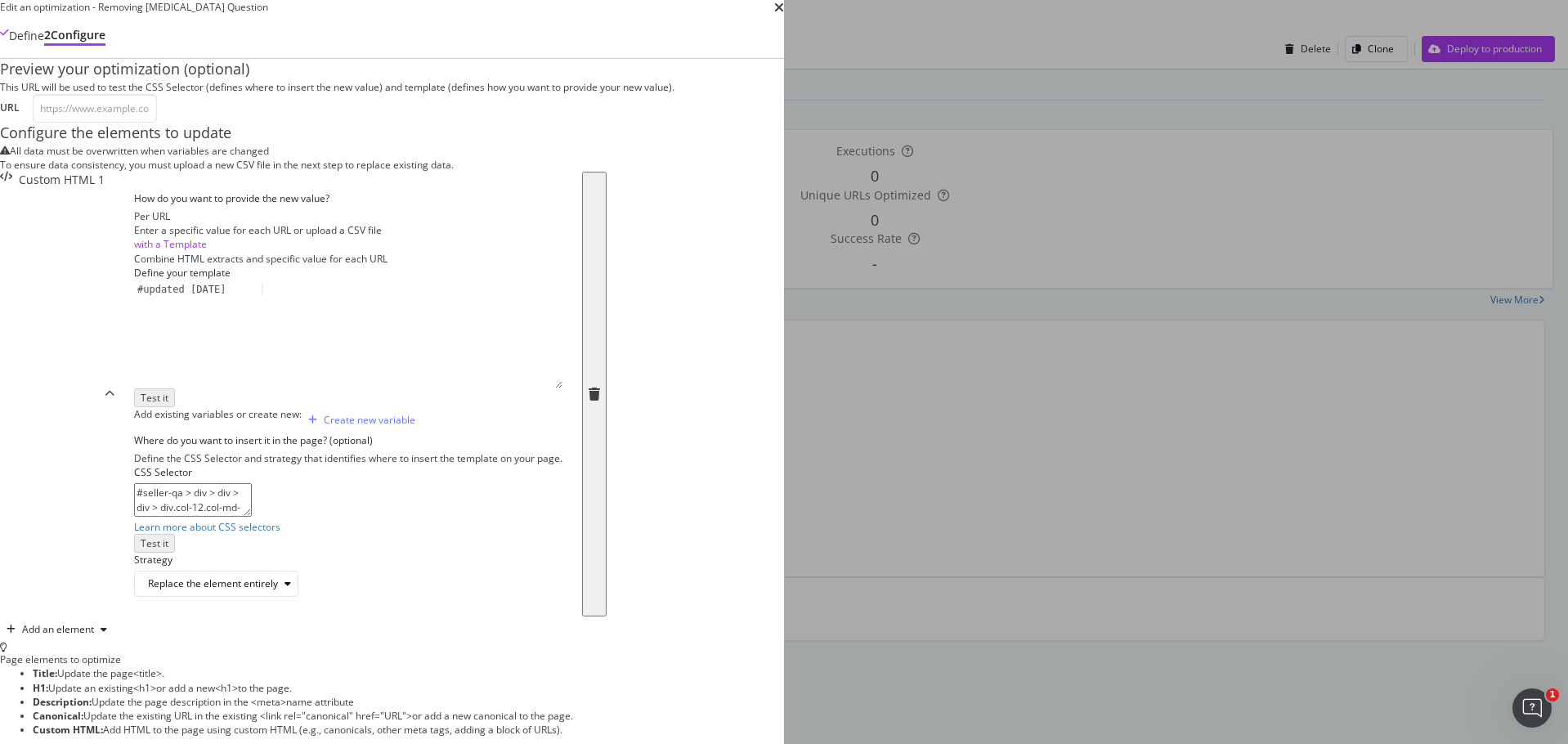
click at [173, 556] on label "Strategy" at bounding box center [153, 559] width 38 height 14
click at [157, 122] on input "modal" at bounding box center [94, 109] width 124 height 29
paste input "[URL][DOMAIN_NAME]"
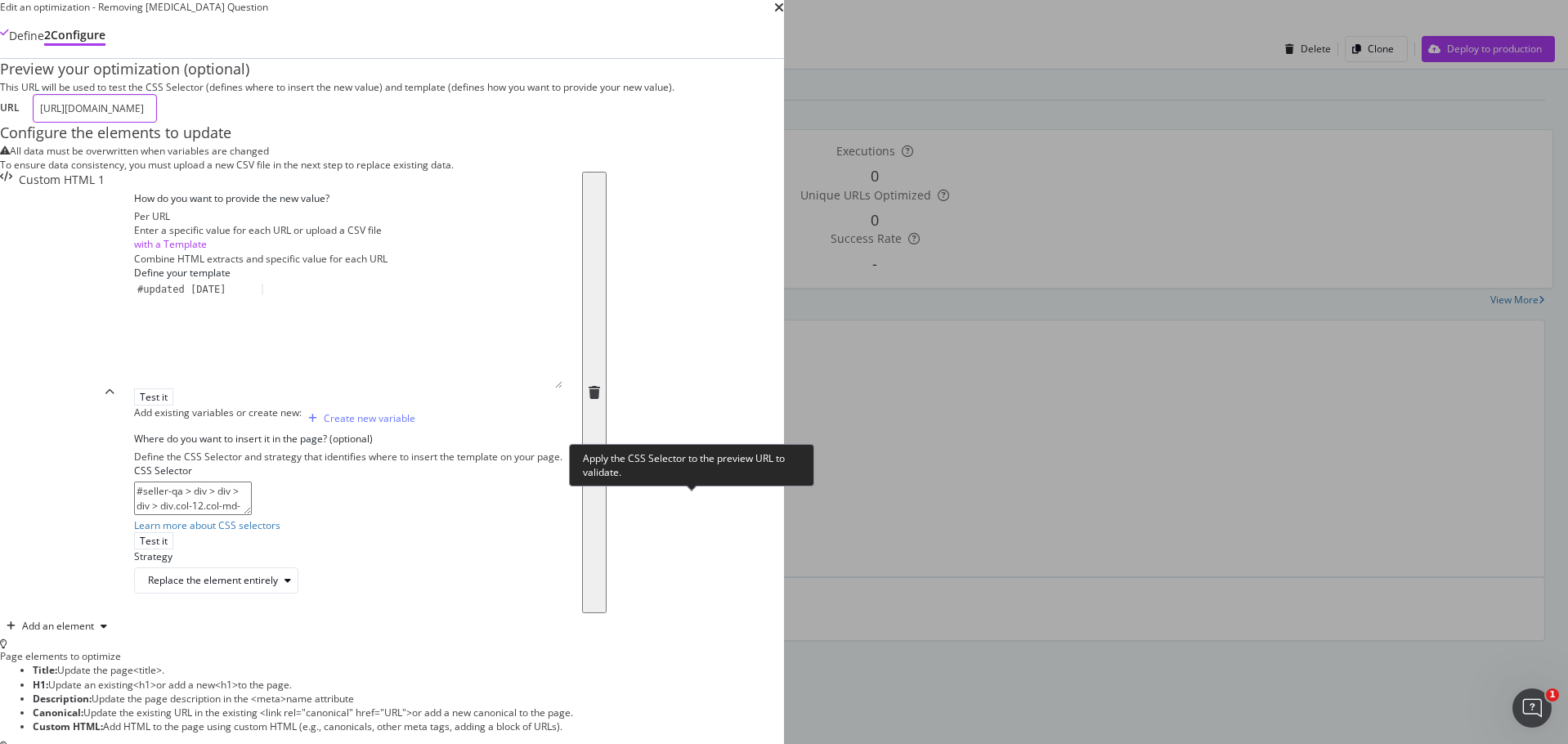
type input "[URL][DOMAIN_NAME]"
click at [562, 491] on div "#seller-qa > div > div > div > div.col-12.col-md-6.mt-5.mt-md-0.seller-collapsi…" at bounding box center [349, 515] width 429 height 68
click at [168, 534] on div "Test it" at bounding box center [153, 541] width 28 height 14
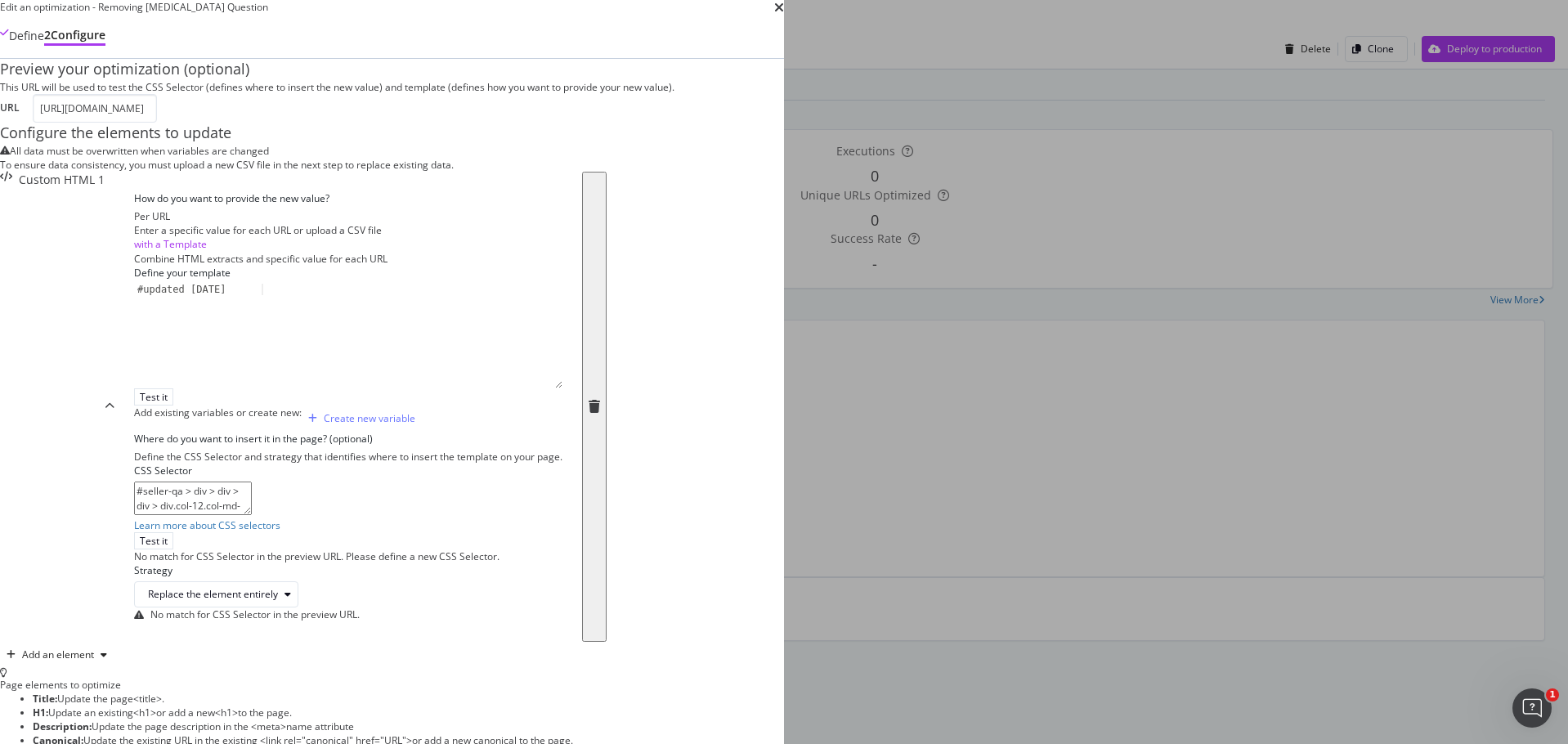
click at [252, 509] on textarea "#seller-qa > div > div > div > div.col-12.col-md-6.mt-5.mt-md-0.seller-collapsi…" at bounding box center [193, 497] width 117 height 32
drag, startPoint x: 636, startPoint y: 506, endPoint x: 287, endPoint y: 480, distance: 350.0
click at [287, 480] on div "Preview your optimization (optional) This URL will be used to test the CSS Sele…" at bounding box center [392, 528] width 784 height 940
paste textarea "modal"
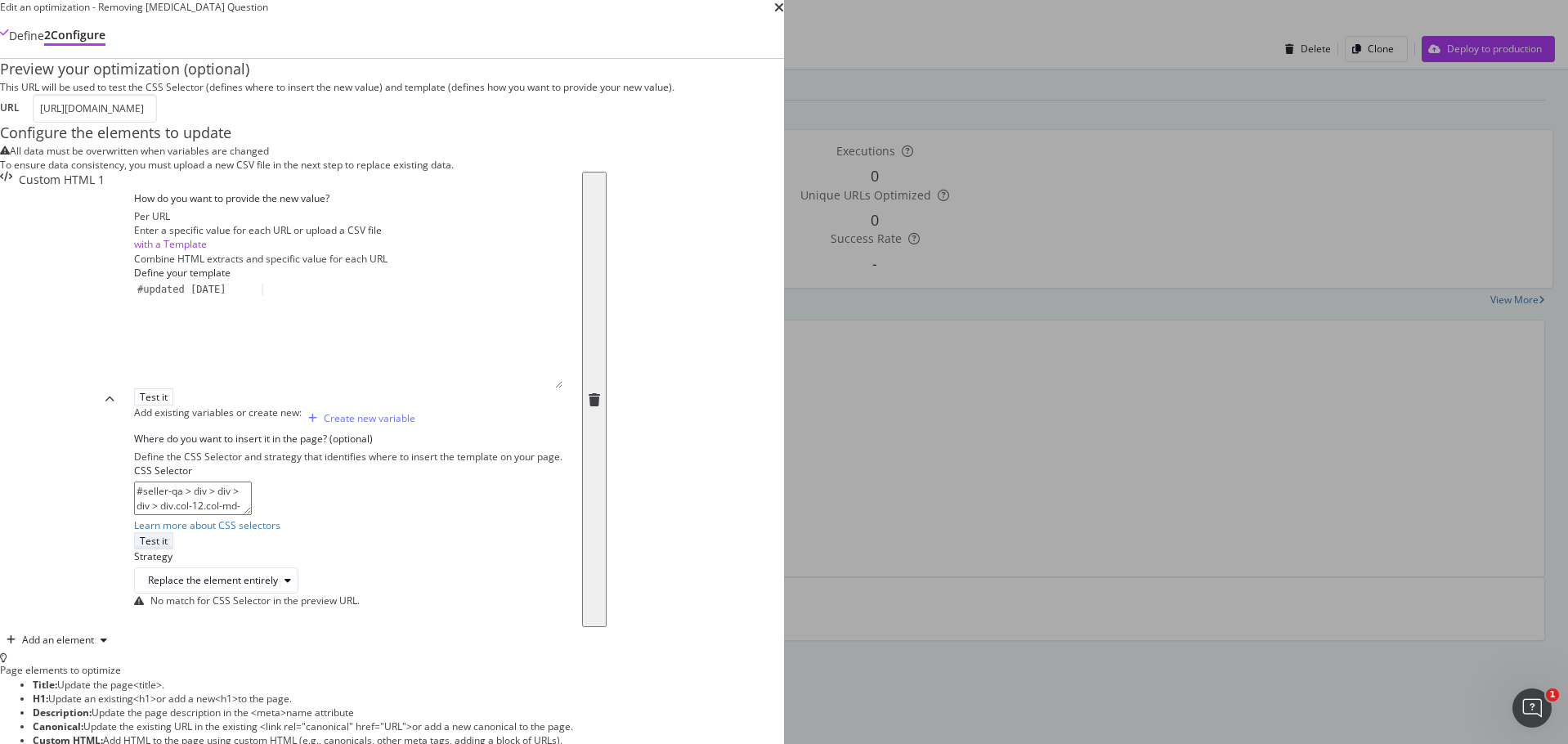
click at [168, 534] on div "Test it" at bounding box center [153, 541] width 28 height 14
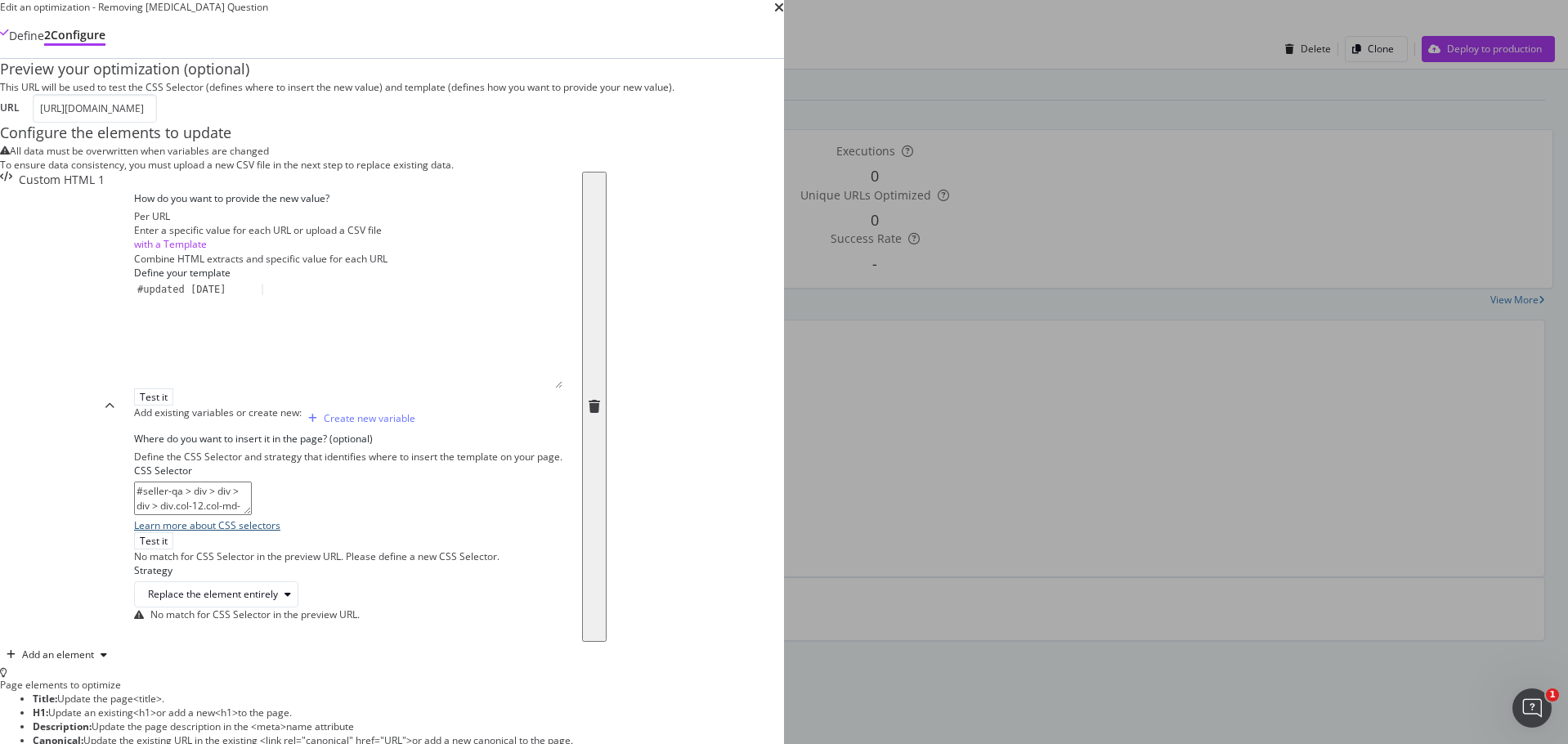
drag, startPoint x: 1465, startPoint y: 238, endPoint x: 431, endPoint y: 537, distance: 1076.4
click at [281, 532] on link "Learn more about CSS selectors" at bounding box center [207, 525] width 146 height 14
drag, startPoint x: 623, startPoint y: 503, endPoint x: 207, endPoint y: 432, distance: 422.0
click at [207, 432] on div "Edit an optimization - Removing [MEDICAL_DATA] Question Define 2 Configure Prev…" at bounding box center [392, 513] width 784 height 1025
paste textarea "<div class="question-answer-block"> <h4 class="mb-2">What changes have you made…"
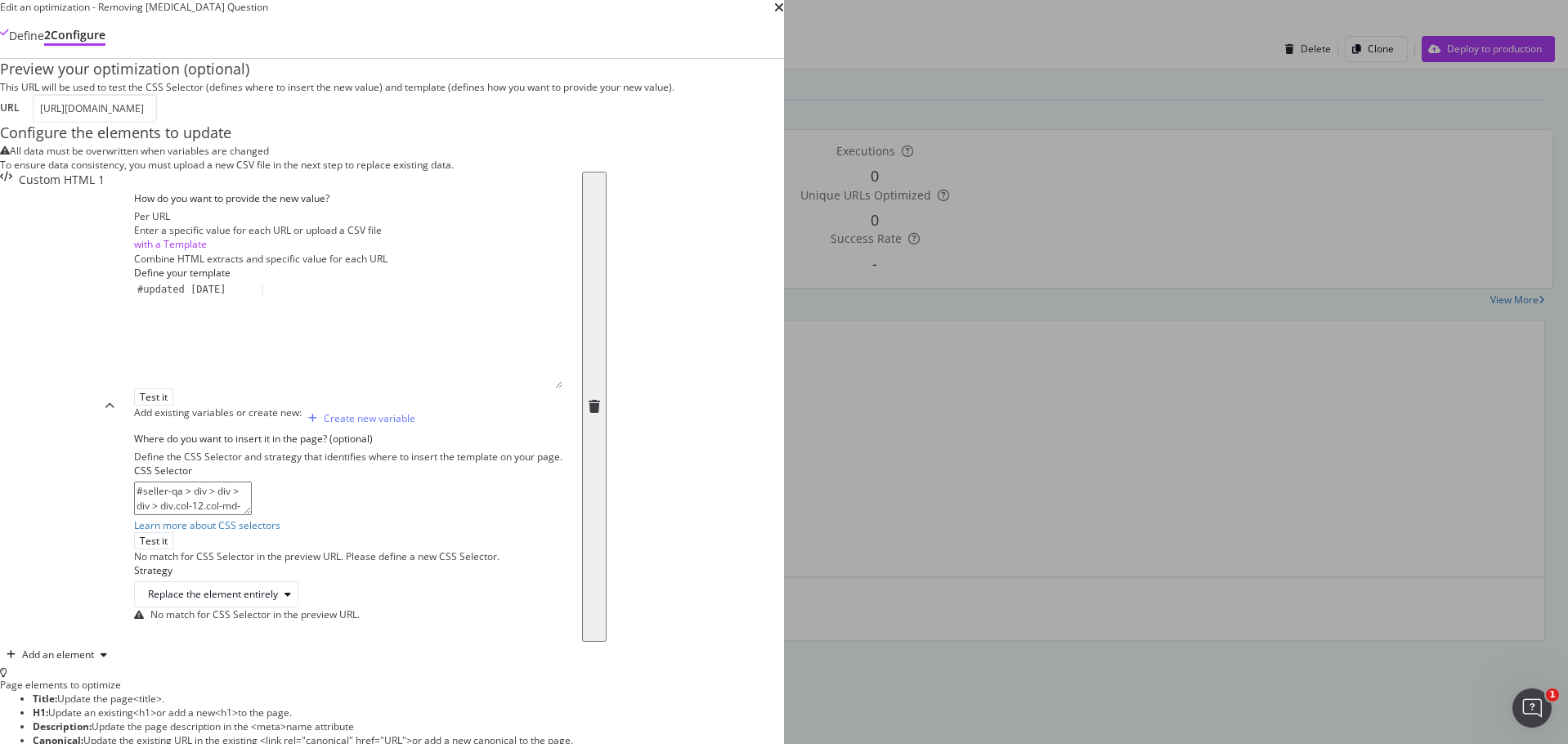
type textarea "<div class="question-answer-block"> <h4 class="mb-2">What changes have you made…"
drag, startPoint x: 461, startPoint y: 508, endPoint x: 202, endPoint y: 432, distance: 269.9
click at [202, 432] on div "Edit an optimization - Removing [MEDICAL_DATA] Question Define 2 Configure Prev…" at bounding box center [392, 514] width 784 height 1027
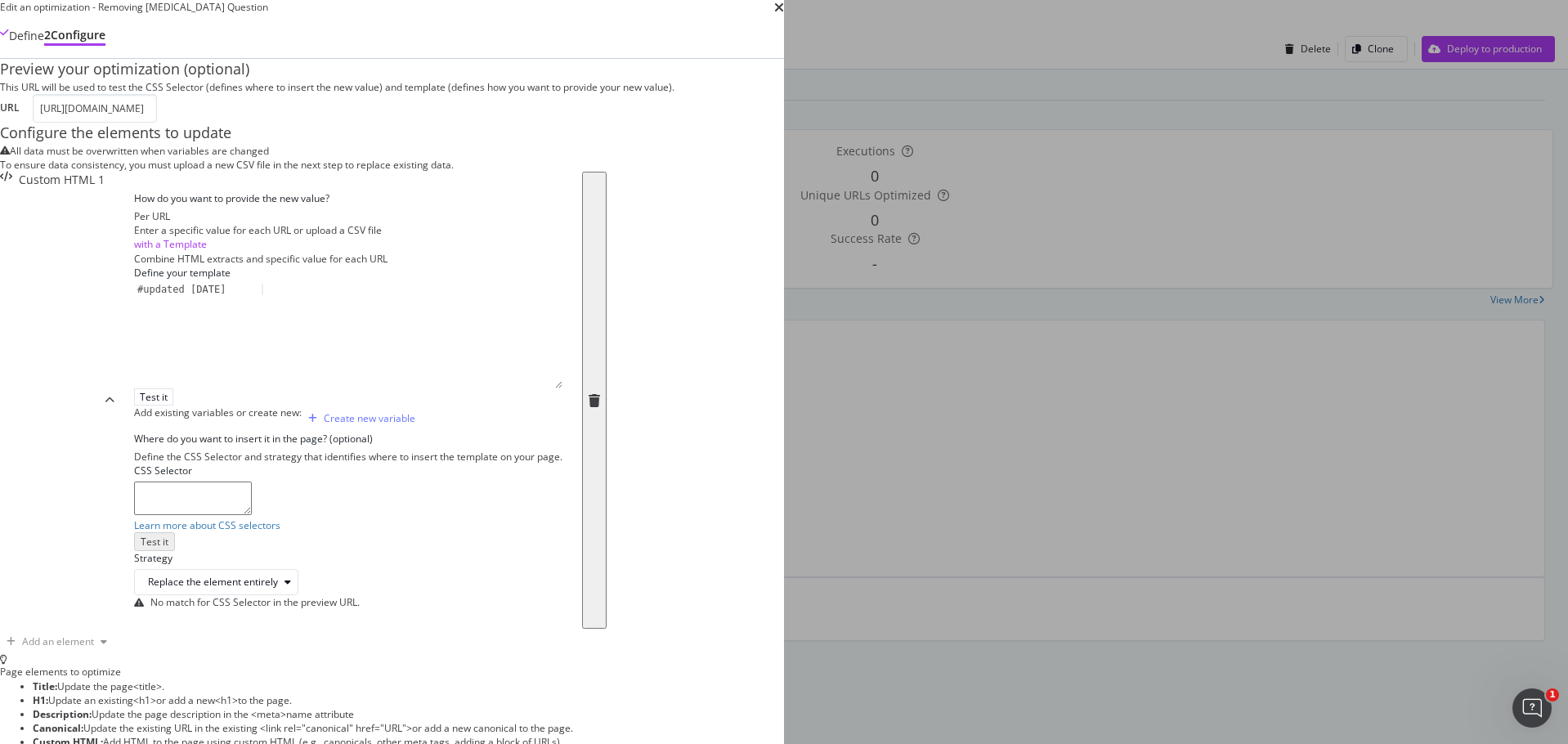
scroll to position [156, 0]
click at [600, 394] on icon "modal" at bounding box center [594, 400] width 11 height 13
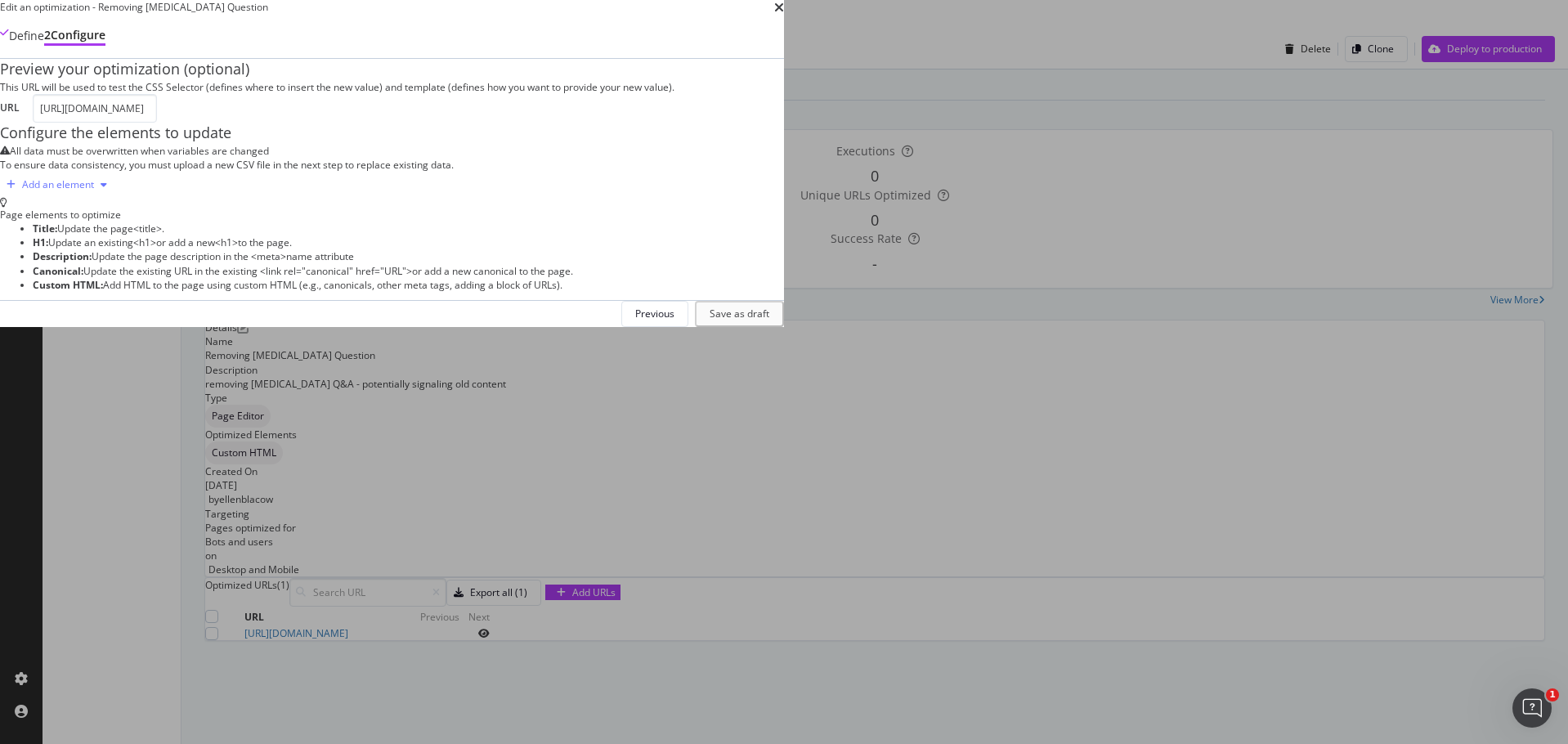
click at [94, 190] on div "Add an element" at bounding box center [58, 185] width 72 height 10
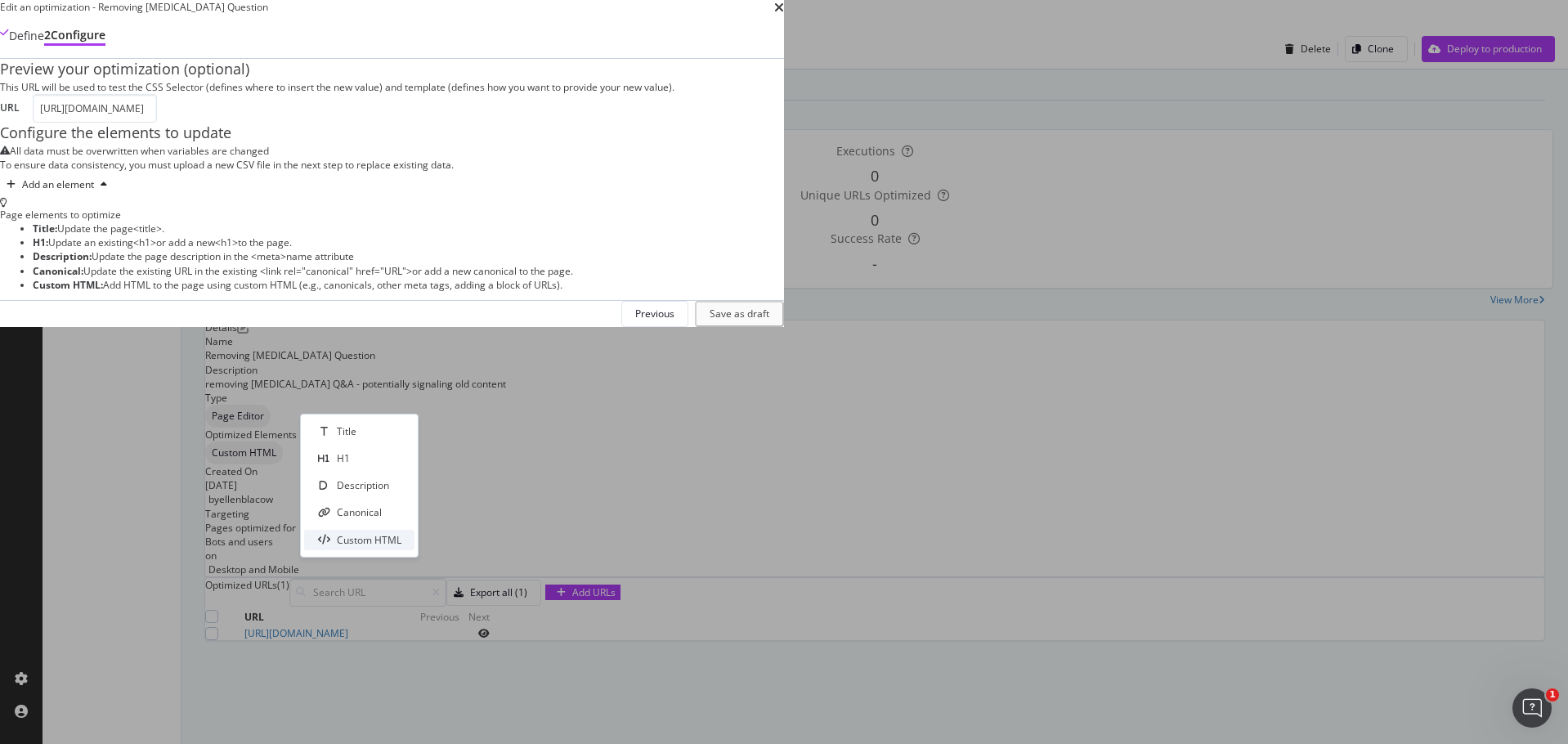
click at [390, 544] on div "Custom HTML" at bounding box center [369, 540] width 65 height 14
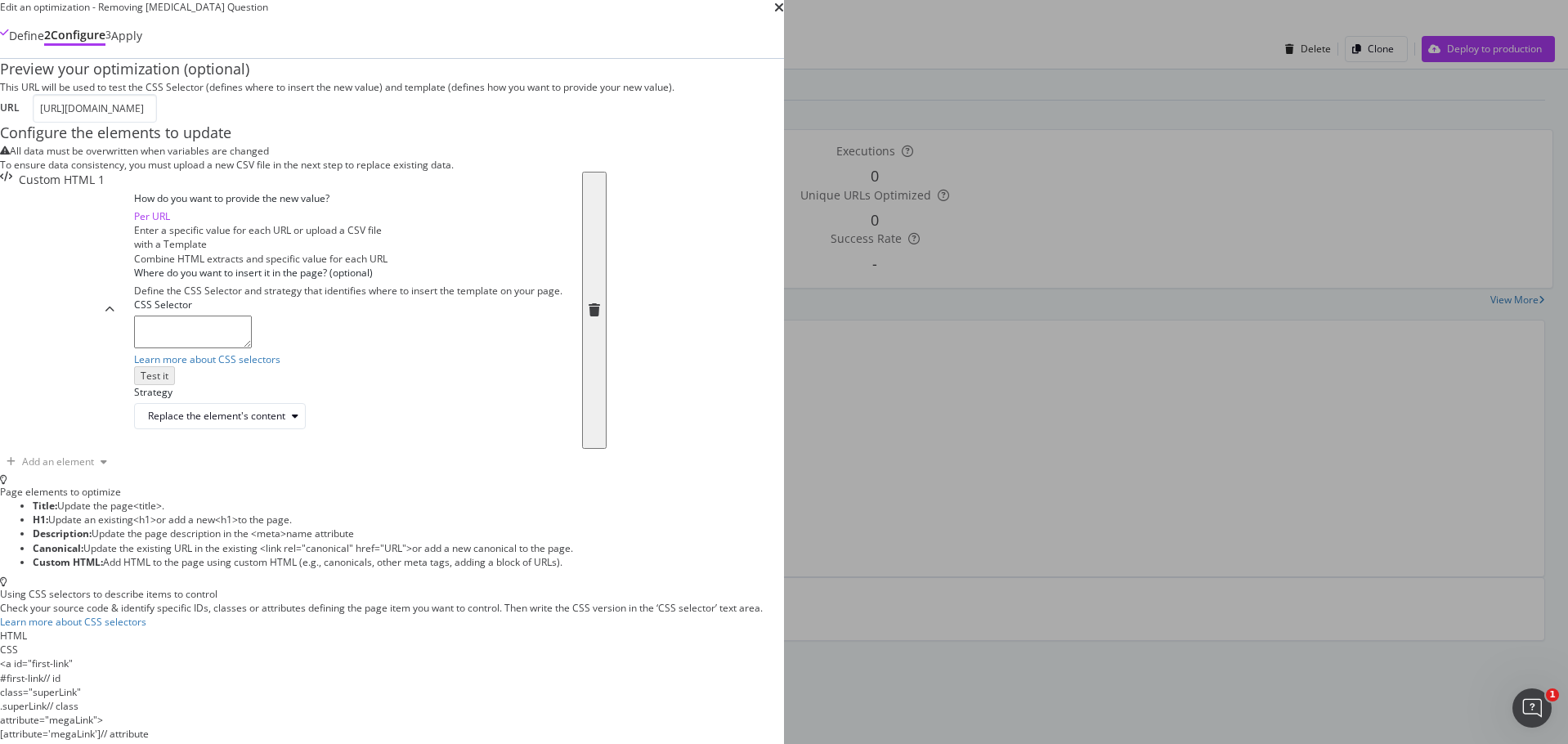
scroll to position [121, 0]
click at [562, 265] on div "Combine HTML extracts and specific value for each URL" at bounding box center [349, 258] width 429 height 14
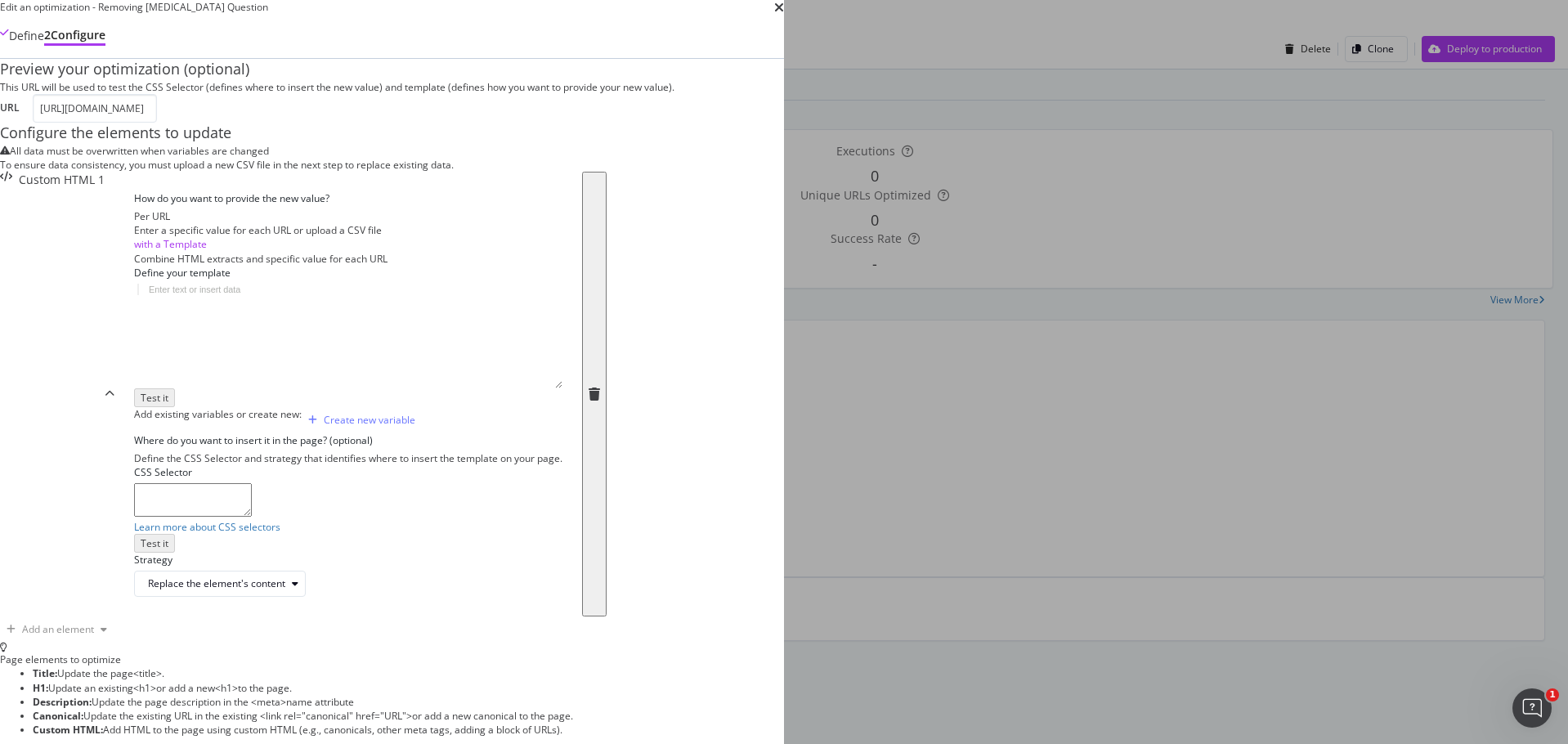
click at [362, 223] on div "Per URL" at bounding box center [349, 216] width 429 height 14
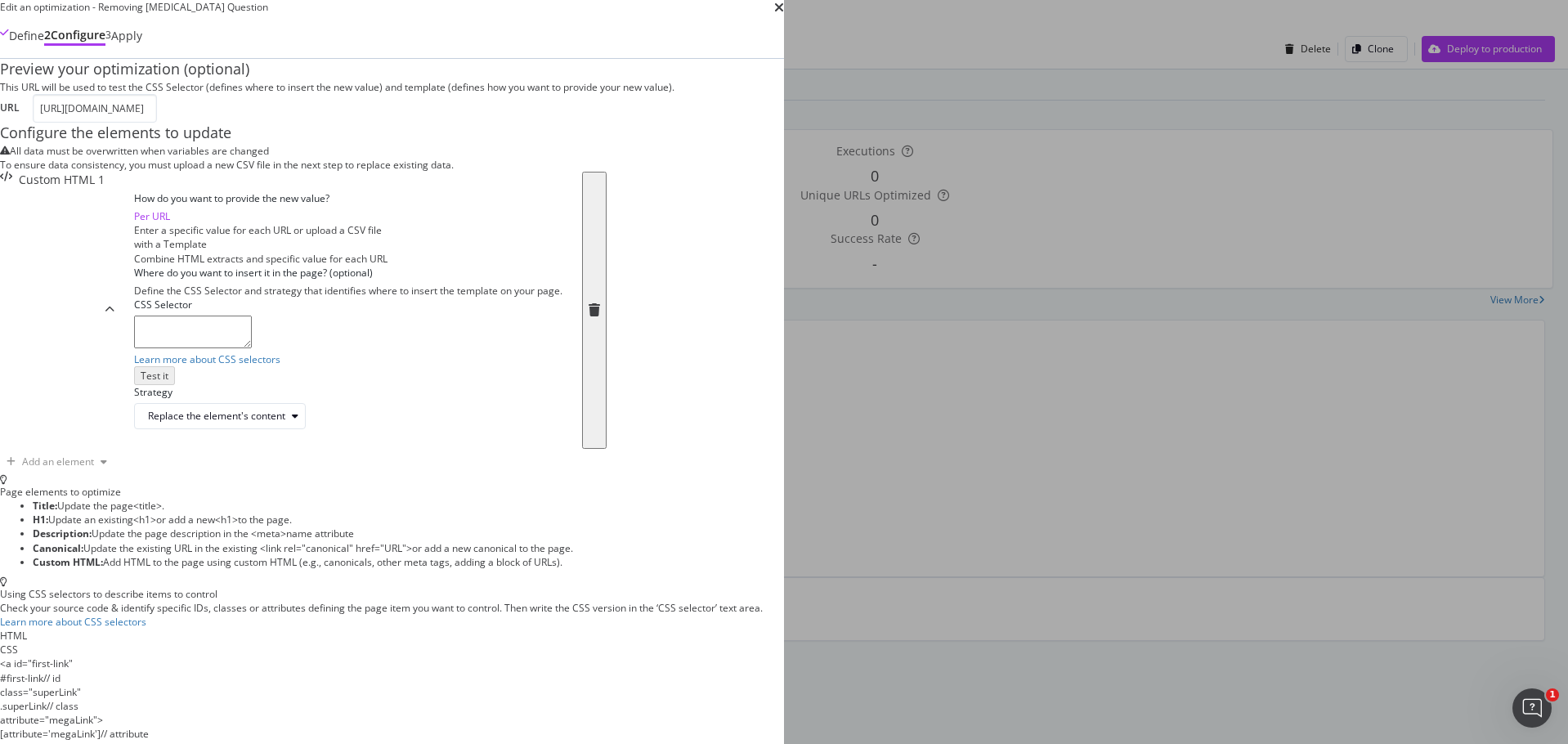
scroll to position [202, 0]
click at [562, 265] on div "Combine HTML extracts and specific value for each URL" at bounding box center [349, 258] width 429 height 14
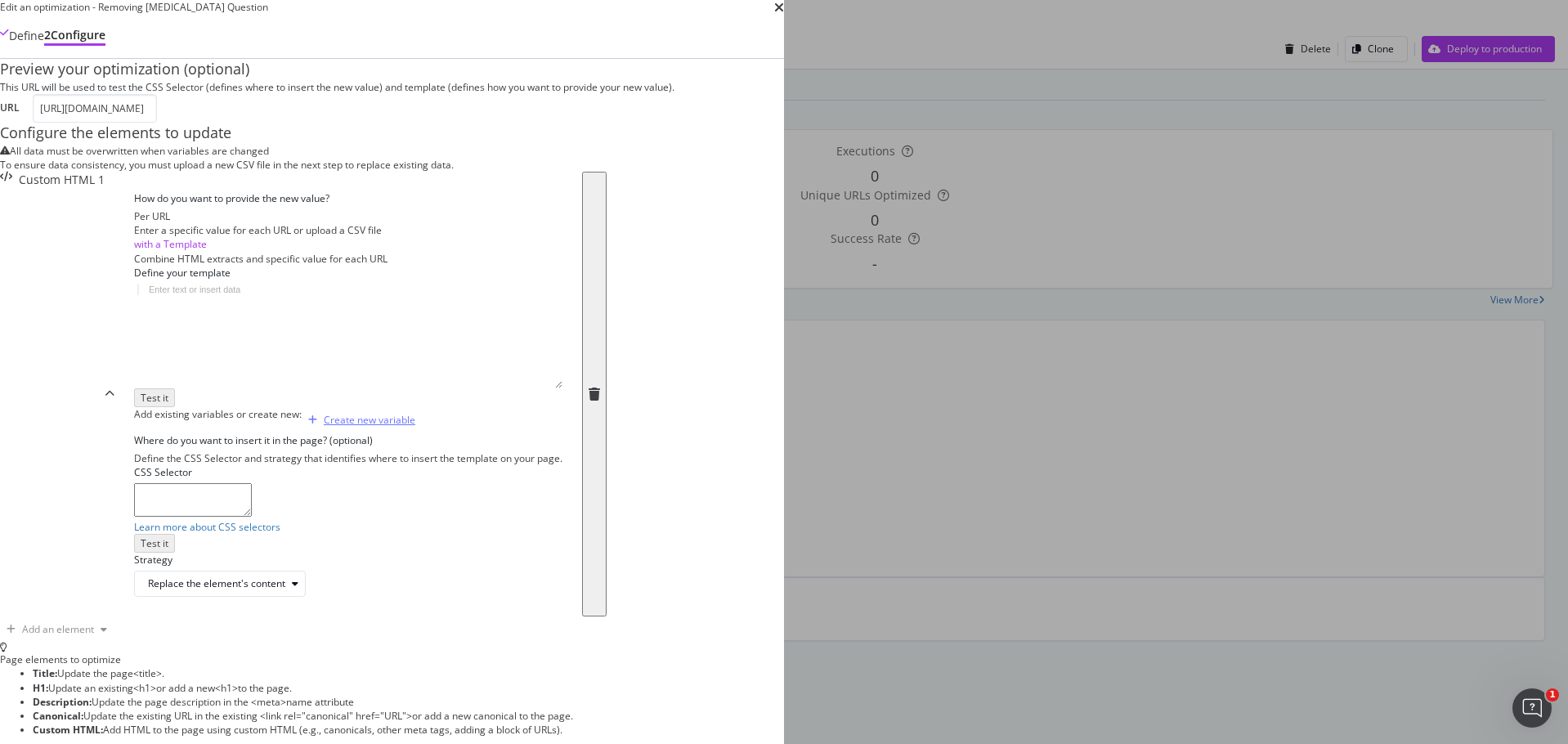
scroll to position [401, 0]
click at [482, 467] on div "CSS Selector Learn more about CSS selectors Test it" at bounding box center [349, 508] width 429 height 88
click at [252, 483] on textarea "modal" at bounding box center [193, 499] width 117 height 32
paste textarea "#seller-qa > div > div > div > div.col-12.col-md-6.mt-5.mt-md-0.seller-collapsi…"
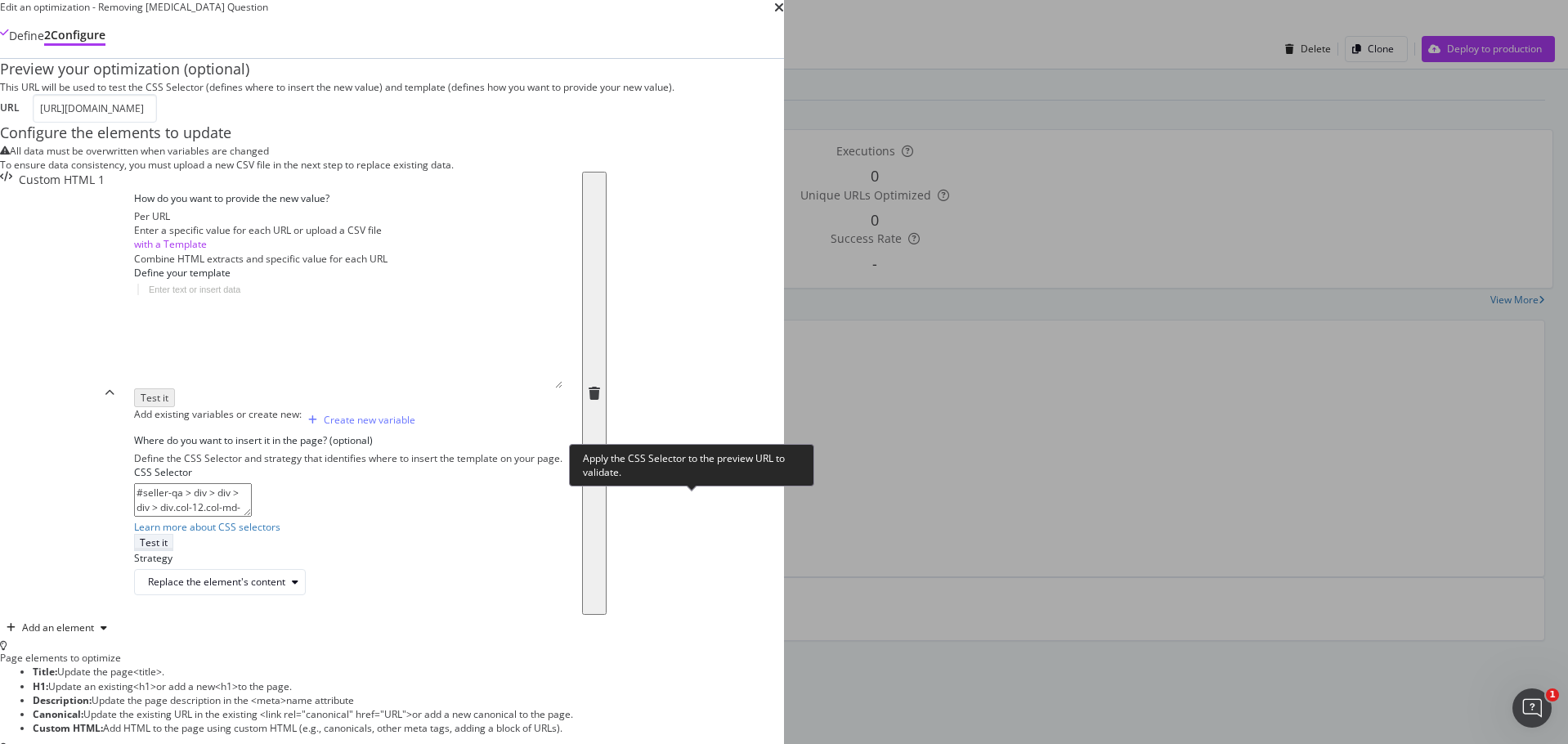
type textarea "#seller-qa > div > div > div > div.col-12.col-md-6.mt-5.mt-md-0.seller-collapsi…"
click at [173, 534] on button "Test it" at bounding box center [154, 542] width 39 height 17
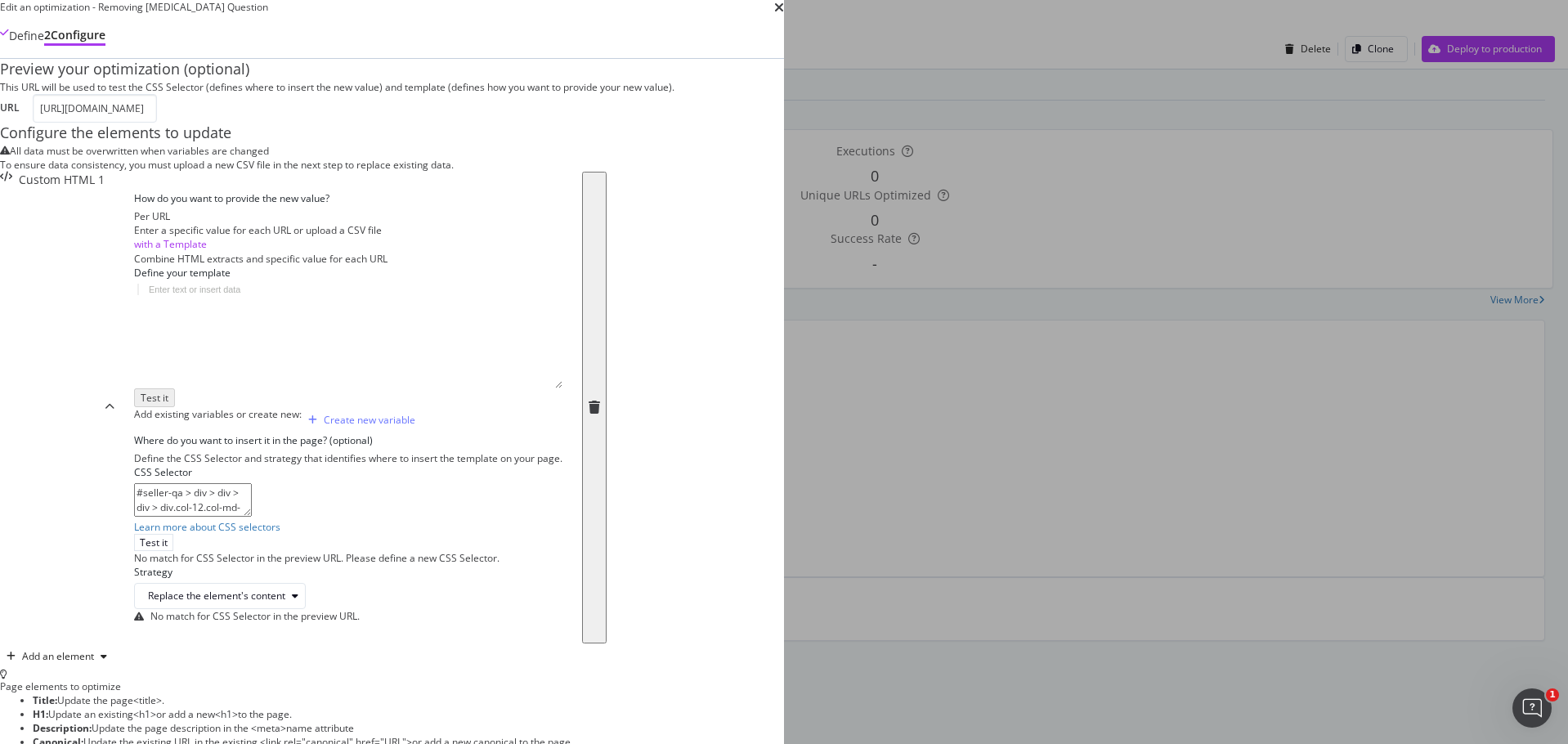
click at [784, 14] on icon "times" at bounding box center [779, 7] width 10 height 13
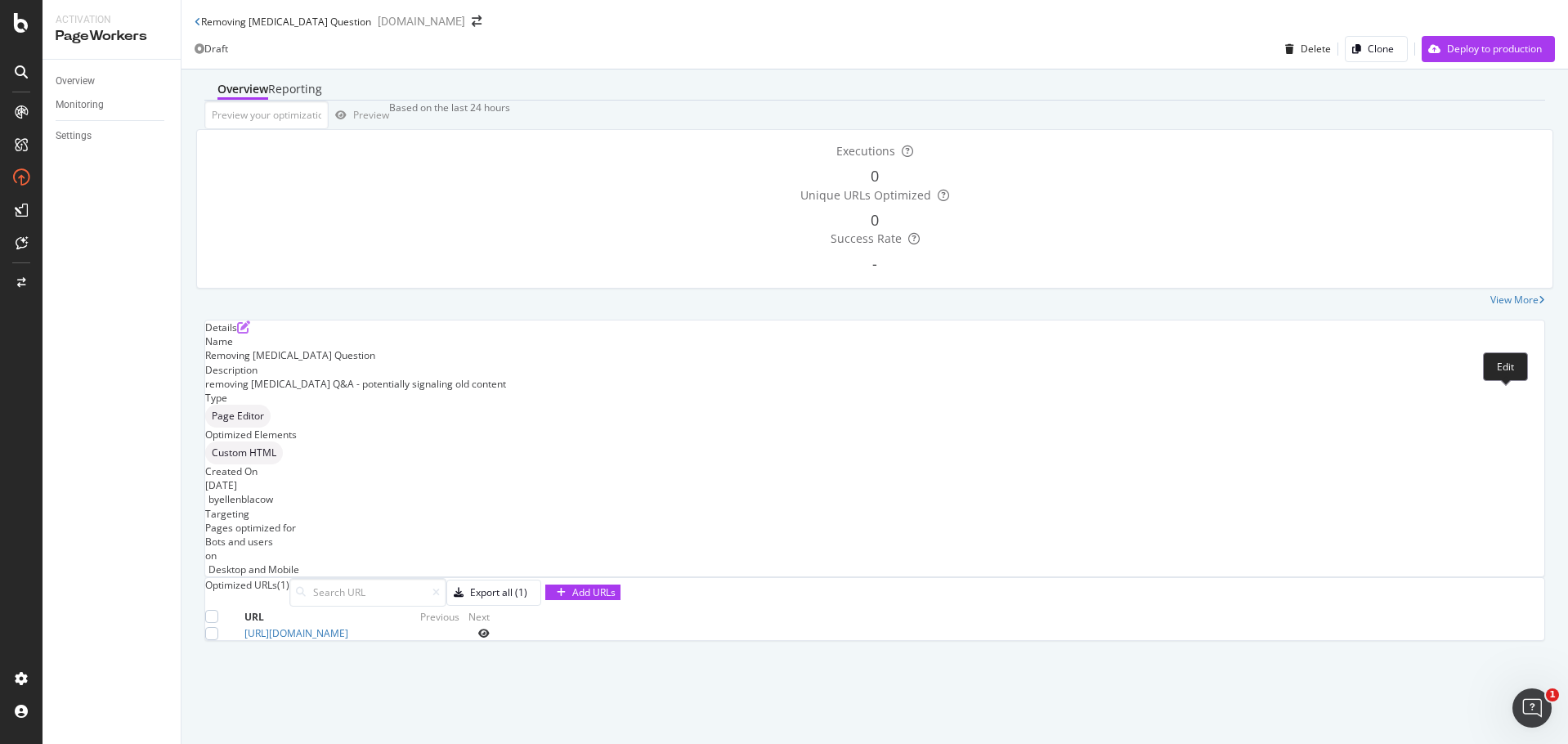
click at [250, 333] on icon "pen-to-square" at bounding box center [243, 327] width 13 height 13
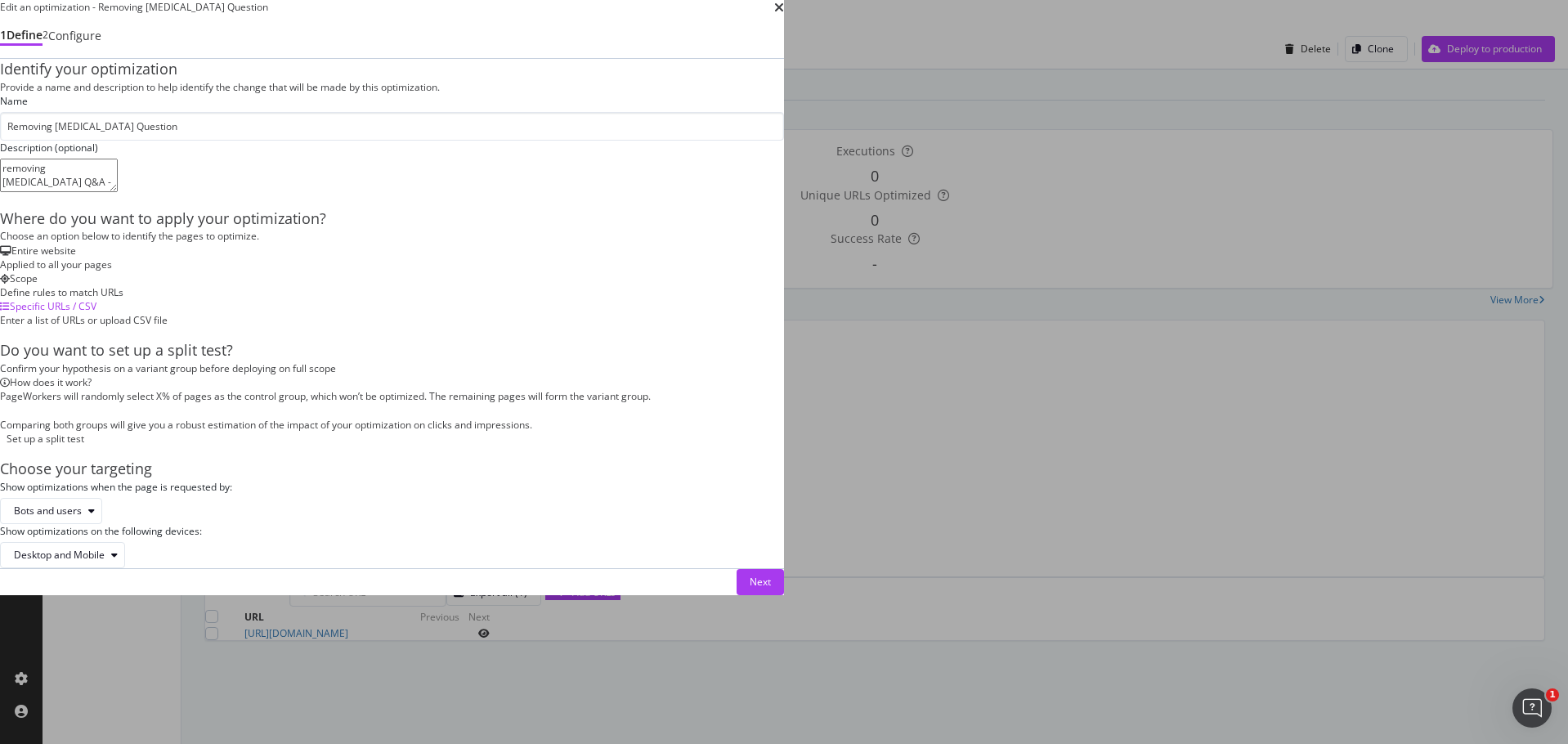
scroll to position [252, 0]
click at [770, 588] on div "Next" at bounding box center [759, 582] width 21 height 14
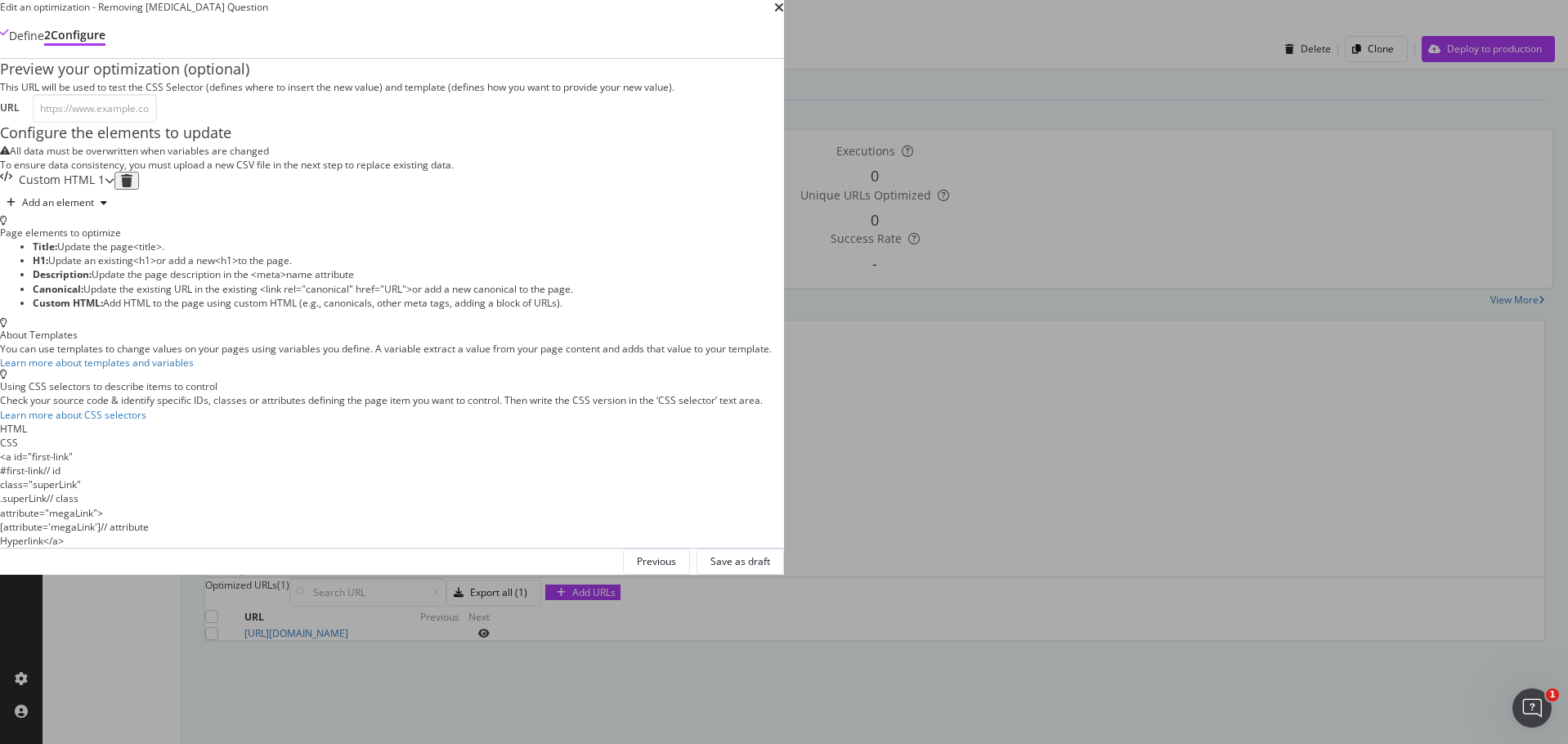
click at [115, 190] on div "Custom HTML 1" at bounding box center [57, 180] width 115 height 18
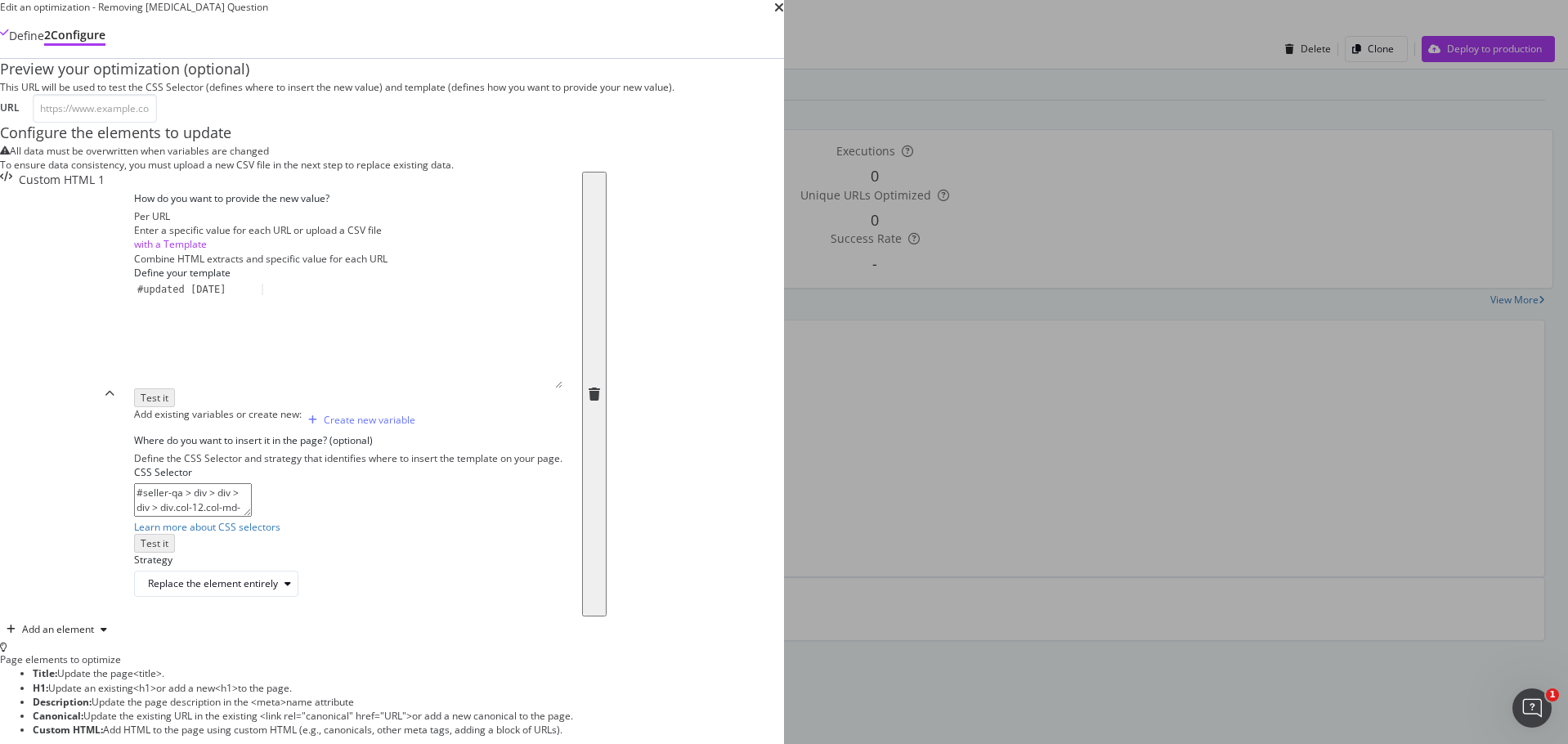
scroll to position [163, 0]
drag, startPoint x: 463, startPoint y: 453, endPoint x: 254, endPoint y: 439, distance: 209.5
click at [254, 439] on div "Edit an optimization - Removing [MEDICAL_DATA] Question Define 2 Configure Prev…" at bounding box center [392, 501] width 784 height 1002
paste textarea "<! -- and end with the string -->"
drag, startPoint x: 336, startPoint y: 450, endPoint x: 489, endPoint y: 452, distance: 153.0
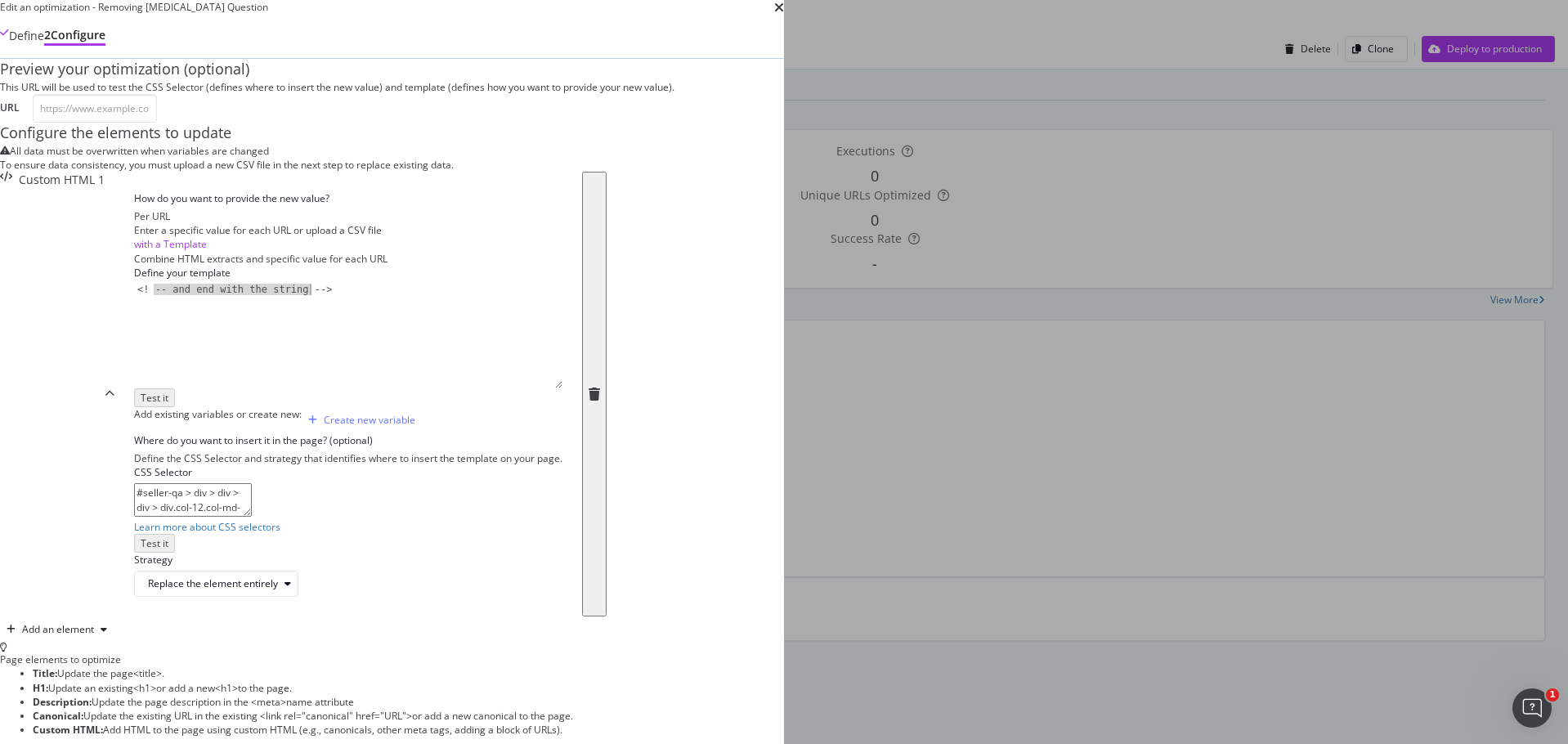
click at [489, 410] on div "< ! -- and end with the string -->" at bounding box center [349, 347] width 429 height 126
click at [453, 410] on div "< ! -- and end with the string -->" at bounding box center [349, 347] width 429 height 126
drag, startPoint x: 349, startPoint y: 453, endPoint x: 474, endPoint y: 452, distance: 125.0
click at [474, 410] on div "< ! -- and end with the string -->" at bounding box center [349, 347] width 429 height 126
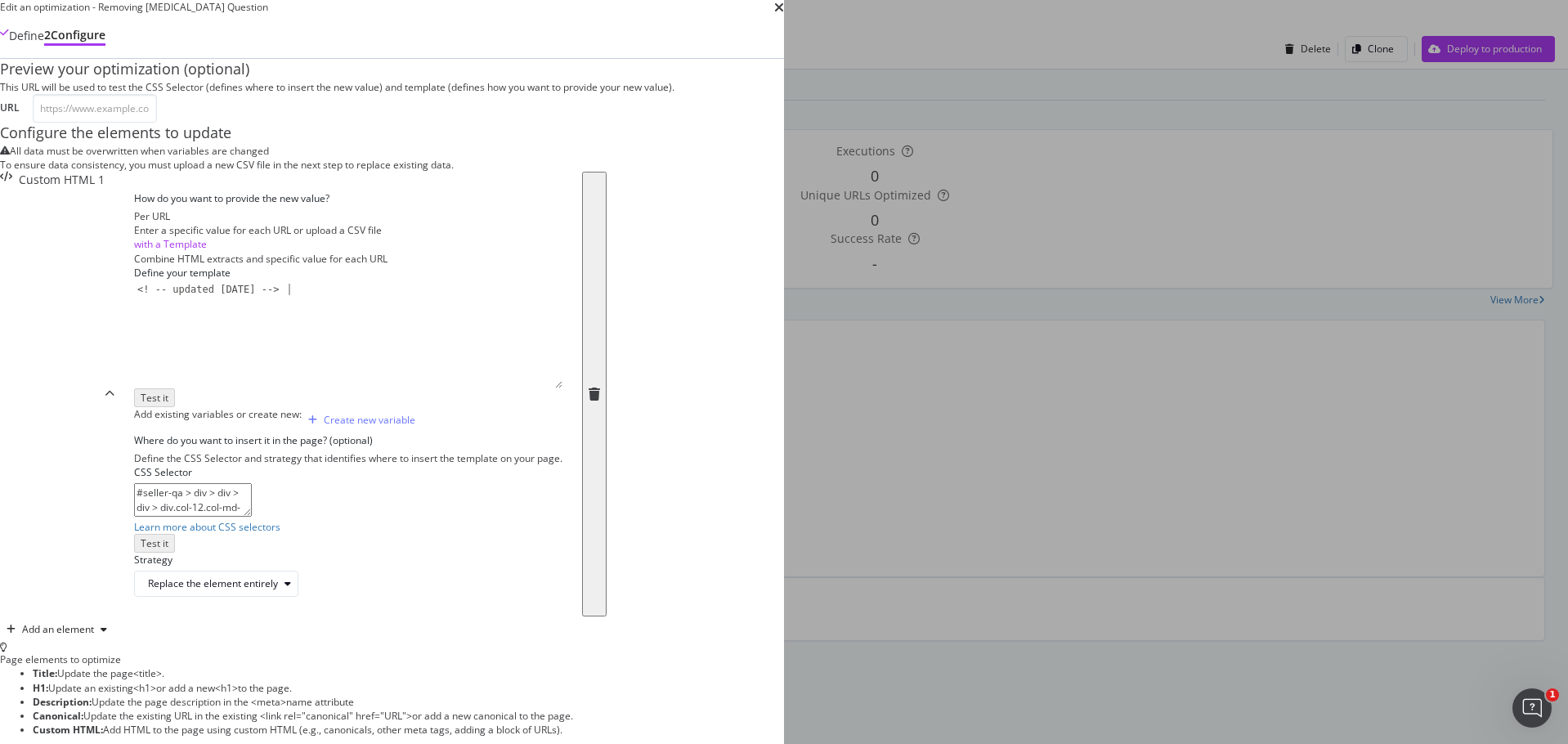
type textarea "<! -- updated [DATE] -->"
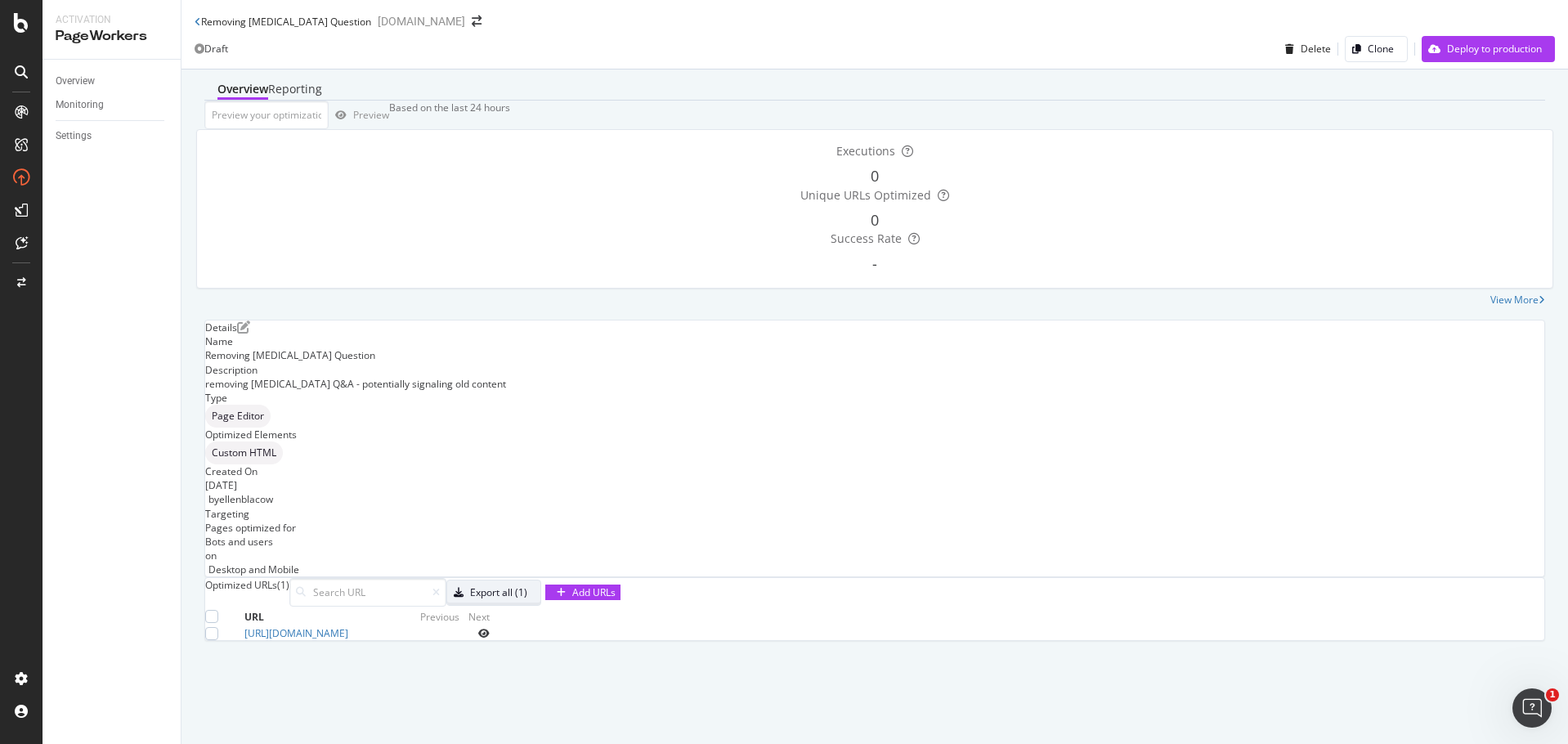
scroll to position [98, 0]
click at [490, 639] on icon "eye" at bounding box center [483, 633] width 11 height 10
